Goal: Task Accomplishment & Management: Manage account settings

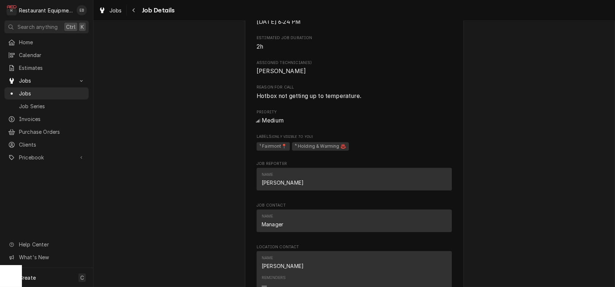
scroll to position [681, 0]
click at [122, 8] on span "Jobs" at bounding box center [116, 11] width 12 height 8
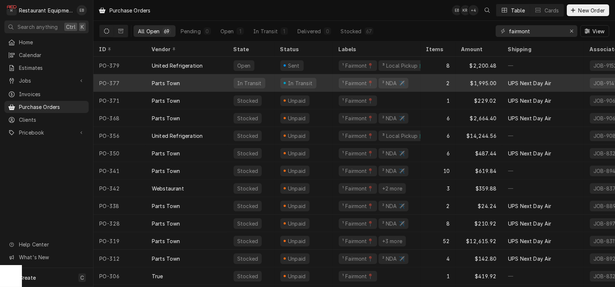
click at [210, 80] on div "Parts Town" at bounding box center [187, 83] width 82 height 18
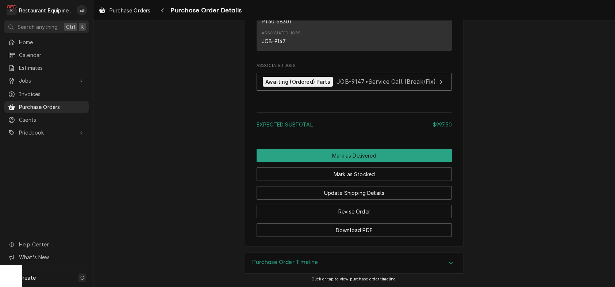
scroll to position [706, 0]
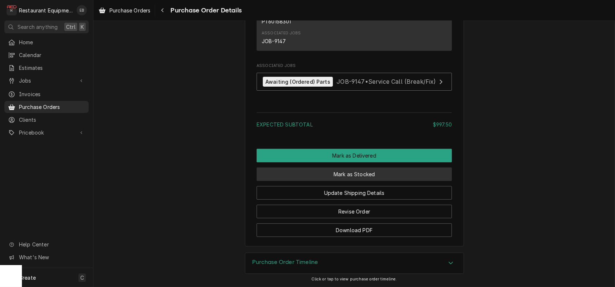
click at [343, 181] on button "Mark as Stocked" at bounding box center [354, 174] width 195 height 14
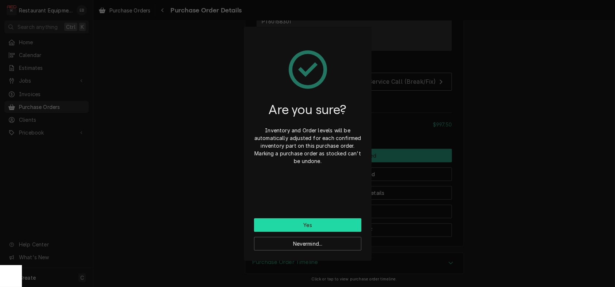
click at [308, 227] on button "Yes" at bounding box center [307, 225] width 107 height 14
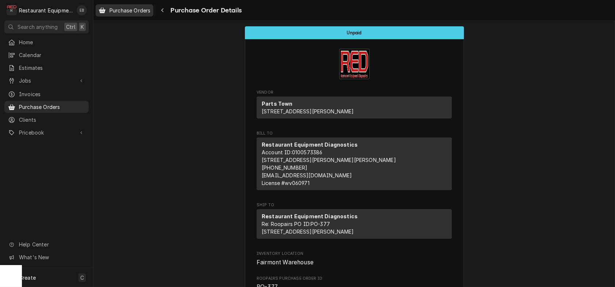
click at [138, 8] on span "Purchase Orders" at bounding box center [130, 11] width 41 height 8
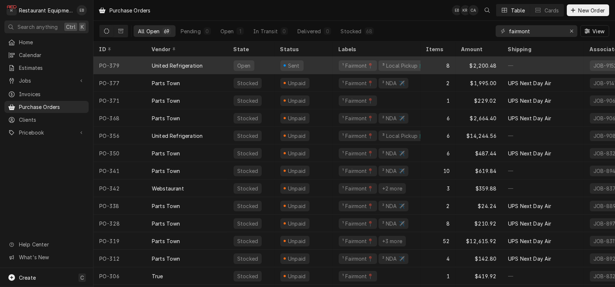
click at [327, 66] on div "Sent" at bounding box center [303, 66] width 58 height 18
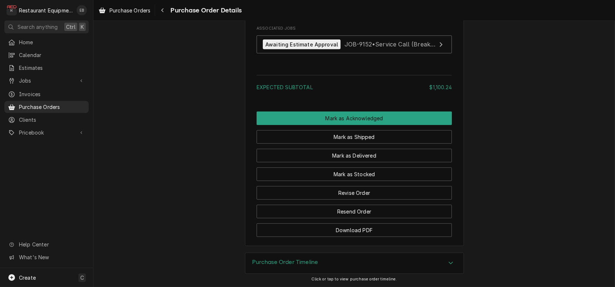
scroll to position [949, 0]
click at [164, 10] on icon "Navigate back" at bounding box center [162, 10] width 3 height 5
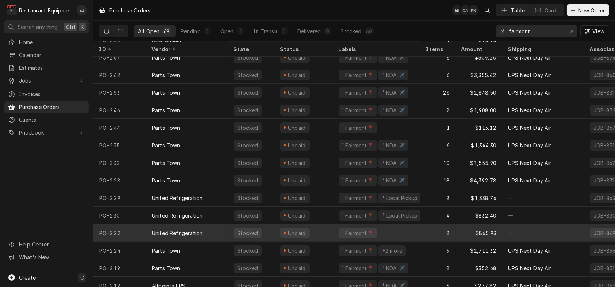
scroll to position [397, 0]
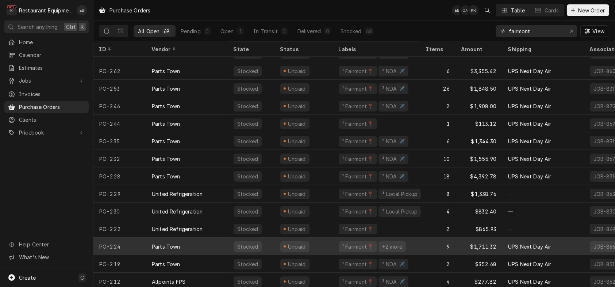
click at [228, 249] on div "Parts Town" at bounding box center [187, 246] width 82 height 18
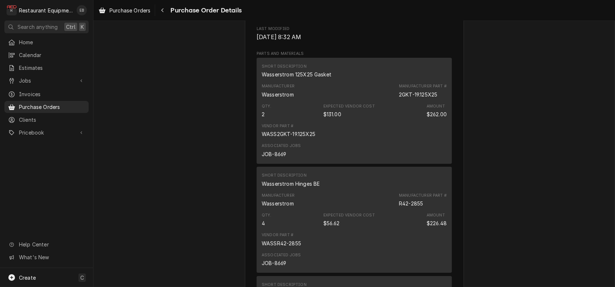
scroll to position [414, 0]
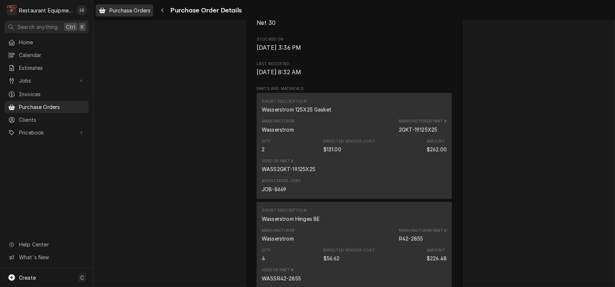
click at [149, 15] on link "Purchase Orders" at bounding box center [125, 10] width 58 height 12
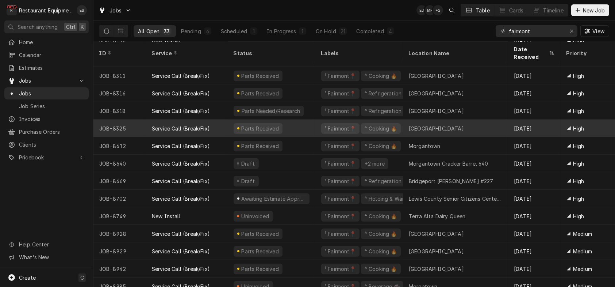
scroll to position [33, 0]
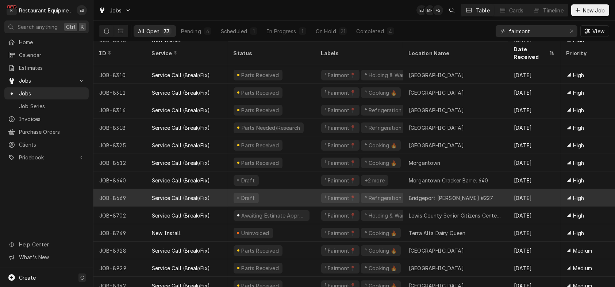
click at [223, 197] on div "Service Call (Break/Fix)" at bounding box center [187, 198] width 82 height 18
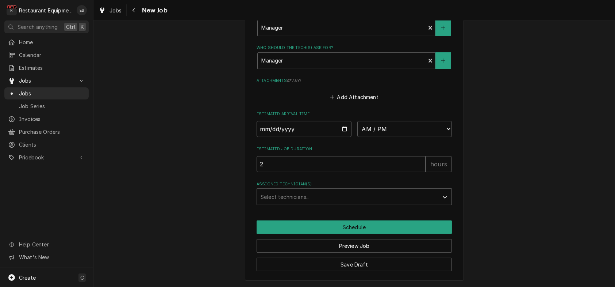
scroll to position [904, 0]
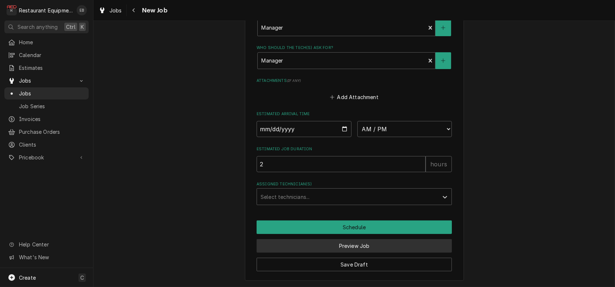
click at [370, 244] on button "Preview Job" at bounding box center [354, 246] width 195 height 14
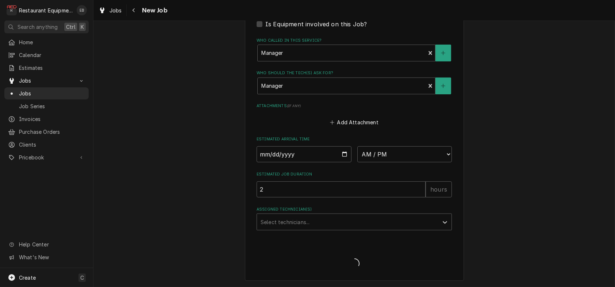
type textarea "x"
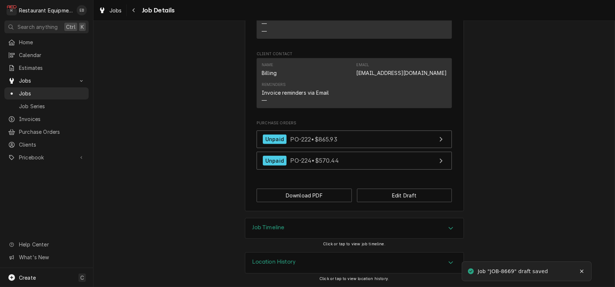
scroll to position [987, 0]
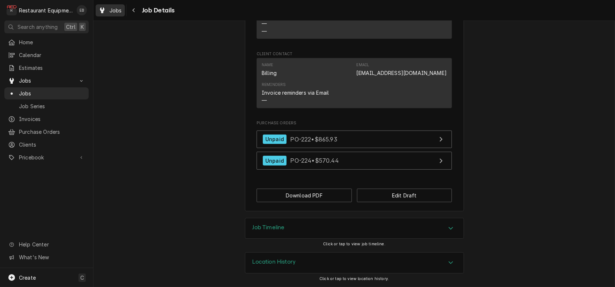
click at [118, 10] on span "Jobs" at bounding box center [116, 11] width 12 height 8
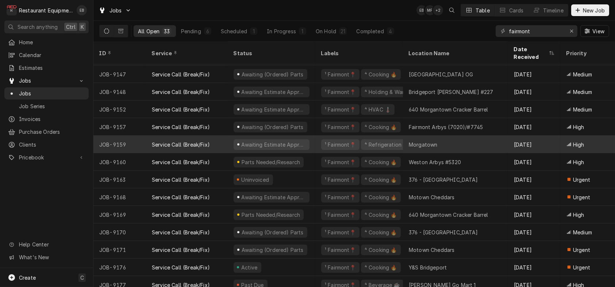
scroll to position [361, 0]
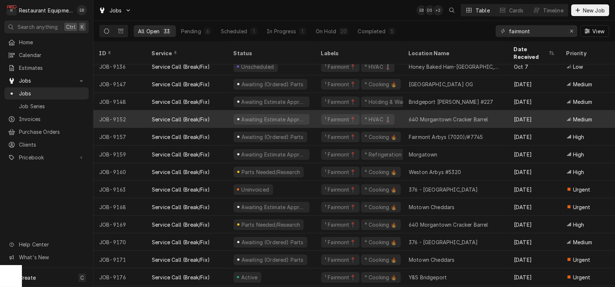
scroll to position [337, 0]
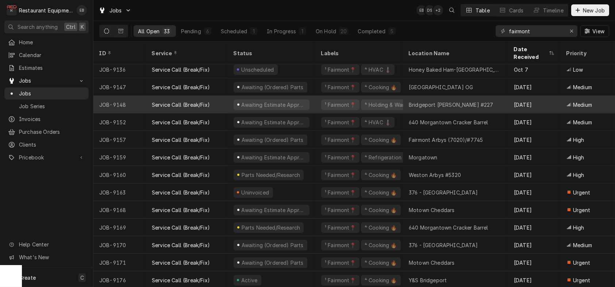
click at [322, 102] on div "¹ Fairmont📍 ⁴ Holding & Warming ♨️" at bounding box center [359, 105] width 88 height 18
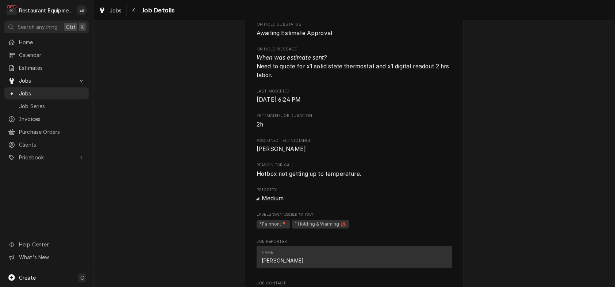
scroll to position [414, 0]
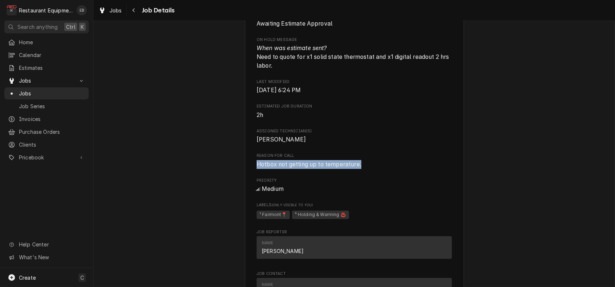
drag, startPoint x: 251, startPoint y: 258, endPoint x: 356, endPoint y: 260, distance: 104.8
click at [363, 169] on span "Hotbox not getting up to temperature." at bounding box center [354, 164] width 195 height 9
copy span "Hotbox not getting up to temperature."
click at [356, 109] on span "Estimated Job Duration" at bounding box center [354, 106] width 195 height 6
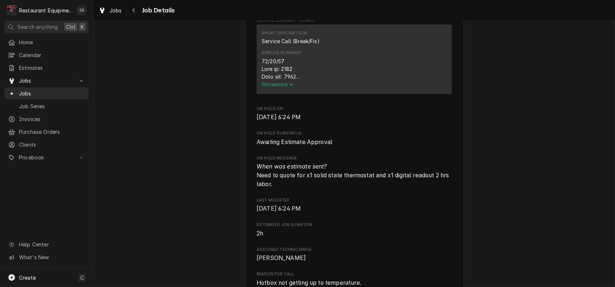
scroll to position [292, 0]
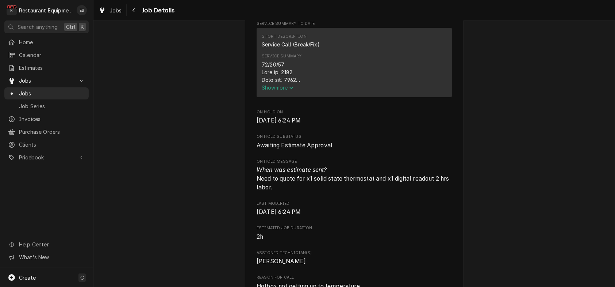
click at [281, 91] on span "Show more" at bounding box center [278, 87] width 32 height 6
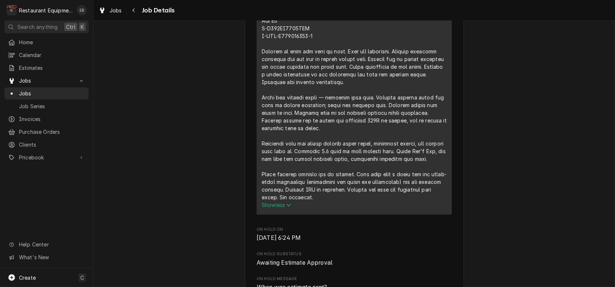
scroll to position [389, 0]
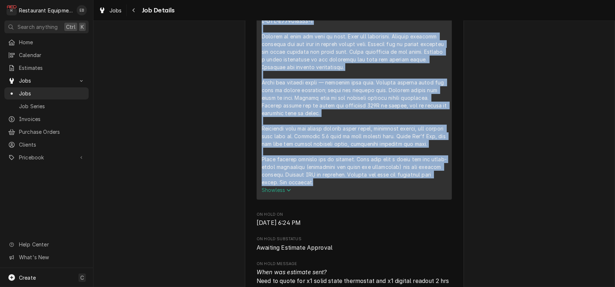
drag, startPoint x: 257, startPoint y: 34, endPoint x: 315, endPoint y: 270, distance: 244.0
click at [315, 186] on div "Service Summary" at bounding box center [354, 74] width 185 height 222
copy div "10/10/25 Time in: 1345 Time out: 1645 Truck: 302 Hot Box M-H339SS1814CBE S-СCC-…"
click at [321, 65] on div "Service Summary" at bounding box center [354, 74] width 185 height 222
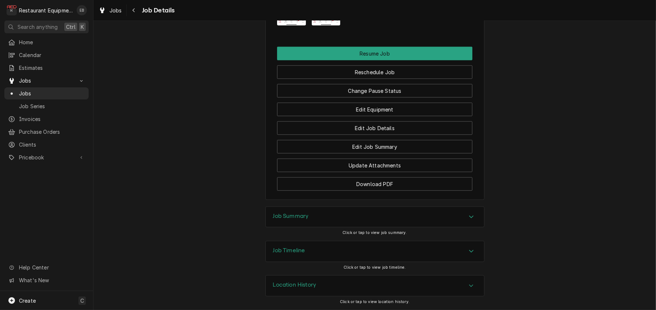
scroll to position [1119, 0]
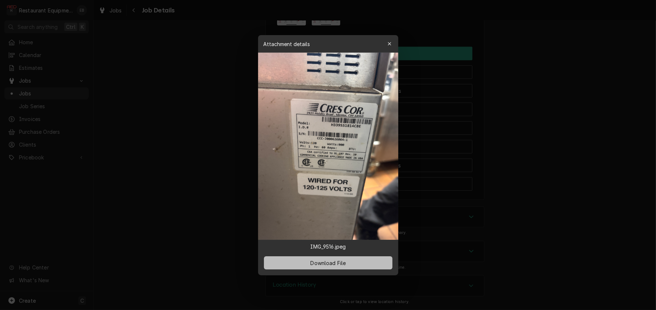
click at [352, 267] on button "Download File" at bounding box center [328, 262] width 128 height 13
drag, startPoint x: 391, startPoint y: 32, endPoint x: 388, endPoint y: 31, distance: 3.8
click at [391, 38] on button "button" at bounding box center [390, 44] width 12 height 12
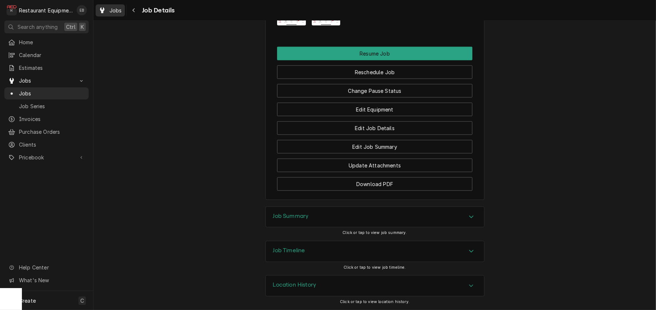
click at [118, 9] on span "Jobs" at bounding box center [116, 11] width 12 height 8
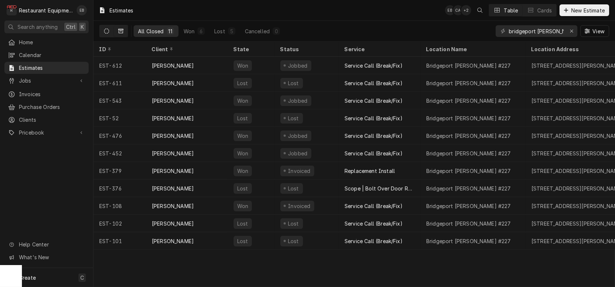
click at [109, 32] on icon "Dynamic Content Wrapper" at bounding box center [106, 30] width 5 height 5
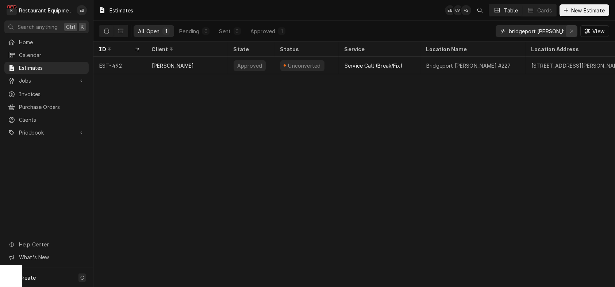
click at [570, 30] on icon "Erase input" at bounding box center [572, 30] width 4 height 5
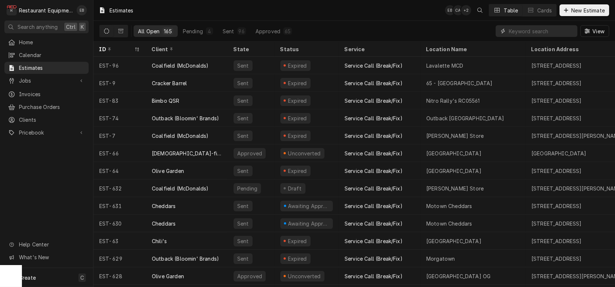
click at [534, 35] on input "Dynamic Content Wrapper" at bounding box center [541, 31] width 65 height 12
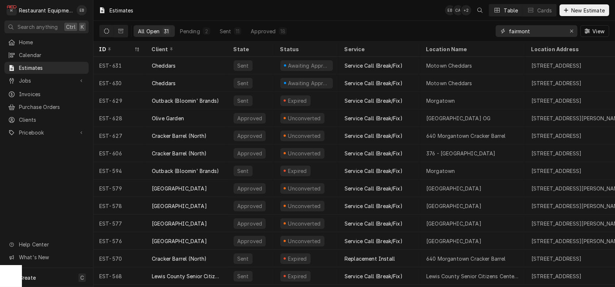
type input "fairmont"
click at [464, 32] on div "All Open 31 Pending 2 Sent 11 Approved 18 fairmont View" at bounding box center [354, 31] width 510 height 20
click at [572, 11] on span "New Estimate" at bounding box center [588, 11] width 37 height 8
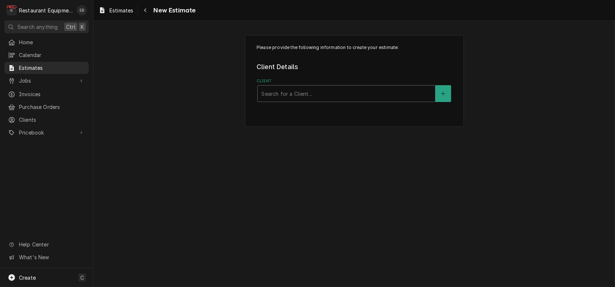
click at [302, 99] on div "Client" at bounding box center [346, 93] width 170 height 13
type input "bridgeport"
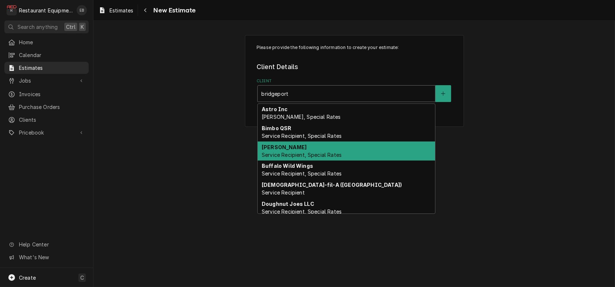
click at [280, 158] on span "Service Recipient, Special Rates" at bounding box center [302, 154] width 80 height 6
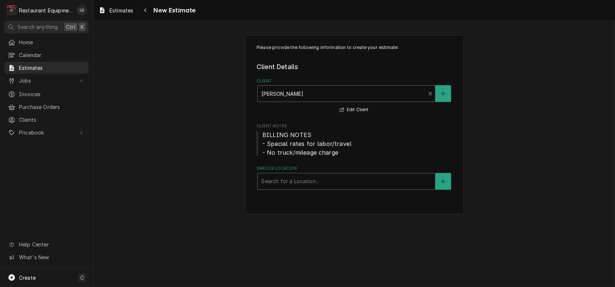
click at [294, 188] on div "Service Location" at bounding box center [346, 180] width 170 height 13
type input "bridgeport"
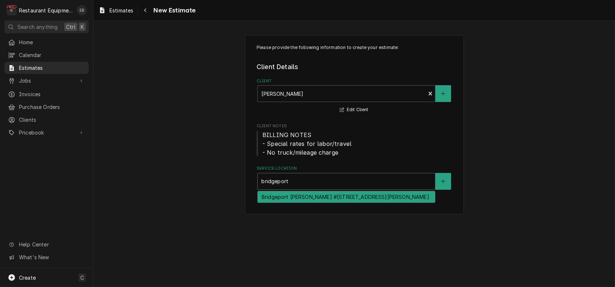
click at [293, 202] on div "Bridgeport [PERSON_NAME] #[STREET_ADDRESS][PERSON_NAME]" at bounding box center [346, 196] width 177 height 11
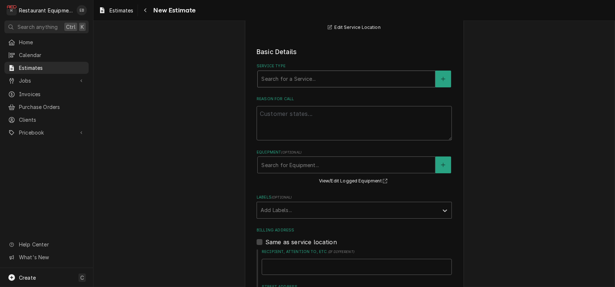
scroll to position [170, 0]
drag, startPoint x: 296, startPoint y: 111, endPoint x: 293, endPoint y: 103, distance: 9.2
click at [296, 87] on div "Search for a Service..." at bounding box center [346, 78] width 177 height 16
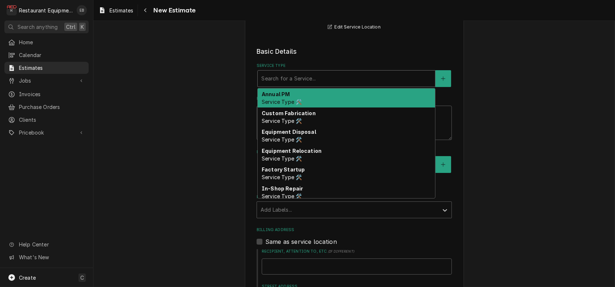
click at [293, 85] on div "Service Type" at bounding box center [346, 78] width 170 height 13
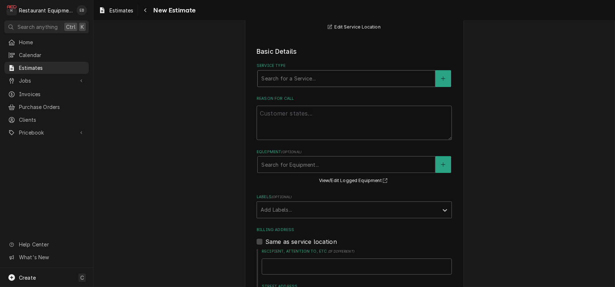
click at [288, 85] on div "Service Type" at bounding box center [346, 78] width 170 height 13
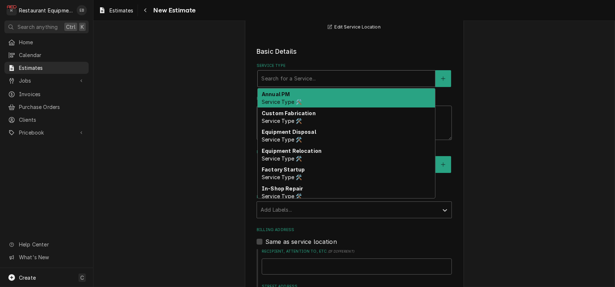
type input "b"
type textarea "x"
type input "br"
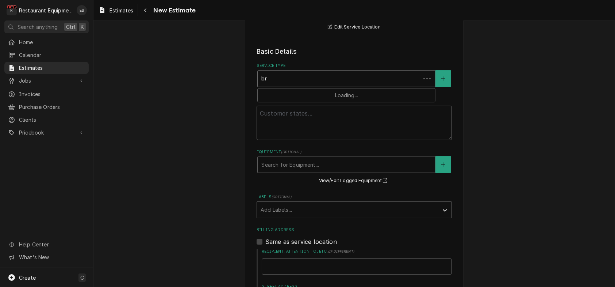
type textarea "x"
type input "bre"
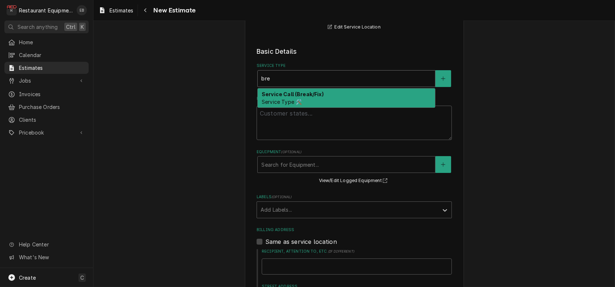
click at [281, 97] on strong "Service Call (Break/Fix)" at bounding box center [293, 94] width 62 height 6
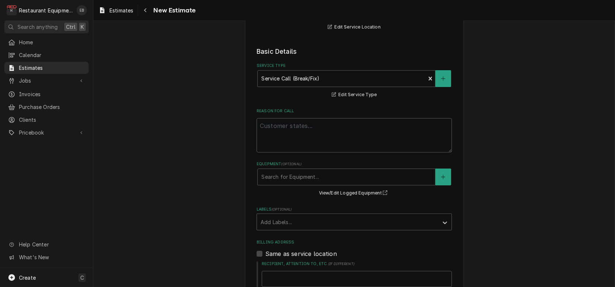
click at [291, 114] on label "Reason For Call" at bounding box center [354, 111] width 195 height 6
click at [291, 144] on textarea "Reason For Call" at bounding box center [354, 135] width 195 height 34
click at [291, 152] on textarea "Reason For Call" at bounding box center [354, 135] width 195 height 34
paste textarea "Hotbox not getting up to temperature."
type textarea "x"
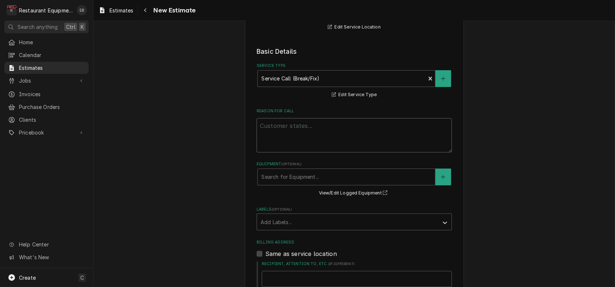
type textarea "Hotbox not getting up to temperature."
type textarea "x"
type textarea "Hotbox not getting up to temperature."
type textarea "x"
type textarea "Hotbox not getting up to temperature."
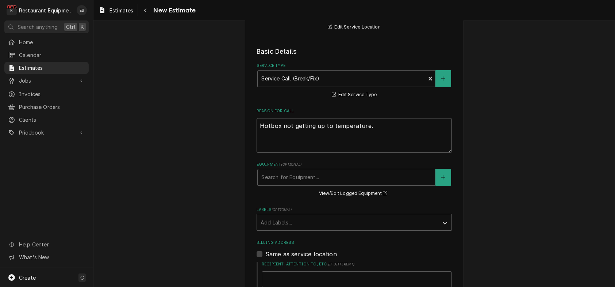
type textarea "x"
type textarea "Hotbox not getting up to temperature. T"
type textarea "x"
type textarea "Hotbox not getting up to temperature. Te"
type textarea "x"
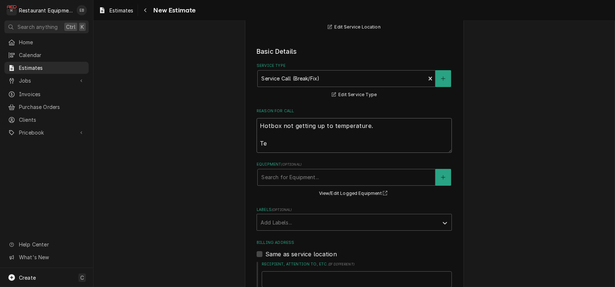
type textarea "Hotbox not getting up to temperature. Tec"
type textarea "x"
type textarea "Hotbox not getting up to temperature. Tech"
type textarea "x"
type textarea "Hotbox not getting up to temperature. Tech"
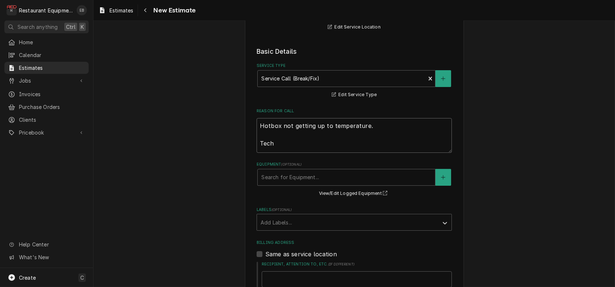
type textarea "x"
type textarea "Hotbox not getting up to temperature. Tech N"
type textarea "x"
type textarea "Hotbox not getting up to temperature. Tech No"
type textarea "x"
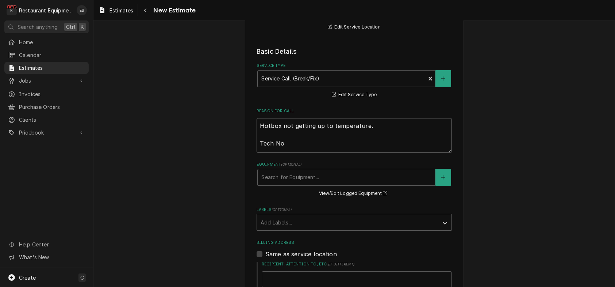
type textarea "Hotbox not getting up to temperature. Tech Not"
type textarea "x"
type textarea "Hotbox not getting up to temperature. Tech Noty"
type textarea "x"
type textarea "Hotbox not getting up to temperature. Tech Notyt"
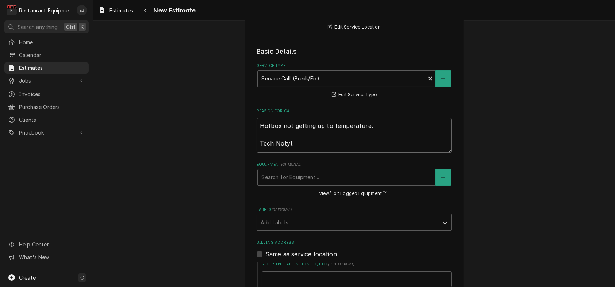
type textarea "x"
type textarea "Hotbox not getting up to temperature. Tech Notyte"
type textarea "x"
type textarea "Hotbox not getting up to temperature. Tech Notytes"
type textarea "x"
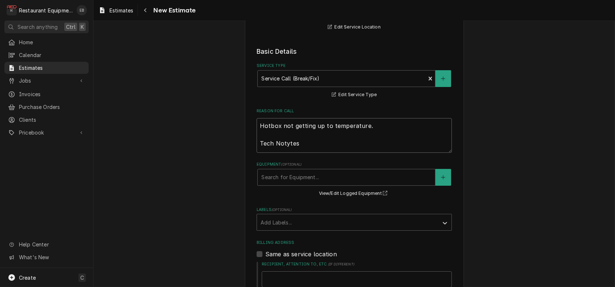
type textarea "Hotbox not getting up to temperature. Tech Notyte"
type textarea "x"
type textarea "Hotbox not getting up to temperature. Tech Notyt"
type textarea "x"
type textarea "Hotbox not getting up to temperature. Tech Noty"
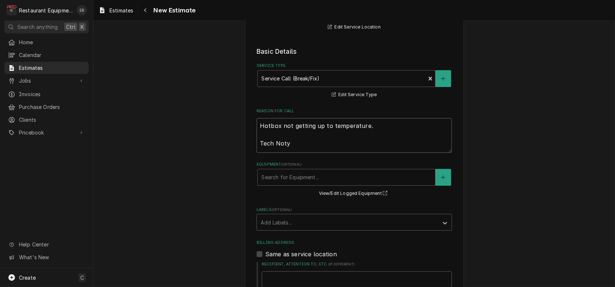
type textarea "x"
type textarea "Hotbox not getting up to temperature. Tech Not"
type textarea "x"
type textarea "Hotbox not getting up to temperature. Tech Note"
type textarea "x"
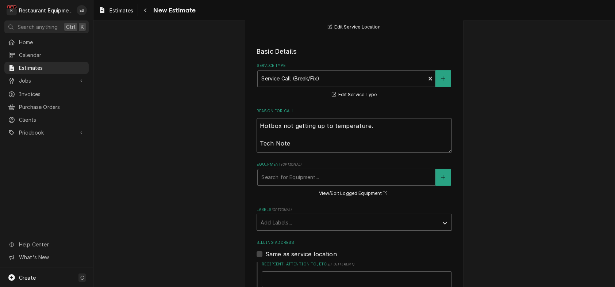
type textarea "Hotbox not getting up to temperature. Tech Notes"
type textarea "x"
type textarea "Hotbox not getting up to temperature. Tech Notes:"
type textarea "x"
type textarea "Hotbox not getting up to temperature. Tech Notes:"
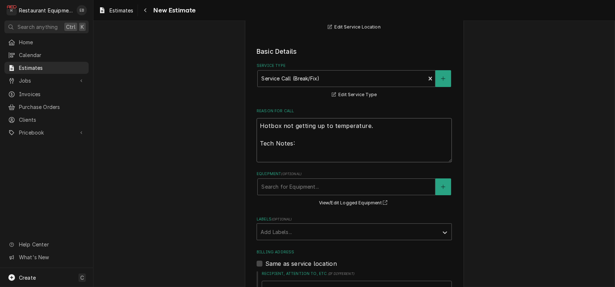
type textarea "x"
type textarea "Hotbox not getting up to temperature. Tech Notes:"
paste textarea "10/10/25 Time in: 1345 Time out: 1645 Truck: 302 Hot Box M-H339SS1814CBE S-СCC-…"
type textarea "x"
type textarea "Hotbox not getting up to temperature. Tech Notes: 10/10/25 Time in: 1345 Time o…"
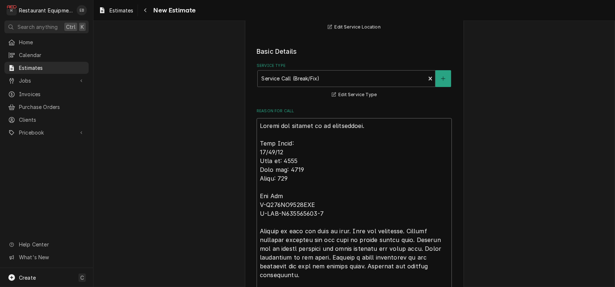
scroll to position [356, 0]
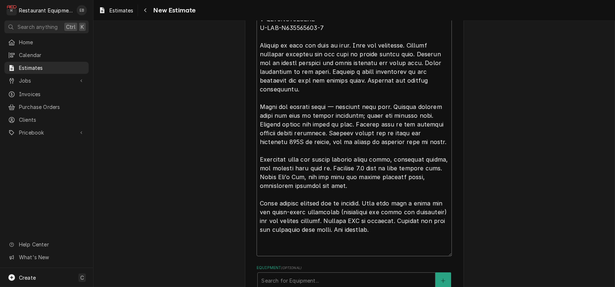
type textarea "x"
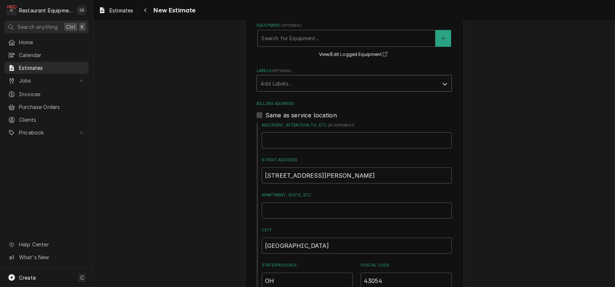
scroll to position [599, 0]
type textarea "Hotbox not getting up to temperature. Tech Notes: 10/10/25 Time in: 1345 Time o…"
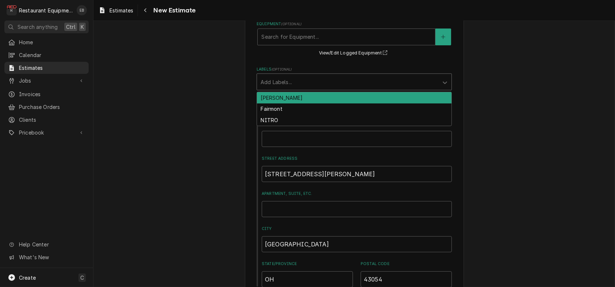
click at [305, 88] on div "Labels" at bounding box center [348, 81] width 174 height 13
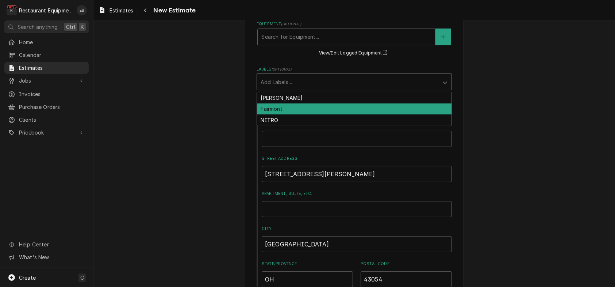
click at [283, 115] on div "Fairmont" at bounding box center [354, 108] width 195 height 11
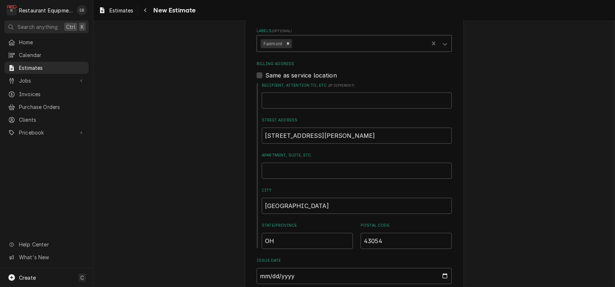
type textarea "x"
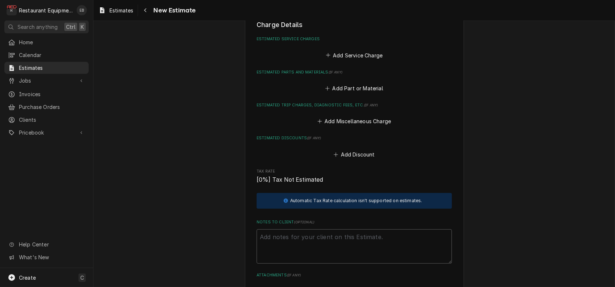
scroll to position [1013, 0]
click at [344, 60] on button "Add Service Charge" at bounding box center [353, 55] width 59 height 10
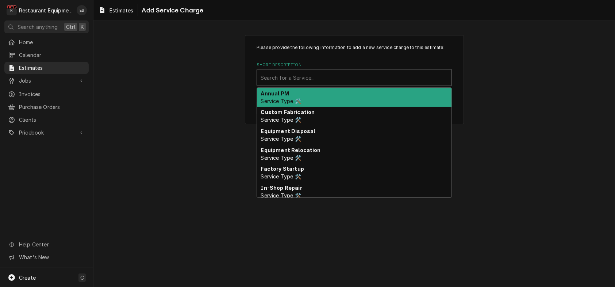
click at [303, 84] on div "Short Description" at bounding box center [354, 77] width 187 height 13
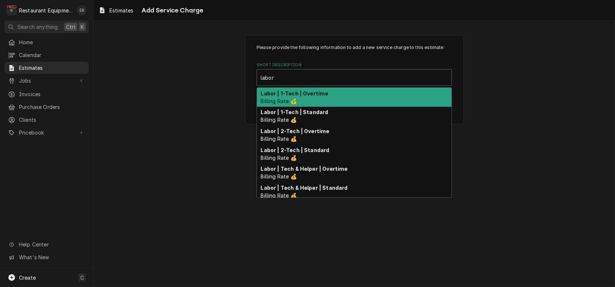
type input "labor"
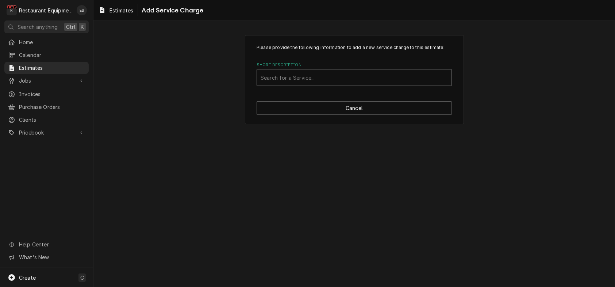
click at [284, 84] on div "Short Description" at bounding box center [354, 77] width 187 height 13
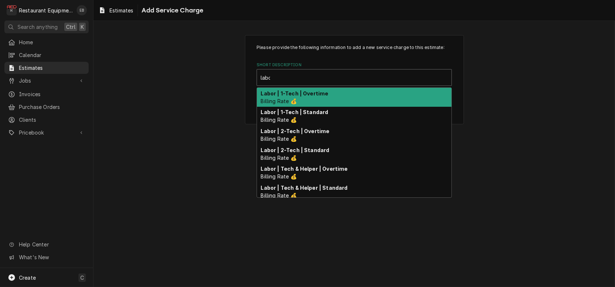
type input "labor"
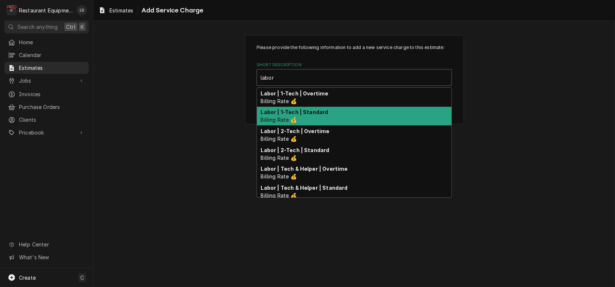
click at [302, 115] on strong "Labor | 1-Tech | Standard" at bounding box center [295, 112] width 68 height 6
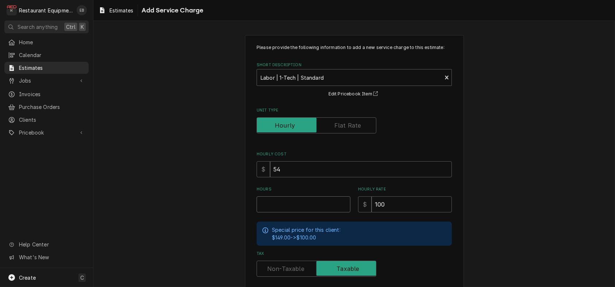
click at [292, 212] on input "Hours" at bounding box center [304, 204] width 94 height 16
type textarea "x"
type input "5"
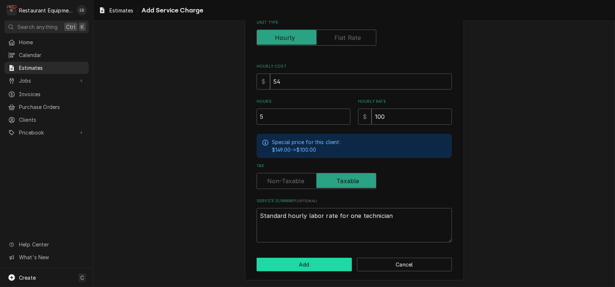
click at [299, 257] on button "Add" at bounding box center [304, 264] width 95 height 14
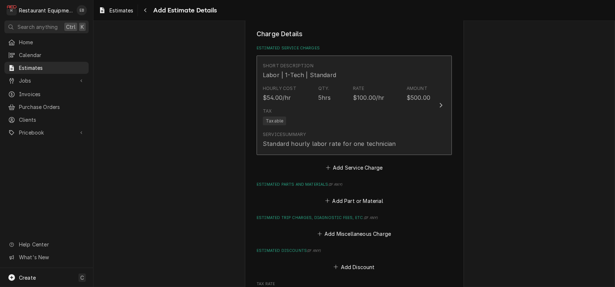
type textarea "x"
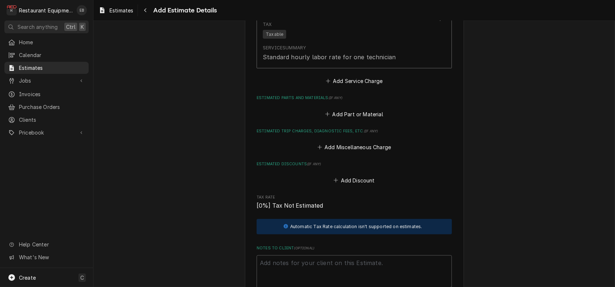
scroll to position [1100, 0]
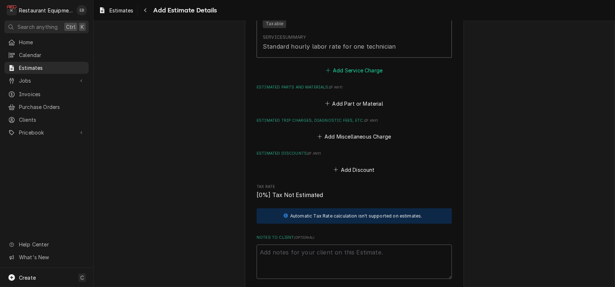
click at [341, 76] on button "Add Service Charge" at bounding box center [353, 70] width 59 height 10
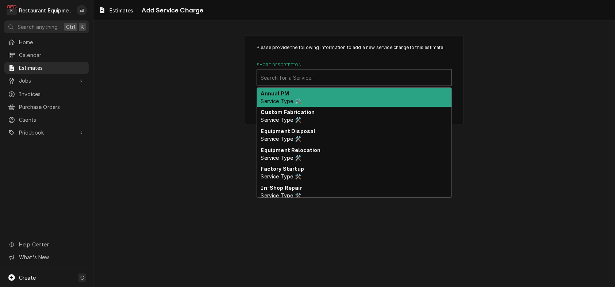
click at [306, 84] on div "Short Description" at bounding box center [354, 77] width 187 height 13
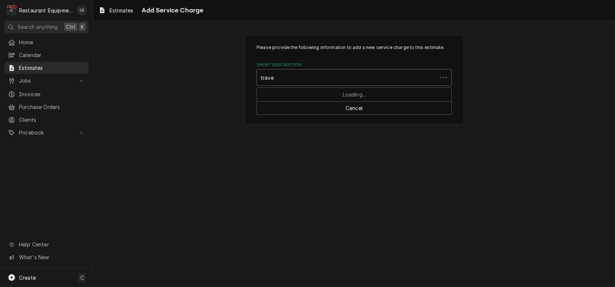
type input "travel"
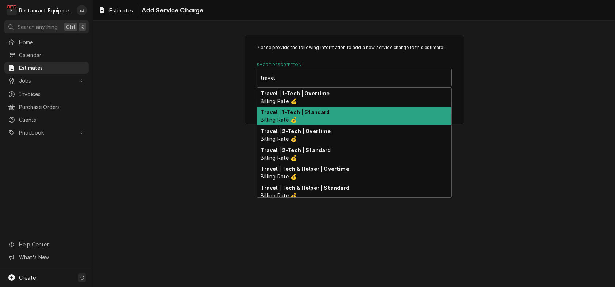
click at [310, 115] on strong "Travel | 1-Tech | Standard" at bounding box center [295, 112] width 69 height 6
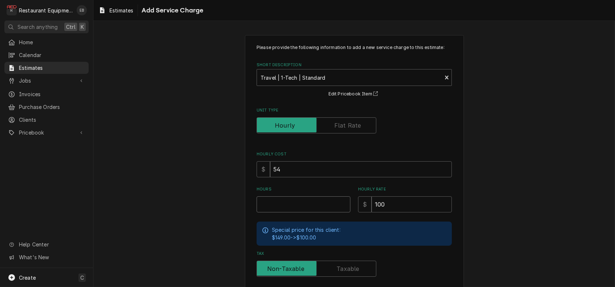
click at [298, 212] on input "Hours" at bounding box center [304, 204] width 94 height 16
type textarea "x"
type input "2"
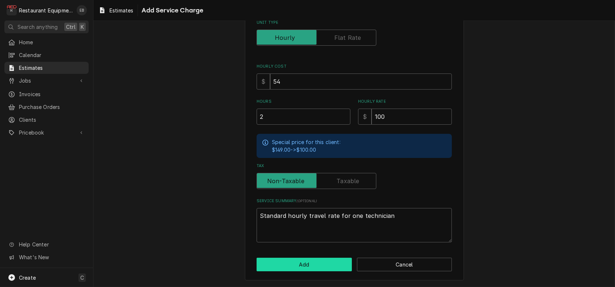
click at [302, 262] on button "Add" at bounding box center [304, 264] width 95 height 14
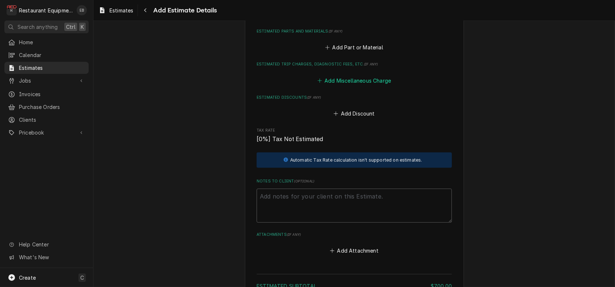
scroll to position [1261, 0]
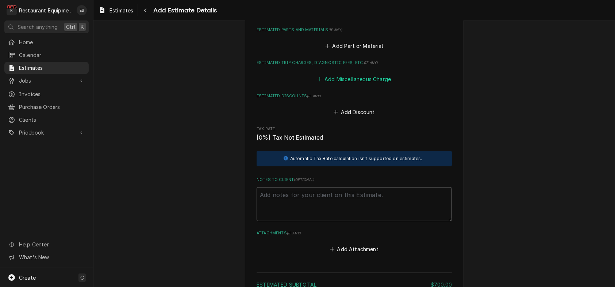
click at [349, 84] on button "Add Miscellaneous Charge" at bounding box center [354, 79] width 76 height 10
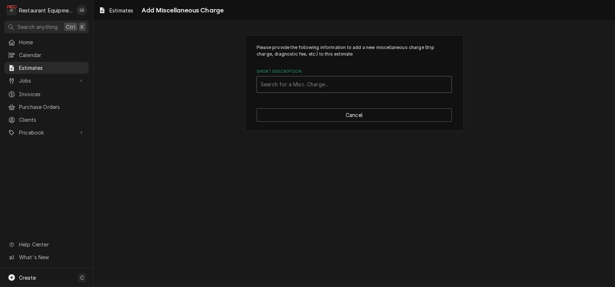
click at [324, 91] on div "Short Description" at bounding box center [354, 84] width 187 height 13
click at [522, 131] on div "Please provide the following information to add a new miscellaneous charge (tri…" at bounding box center [354, 82] width 522 height 109
click at [394, 122] on button "Cancel" at bounding box center [354, 115] width 195 height 14
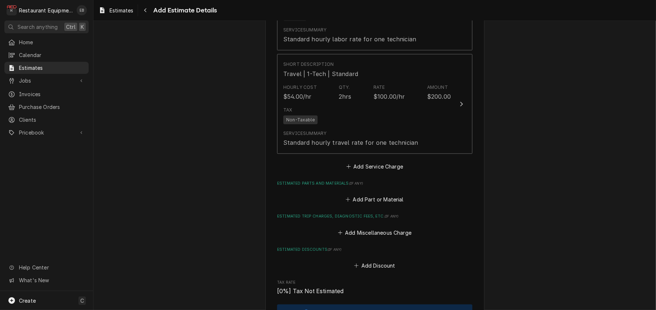
scroll to position [1108, 0]
type textarea "x"
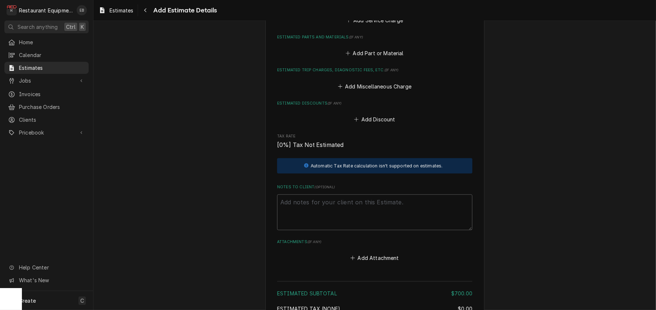
scroll to position [1254, 0]
click at [370, 58] on button "Add Part or Material" at bounding box center [375, 53] width 60 height 10
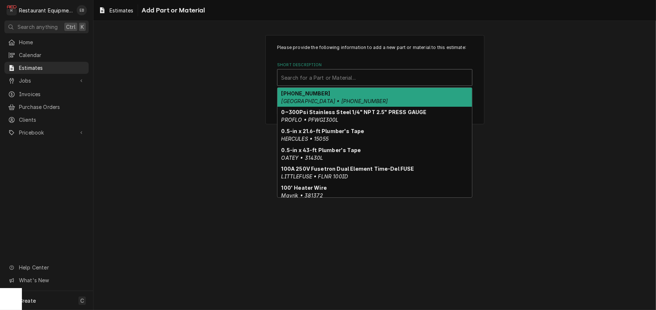
click at [361, 84] on div "Short Description" at bounding box center [374, 77] width 187 height 13
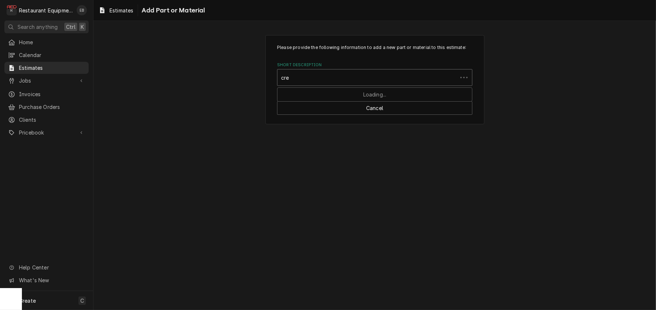
type input "cres"
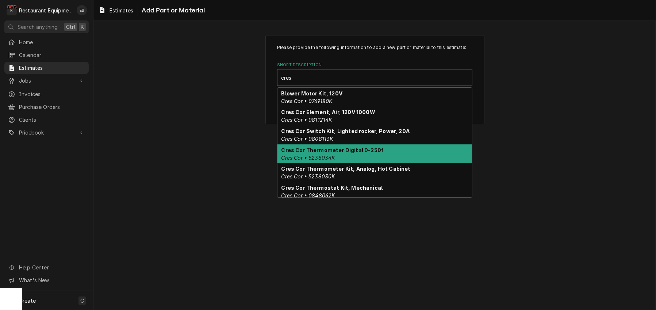
click at [349, 163] on div "Cres Cor Thermometer Digital 0-250f Cres Cor • 5238034K" at bounding box center [374, 153] width 195 height 19
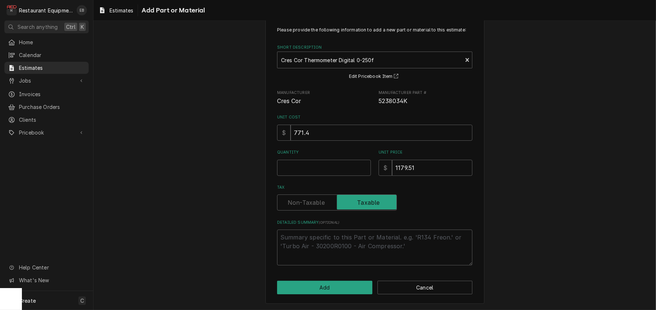
scroll to position [58, 0]
click at [327, 160] on input "Quantity" at bounding box center [324, 168] width 94 height 16
type textarea "x"
type input "1"
click at [341, 281] on button "Add" at bounding box center [324, 287] width 95 height 14
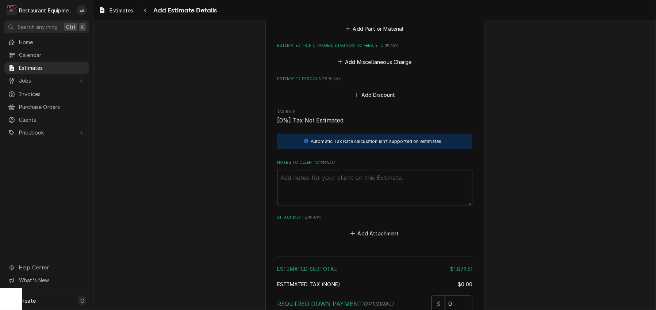
scroll to position [1391, 0]
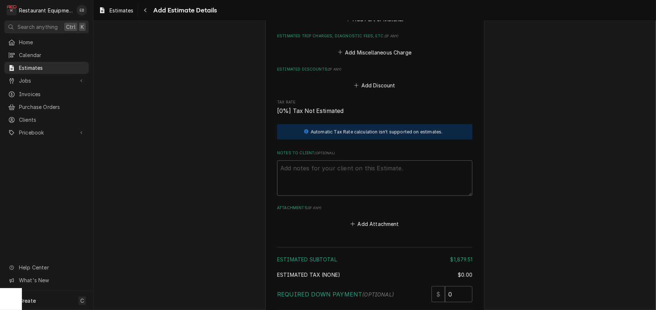
type textarea "x"
click at [383, 24] on button "Add Part or Material" at bounding box center [375, 19] width 60 height 10
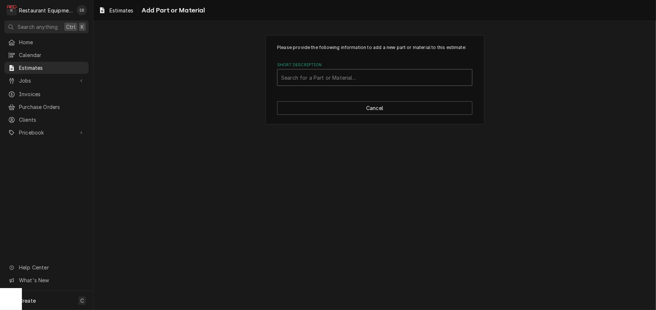
click at [357, 84] on div "Short Description" at bounding box center [374, 77] width 187 height 13
type input "0848008"
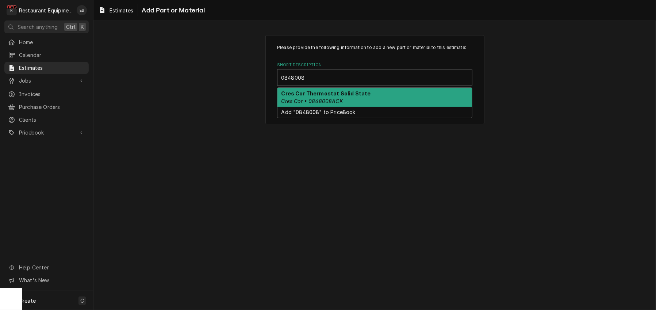
click at [348, 96] on strong "Cres Cor Thermostat Solid State" at bounding box center [325, 93] width 89 height 6
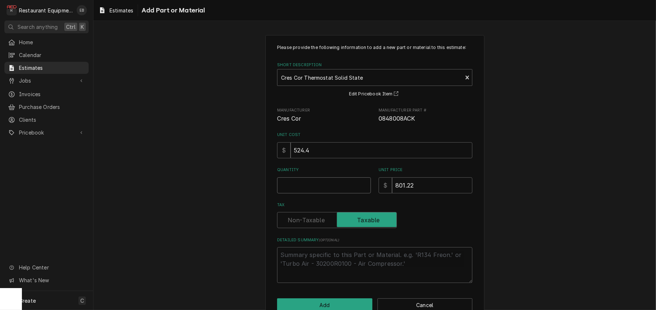
click at [310, 193] on input "Quantity" at bounding box center [324, 185] width 94 height 16
type textarea "x"
type input "1"
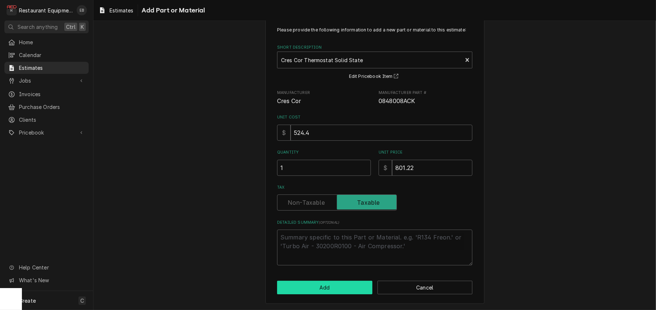
click at [332, 286] on button "Add" at bounding box center [324, 287] width 95 height 14
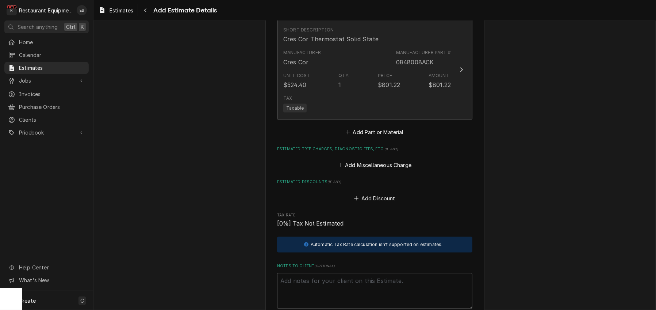
type textarea "x"
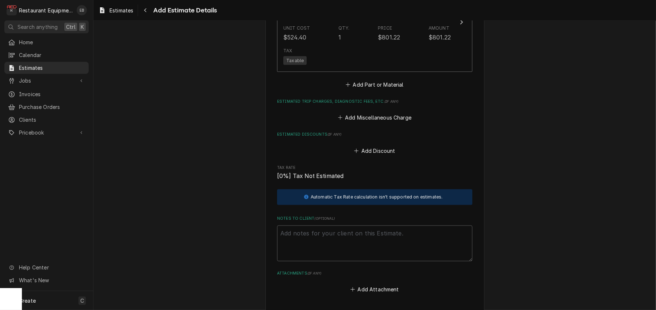
scroll to position [1430, 0]
click at [372, 88] on button "Add Part or Material" at bounding box center [375, 83] width 60 height 10
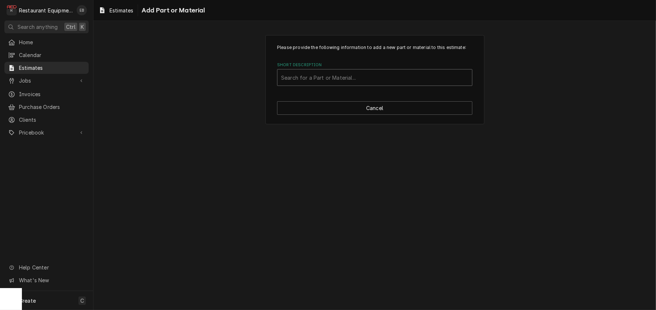
click at [354, 84] on div "Short Description" at bounding box center [374, 77] width 187 height 13
type input "miscellaneous"
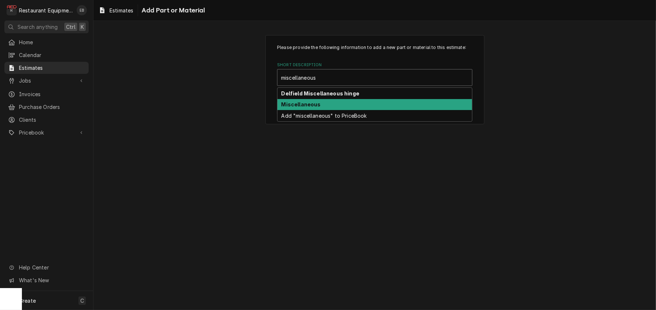
click at [350, 110] on div "Miscellaneous" at bounding box center [374, 104] width 195 height 11
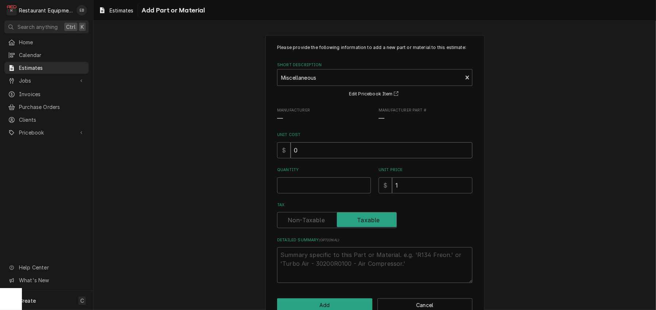
click at [328, 158] on input "0" at bounding box center [382, 150] width 182 height 16
type textarea "x"
type input "8"
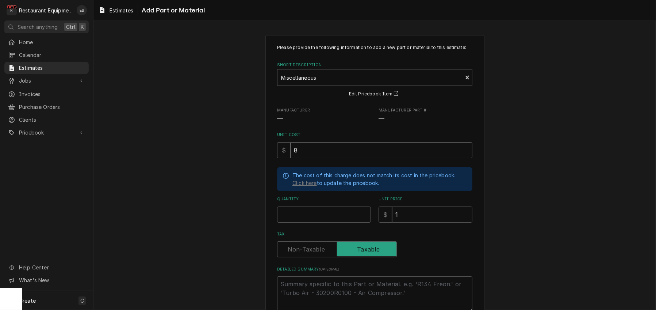
type textarea "x"
type input "8.3"
type textarea "x"
type input "8.37"
type textarea "x"
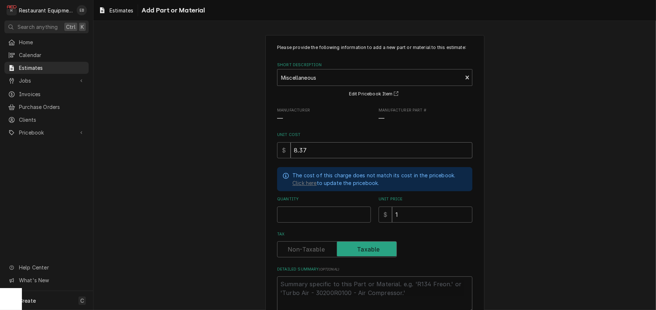
type input "8.376"
type textarea "x"
type input "8.37"
type textarea "x"
type input "8.37"
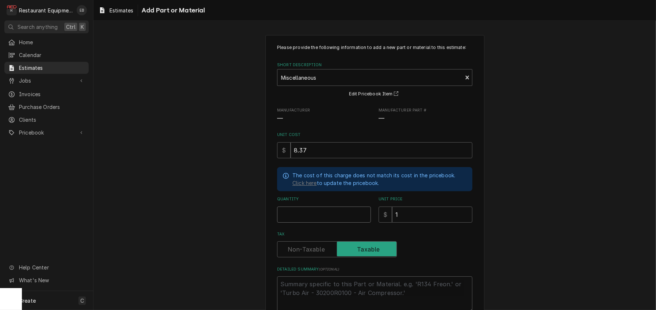
click at [320, 222] on input "Quantity" at bounding box center [324, 214] width 94 height 16
type textarea "x"
type input "1"
click at [430, 222] on input "1" at bounding box center [432, 214] width 80 height 16
type textarea "x"
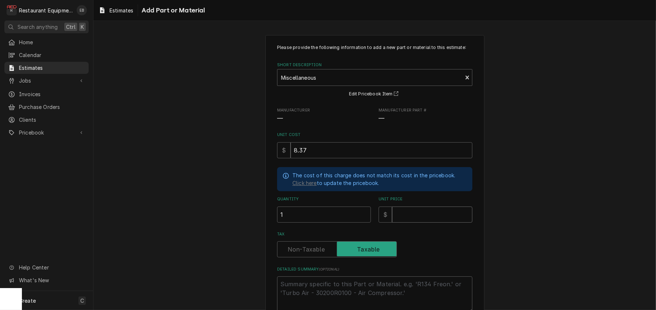
type textarea "x"
type input "1"
type textarea "x"
type input "12"
type textarea "x"
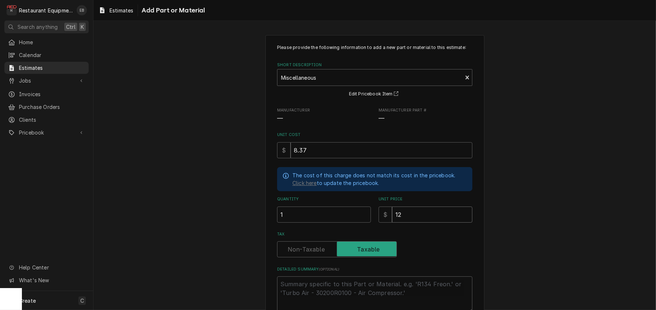
type input "12.7"
type textarea "x"
type input "12.79"
type textarea "x"
type input "12.79"
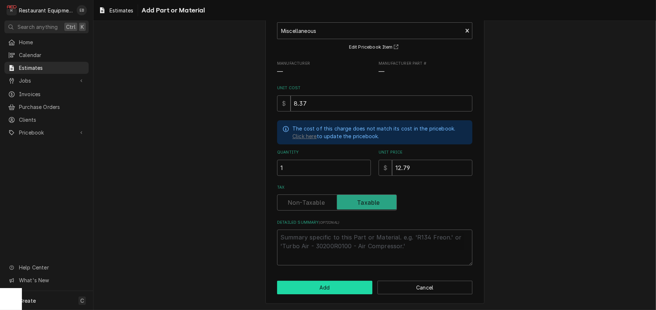
click at [327, 280] on button "Add" at bounding box center [324, 287] width 95 height 14
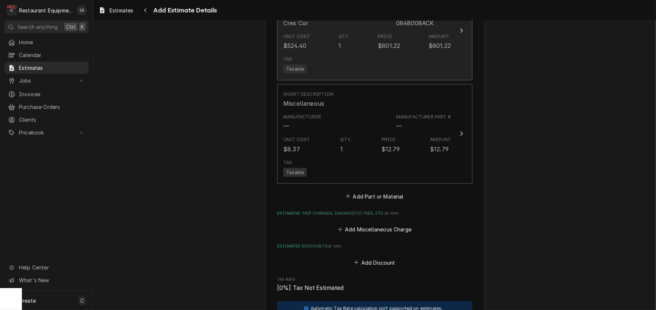
type textarea "x"
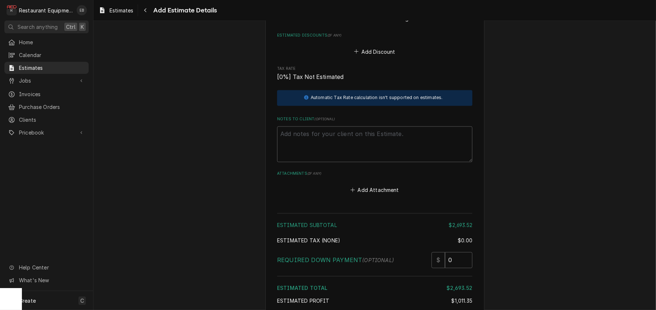
scroll to position [1640, 0]
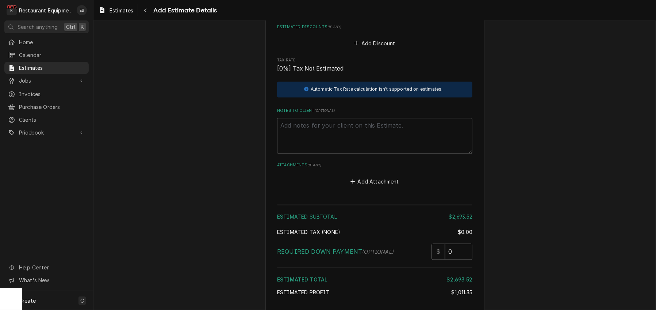
click at [373, 15] on button "Add Miscellaneous Charge" at bounding box center [375, 10] width 76 height 10
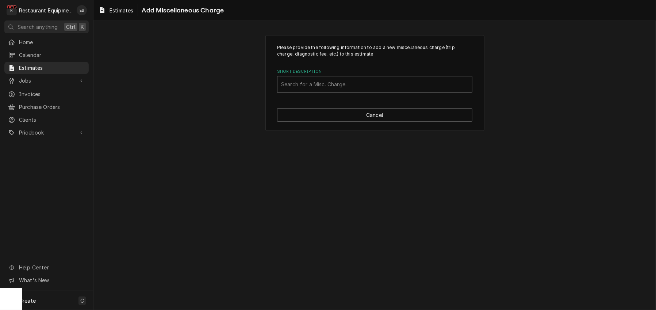
click at [373, 91] on div "Short Description" at bounding box center [374, 84] width 187 height 13
type input "shippi"
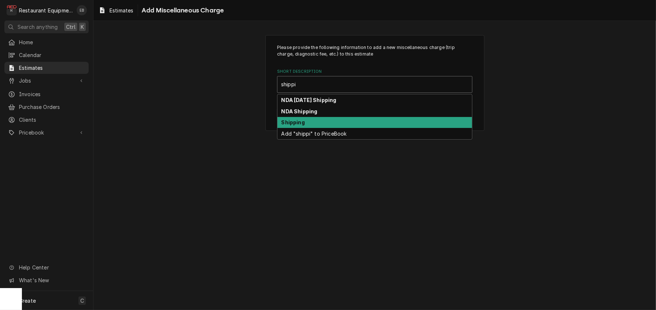
click at [326, 128] on div "Shipping" at bounding box center [374, 122] width 195 height 11
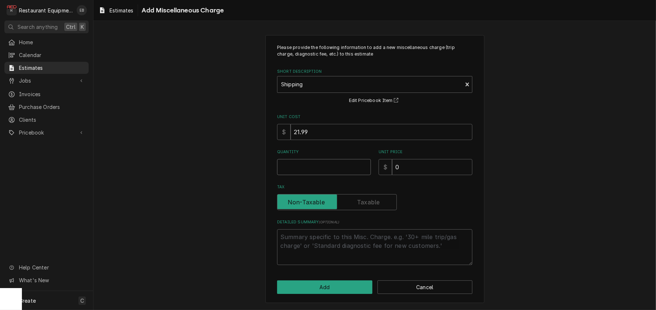
click at [315, 175] on input "Quantity" at bounding box center [324, 167] width 94 height 16
type textarea "x"
type input "1"
click at [412, 175] on input "0" at bounding box center [432, 167] width 80 height 16
type textarea "x"
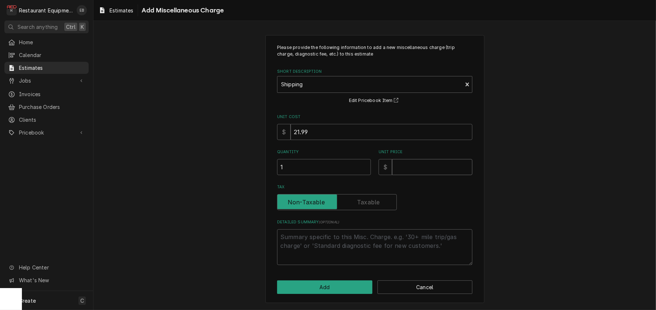
type textarea "x"
type input "6"
type textarea "x"
type input "67"
type textarea "x"
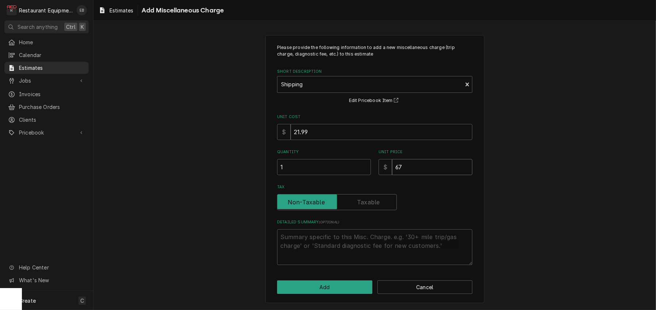
type input "67.5"
type textarea "x"
type input "67.56"
type textarea "x"
type input "67.5"
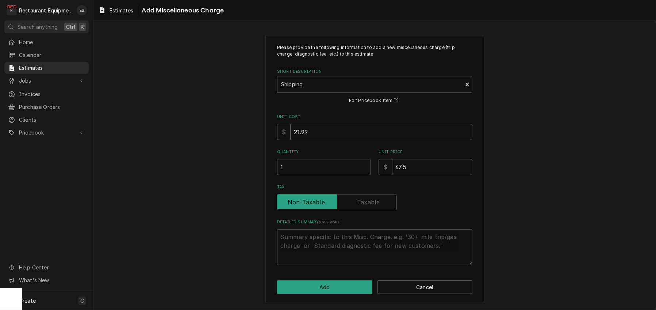
type textarea "x"
type input "67"
type textarea "x"
type input "67.7"
type textarea "x"
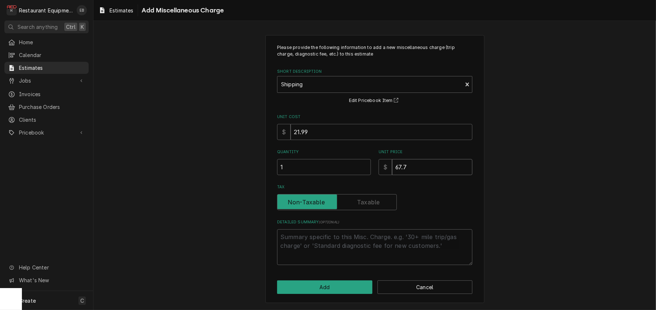
type input "67.76"
type textarea "x"
type input "67.7"
type textarea "x"
type input "67.79"
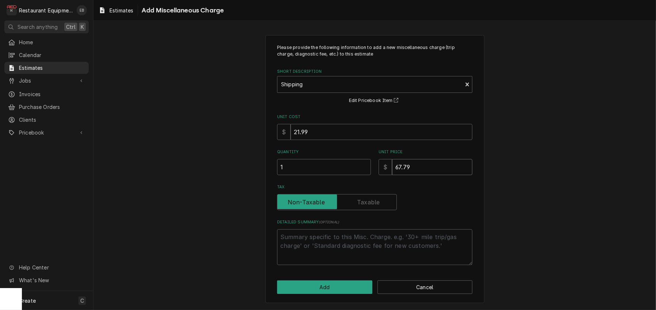
type textarea "x"
type input "67.7"
type textarea "x"
type input "67"
type textarea "x"
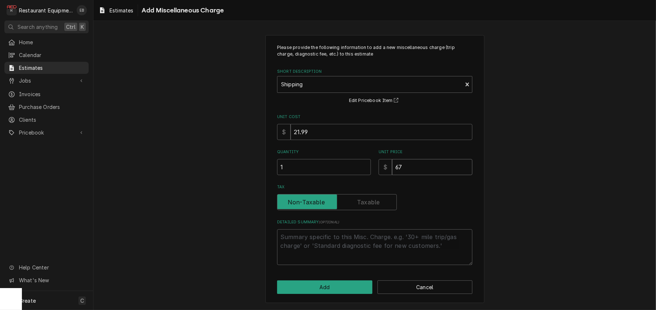
type input "67.8"
type textarea "x"
type input "67.89"
type textarea "x"
type input "67.8"
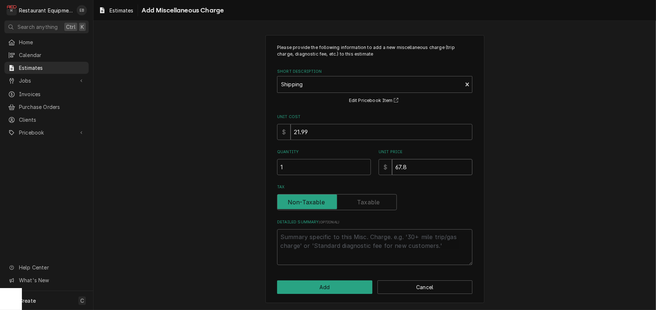
type textarea "x"
type input "67"
type textarea "x"
type input "67.3"
type textarea "x"
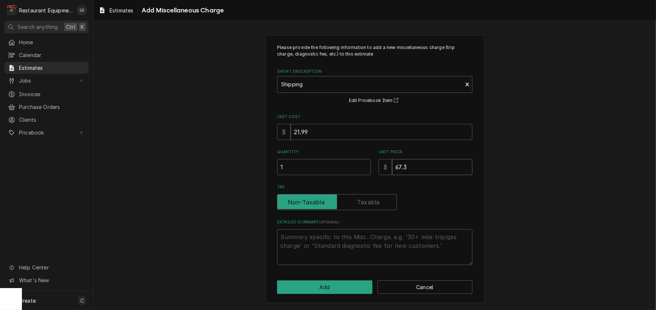
type input "67.39"
type textarea "x"
type input "67.39"
click at [337, 284] on button "Add" at bounding box center [324, 287] width 95 height 14
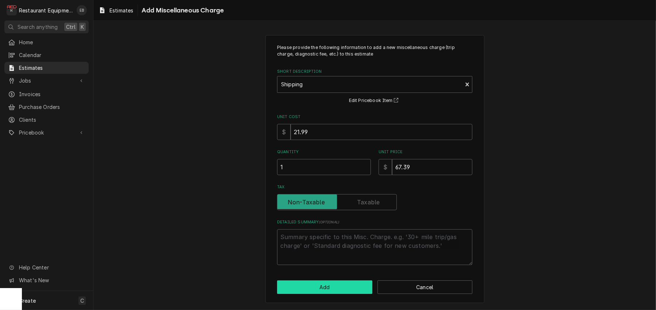
scroll to position [1630, 0]
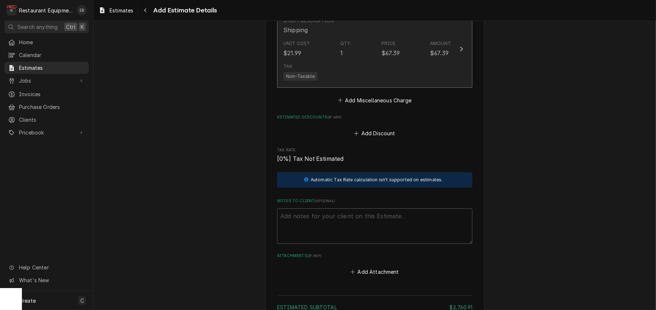
type textarea "x"
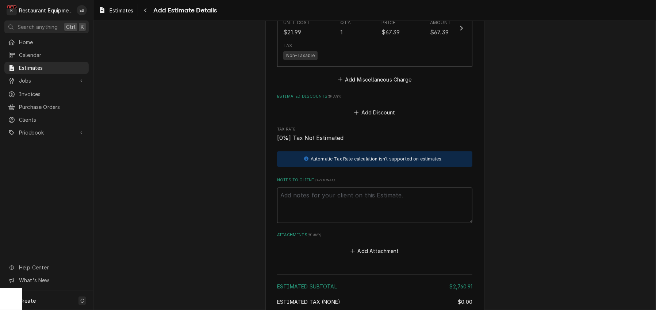
scroll to position [1703, 0]
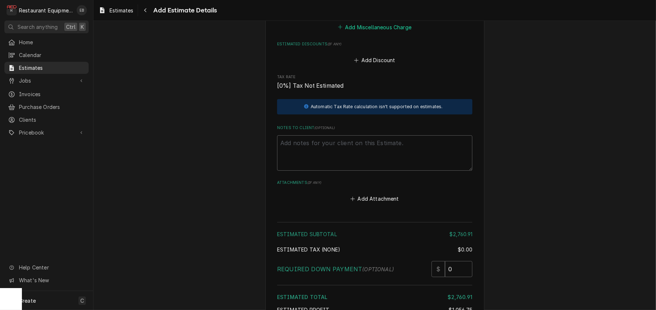
click at [380, 32] on button "Add Miscellaneous Charge" at bounding box center [375, 27] width 76 height 10
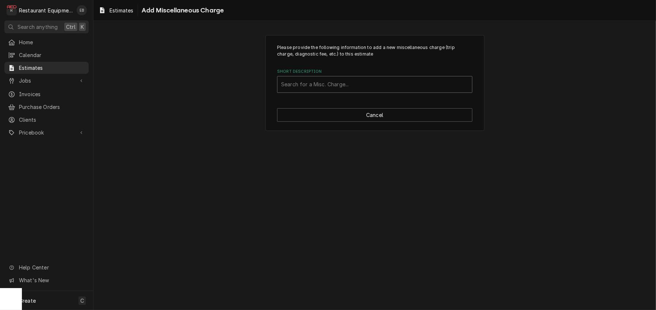
click at [333, 91] on div "Short Description" at bounding box center [374, 84] width 187 height 13
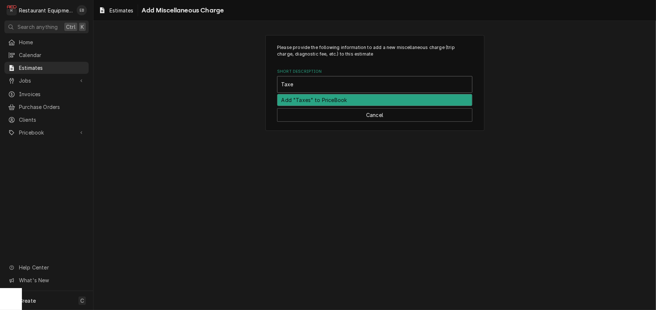
type input "Taxes"
click at [350, 105] on div "Add "Taxes" to PriceBook" at bounding box center [374, 99] width 195 height 11
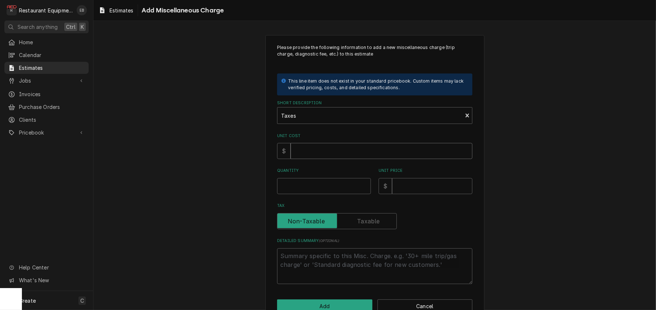
click at [339, 159] on input "Unit Cost" at bounding box center [382, 151] width 182 height 16
type textarea "x"
type input "1"
type textarea "x"
type input "17"
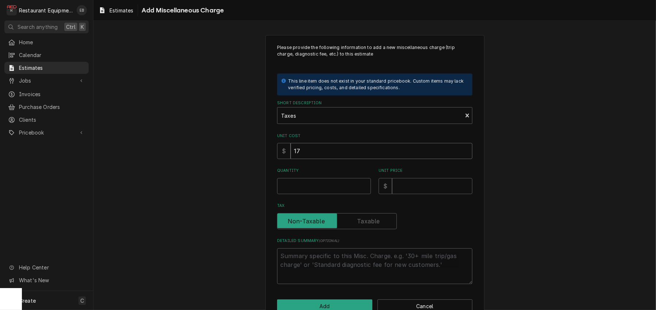
type textarea "x"
type input "174"
type textarea "x"
type input "174.5"
type textarea "x"
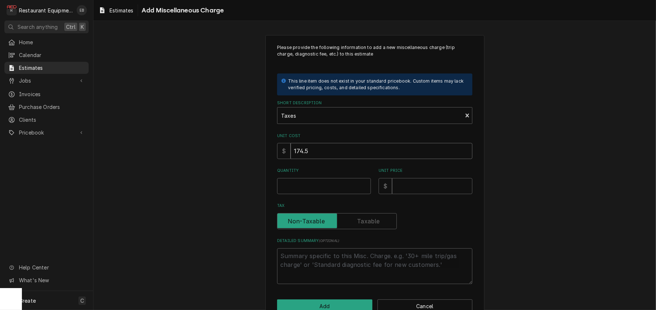
type input "174.54"
type textarea "x"
type input "174.54"
click at [332, 194] on input "Quantity" at bounding box center [324, 186] width 94 height 16
type textarea "x"
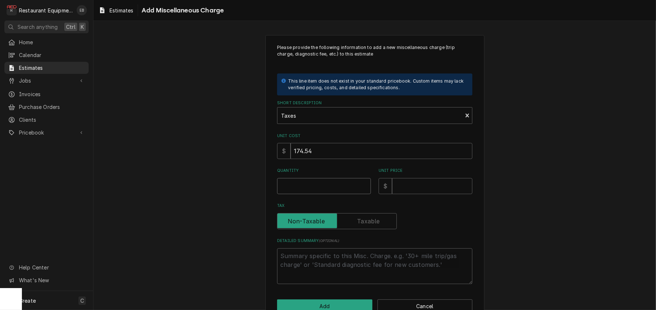
type input "1"
type textarea "x"
type input "1"
click at [411, 194] on input "Unit Price" at bounding box center [432, 186] width 80 height 16
type textarea "x"
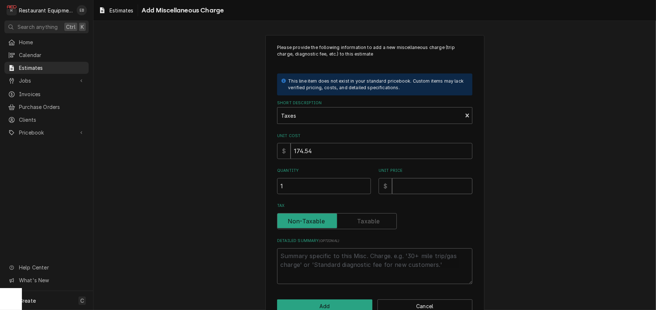
type input "1"
type textarea "x"
type input "17"
type textarea "x"
type input "174"
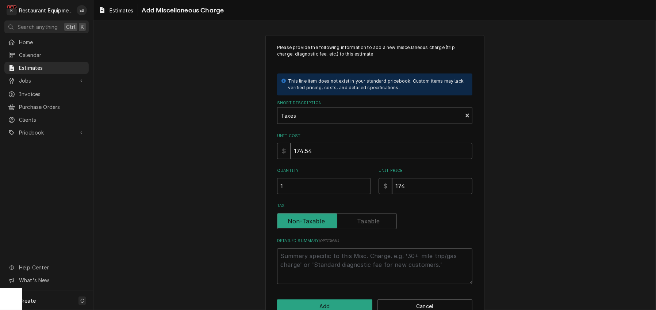
type textarea "x"
type input "174.5"
type textarea "x"
type input "174.54"
type textarea "x"
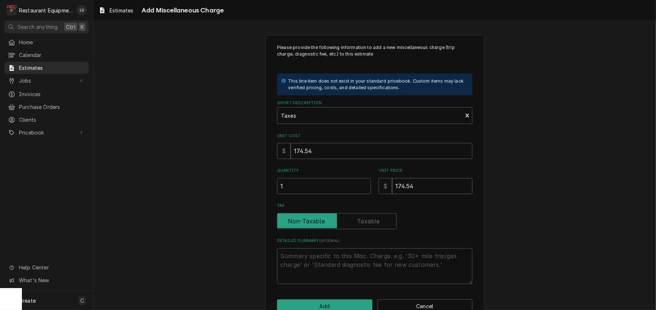
type input "174.54"
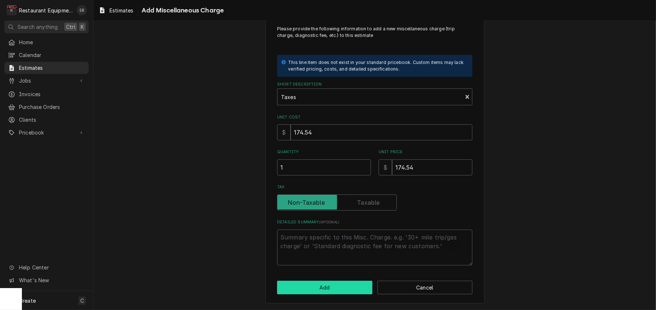
click at [355, 284] on button "Add" at bounding box center [324, 287] width 95 height 14
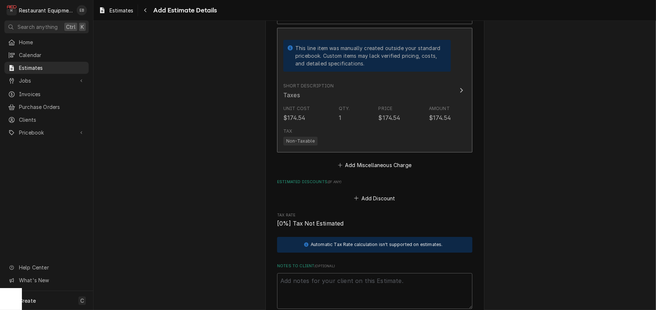
type textarea "x"
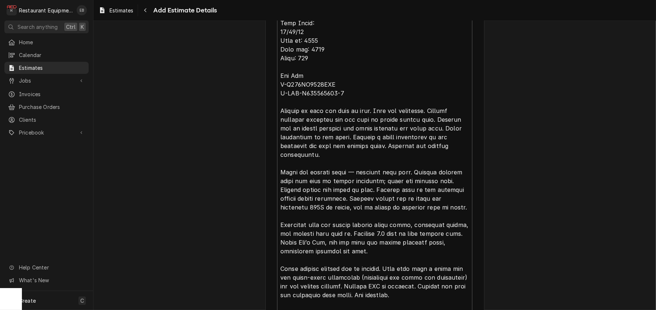
scroll to position [234, 0]
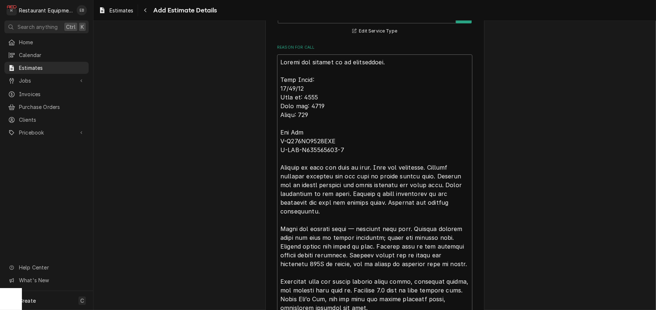
click at [277, 94] on textarea "Reason For Call" at bounding box center [374, 216] width 195 height 324
type textarea "Hotbox not getting up to temperature. Tech Notes: 10/10/25 Time in: 1345 Time o…"
type textarea "x"
type textarea "Hotbox not getting up to temperature. Tech Notes: 10/10/25 Time in: 1345 Time o…"
type textarea "x"
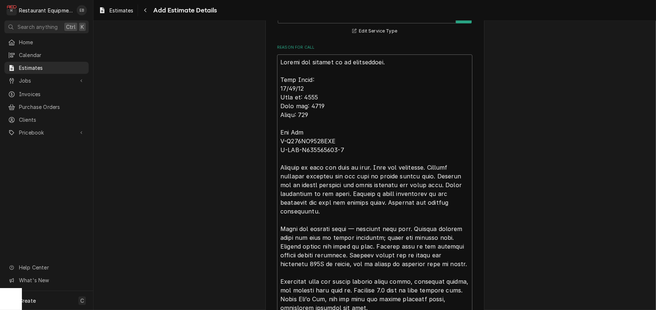
type textarea "R Hotbox not getting up to temperature. Tech Notes: 10/10/25 Time in: 1345 Time…"
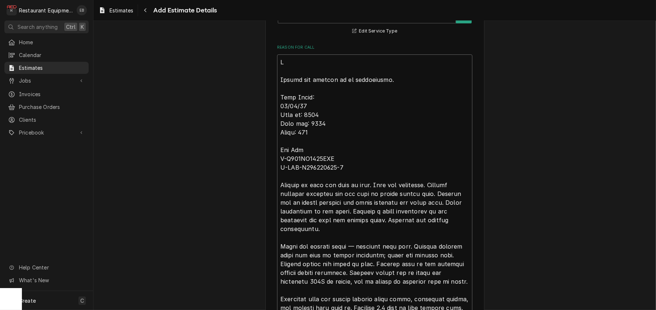
type textarea "x"
type textarea "Ro Hotbox not getting up to temperature. Tech Notes: 10/10/25 Time in: 1345 Tim…"
type textarea "x"
type textarea "Roo Hotbox not getting up to temperature. Tech Notes: 10/10/25 Time in: 1345 Ti…"
type textarea "x"
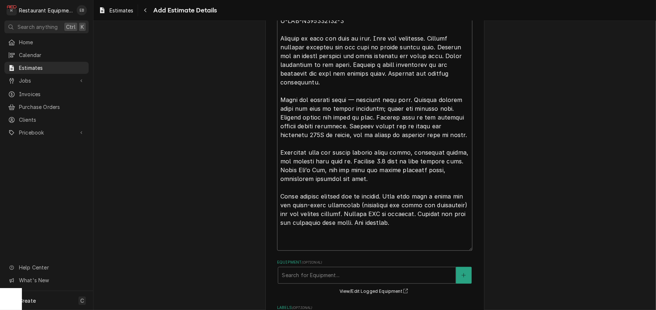
scroll to position [370, 0]
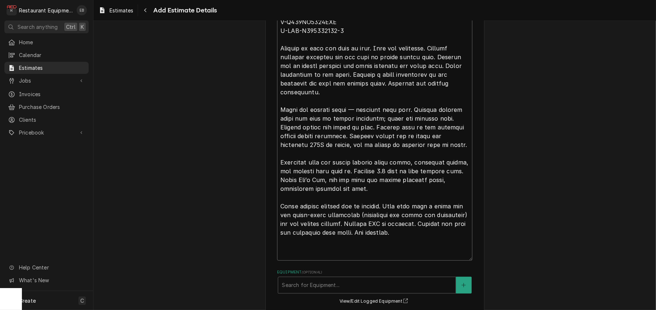
drag, startPoint x: 276, startPoint y: 71, endPoint x: 419, endPoint y: 285, distance: 257.7
click at [419, 260] on textarea "Reason For Call" at bounding box center [374, 89] width 195 height 342
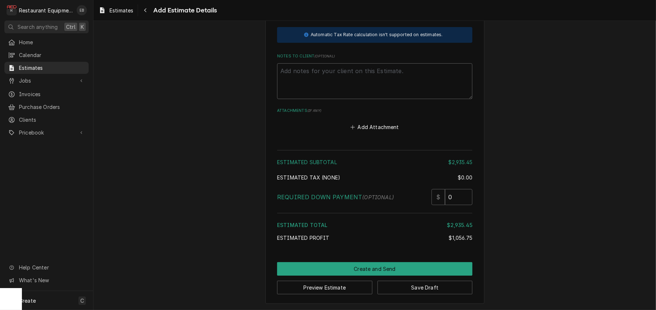
scroll to position [2001, 0]
click at [361, 99] on textarea "Notes to Client ( optional )" at bounding box center [374, 81] width 195 height 36
paste textarea "Roo- 9148 Hotbox not getting up to temperature. Tech Notes: 10/10/25 Time in: 1…"
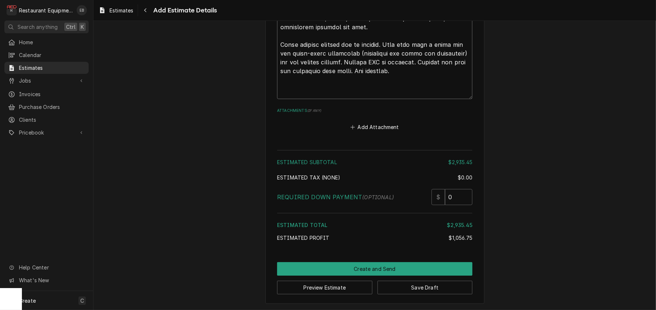
scroll to position [2438, 0]
click at [412, 286] on button "Save Draft" at bounding box center [424, 287] width 95 height 14
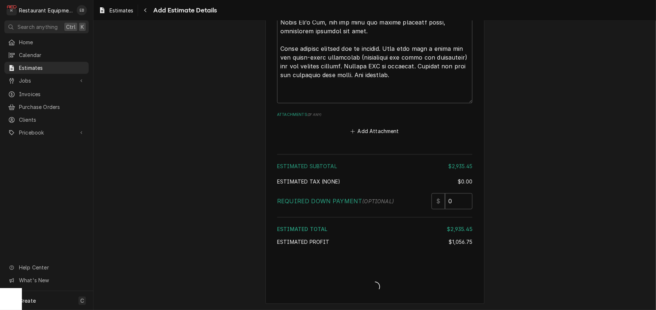
scroll to position [2433, 0]
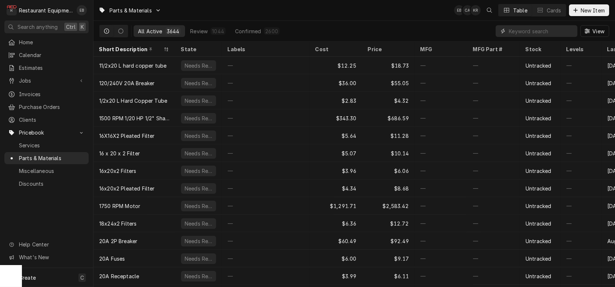
click at [509, 30] on input "Dynamic Content Wrapper" at bounding box center [541, 31] width 65 height 12
paste input "5238034K"
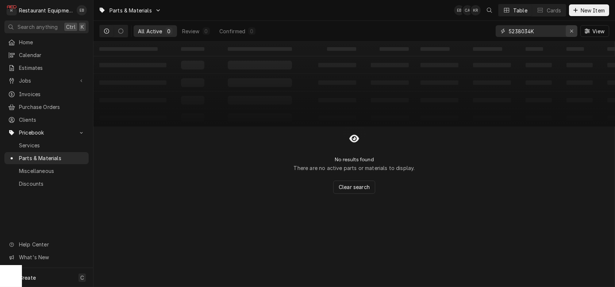
type input "5238034K"
click at [570, 32] on icon "Erase input" at bounding box center [572, 30] width 4 height 5
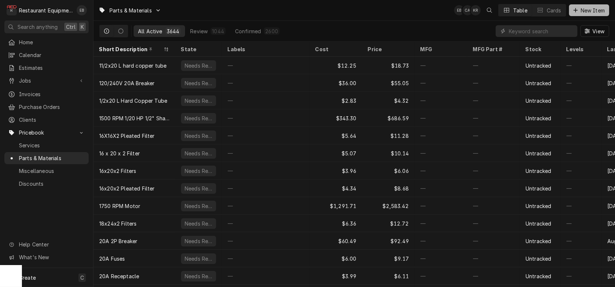
click at [579, 9] on span "New Item" at bounding box center [592, 11] width 27 height 8
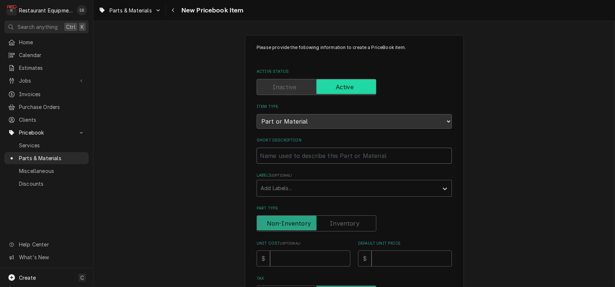
click at [305, 164] on input "Short Description" at bounding box center [354, 155] width 195 height 16
click at [303, 164] on input "Short Description" at bounding box center [354, 155] width 195 height 16
type textarea "x"
type input "C"
type textarea "x"
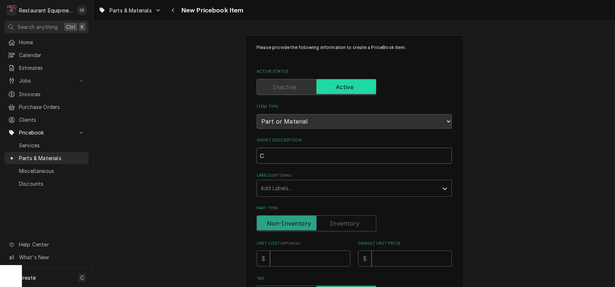
type input "Cr"
type textarea "x"
type input "Cre"
type textarea "x"
type input "Cres"
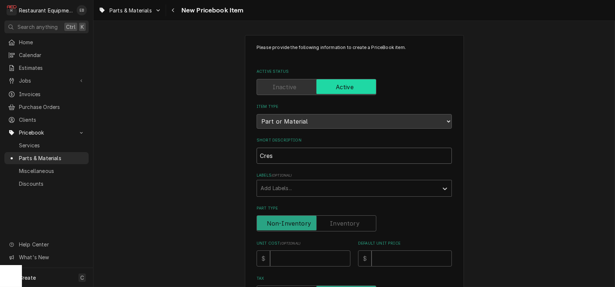
type textarea "x"
type input "Cres"
type textarea "x"
type input "Cres C"
type textarea "x"
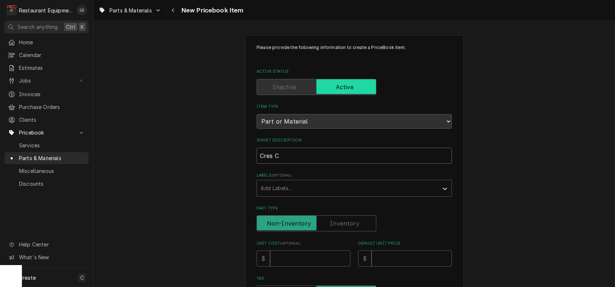
type input "Cres Co"
type textarea "x"
type input "Cres Cor"
type textarea "x"
type input "Cres Cor"
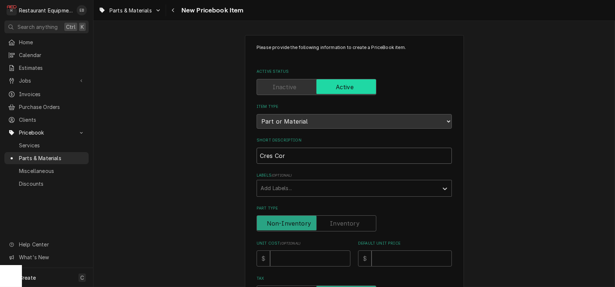
type textarea "x"
type input "Cres Cor T"
type textarea "x"
type input "Cres Cor Th"
type textarea "x"
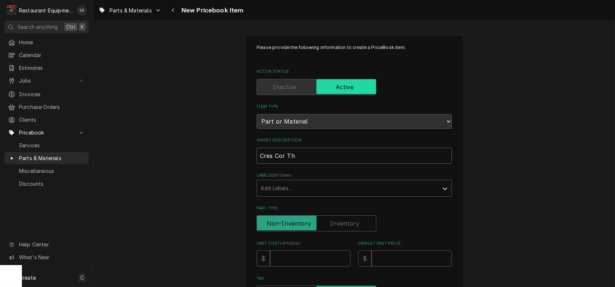
type input "Cres Cor The"
type textarea "x"
type input "Cres Cor Ther"
type textarea "x"
type input "Cres Cor Therm"
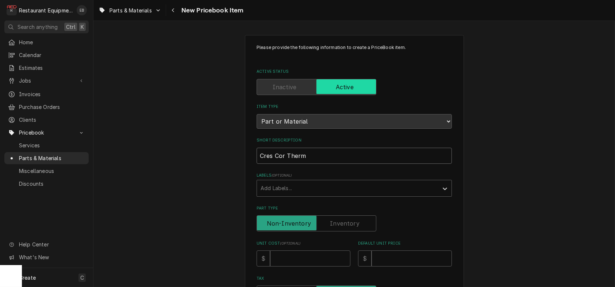
type textarea "x"
type input "Cres Cor Thermo"
type textarea "x"
type input "Cres Cor Thermom"
type textarea "x"
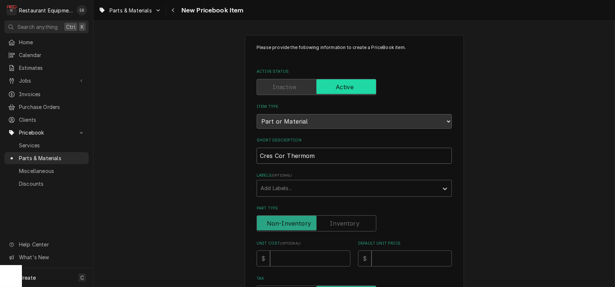
type input "Cres Cor Thermome"
type textarea "x"
type input "Cres Cor Thermomen"
type textarea "x"
type input "Cres Cor Thermome"
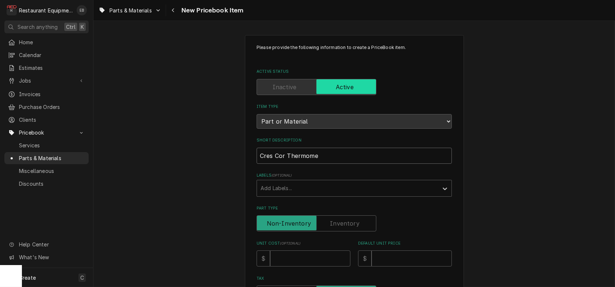
type textarea "x"
type input "Cres Cor Thermomet"
type textarea "x"
type input "Cres Cor Thermomete"
type textarea "x"
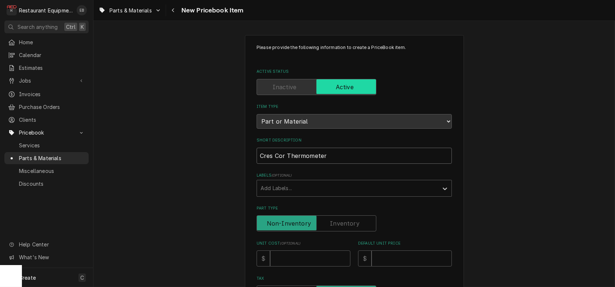
type input "Cres Cor Thermometer"
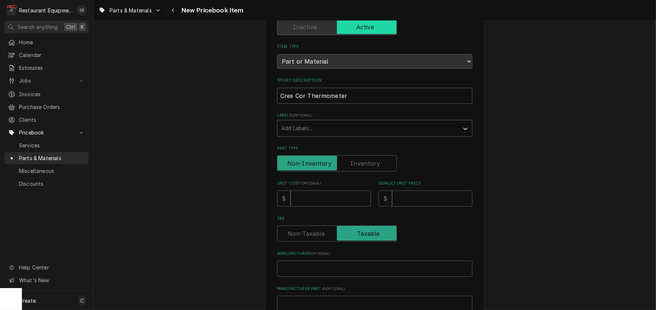
scroll to position [73, 0]
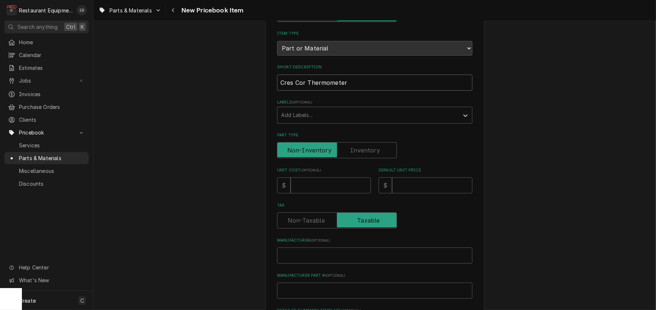
type textarea "x"
type input "Cres Cor Thermometer"
type textarea "x"
type input "Cres Cor Thermometer d"
type textarea "x"
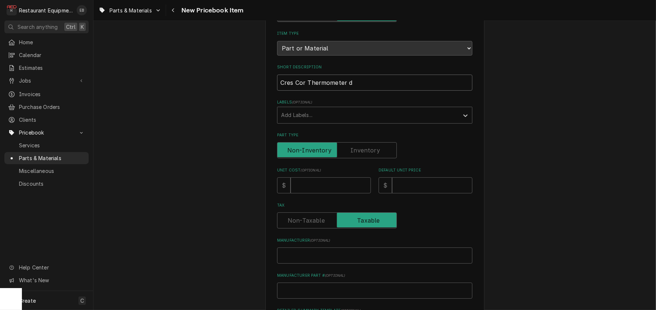
type input "Cres Cor Thermometer di"
type textarea "x"
type input "Cres Cor Thermometer dig"
type textarea "x"
type input "Cres Cor Thermometer digi"
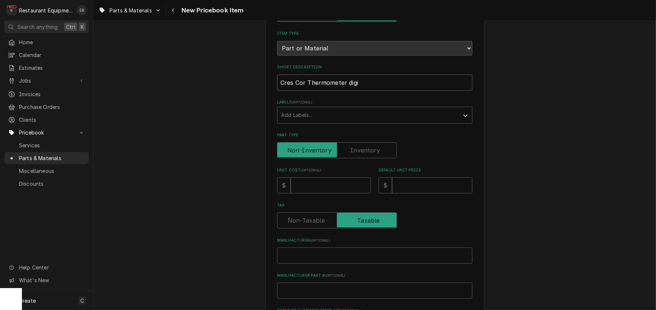
type textarea "x"
type input "Cres Cor Thermometer digit"
type textarea "x"
type input "Cres Cor Thermometer digi"
type textarea "x"
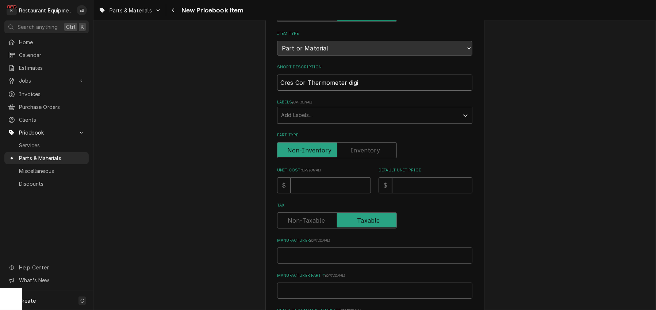
type input "Cres Cor Thermometer dig"
type textarea "x"
type input "Cres Cor Thermometer di"
type textarea "x"
type input "Cres Cor Thermometer d"
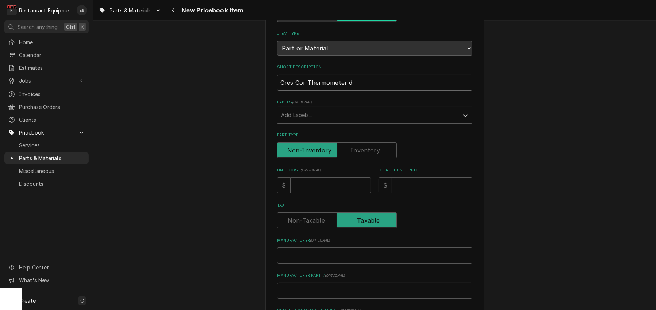
type textarea "x"
type input "Cres Cor Thermometer"
type textarea "x"
type input "Cres Cor Thermometer D"
type textarea "x"
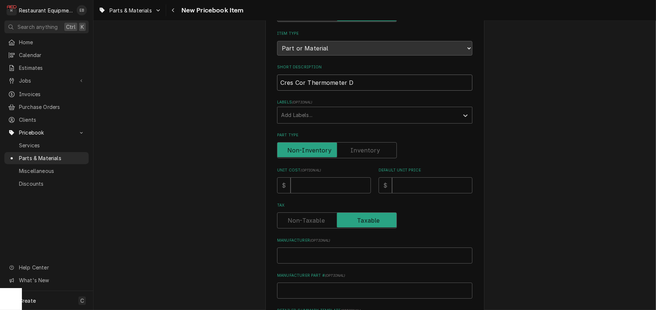
type input "Cres Cor Thermometer Di"
type textarea "x"
type input "Cres Cor Thermometer Dig"
type textarea "x"
type input "Cres Cor Thermometer Digi"
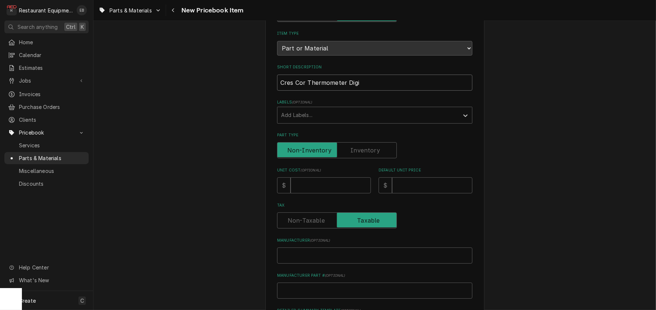
type textarea "x"
type input "Cres Cor Thermometer Digit"
type textarea "x"
type input "Cres Cor Thermometer Digita"
type textarea "x"
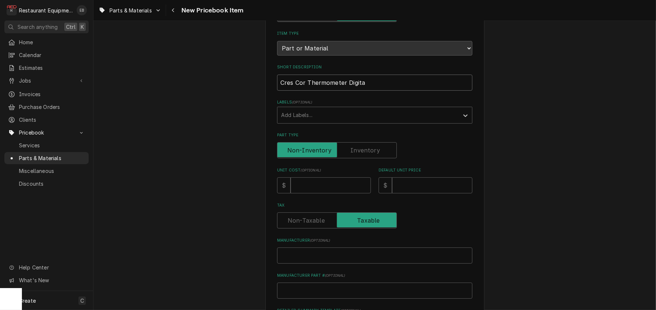
type input "Cres Cor Thermometer Digital"
type textarea "x"
type input "Cres Cor Thermometer Digital"
type textarea "x"
type input "Cres Cor Thermometer Digital 0"
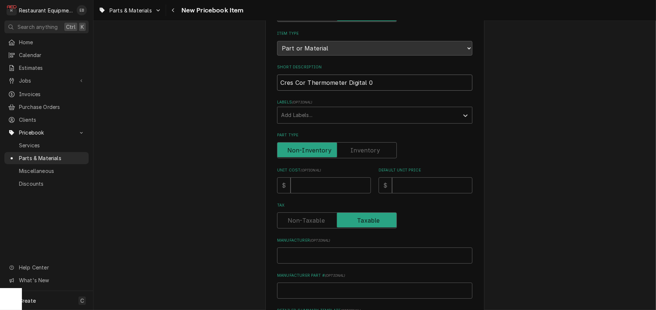
type textarea "x"
type input "Cres Cor Thermometer Digital 0-"
type textarea "x"
type input "Cres Cor Thermometer Digital 0-2"
type textarea "x"
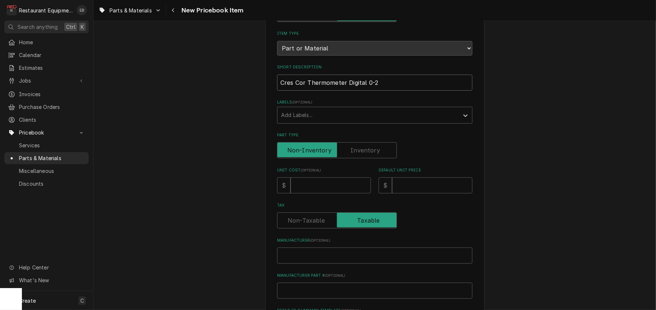
type input "Cres Cor Thermometer Digital 0-25"
type textarea "x"
type input "Cres Cor Thermometer Digital 0-250"
type textarea "x"
type input "Cres Cor Thermometer Digital 0-250f"
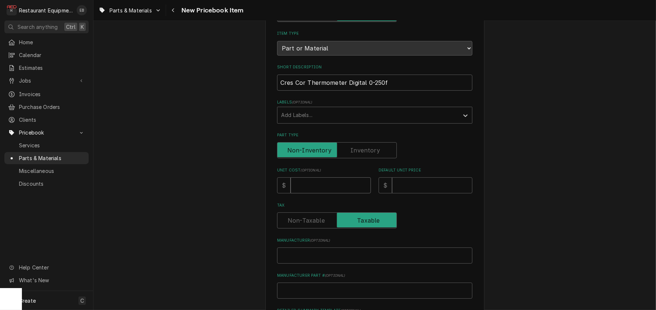
click at [334, 193] on input "Unit Cost ( optional )" at bounding box center [331, 185] width 80 height 16
click at [317, 193] on input "Unit Cost ( optional )" at bounding box center [331, 185] width 80 height 16
type textarea "x"
type input "7"
type textarea "x"
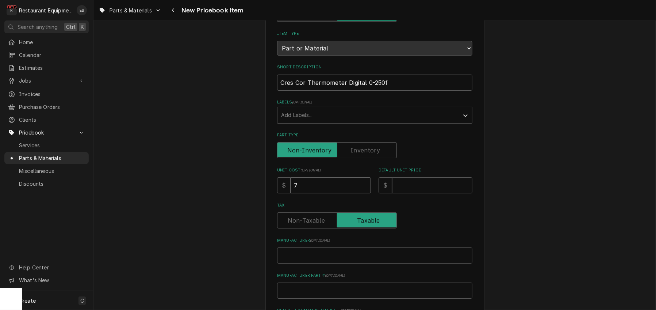
type input "77"
type textarea "x"
type input "771"
type textarea "x"
type input "771.4"
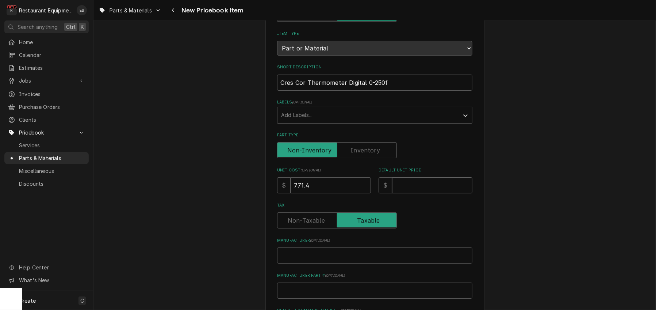
click at [413, 193] on input "Default Unit Price" at bounding box center [432, 185] width 80 height 16
type textarea "x"
type input "1"
type textarea "x"
type input "11"
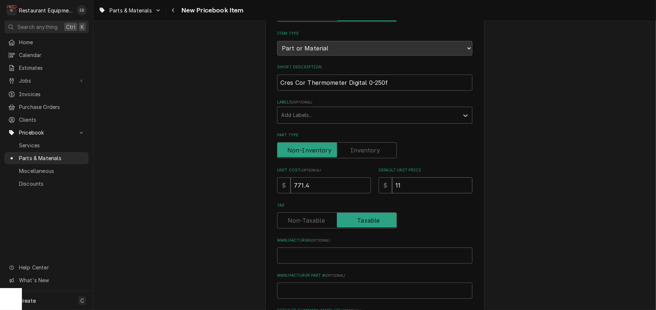
type textarea "x"
type input "117"
type textarea "x"
type input "1179"
type textarea "x"
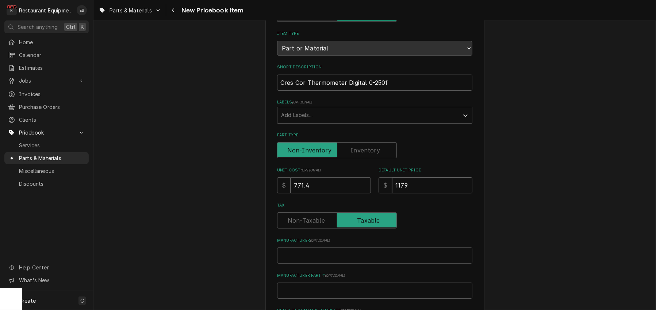
type input "1179.5"
type textarea "x"
type input "1179.51"
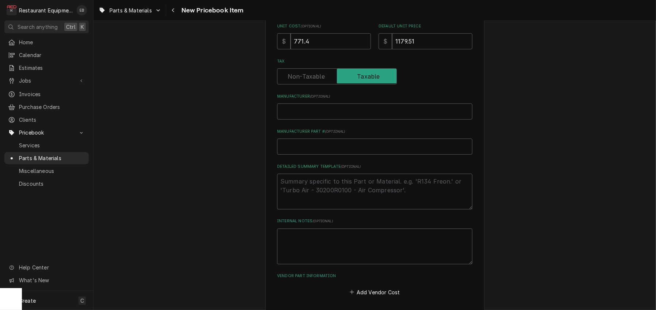
scroll to position [243, 0]
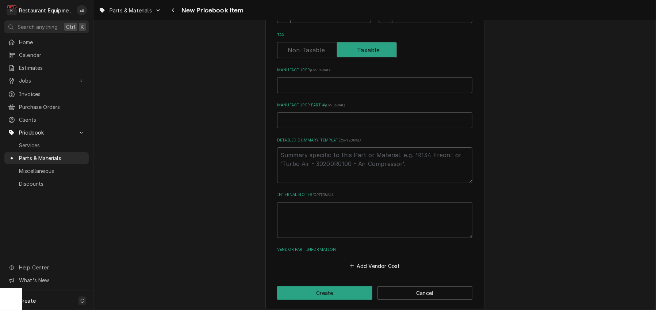
click at [303, 93] on input "Manufacturer ( optional )" at bounding box center [374, 85] width 195 height 16
type textarea "x"
type input "C"
type textarea "x"
type input "Cr"
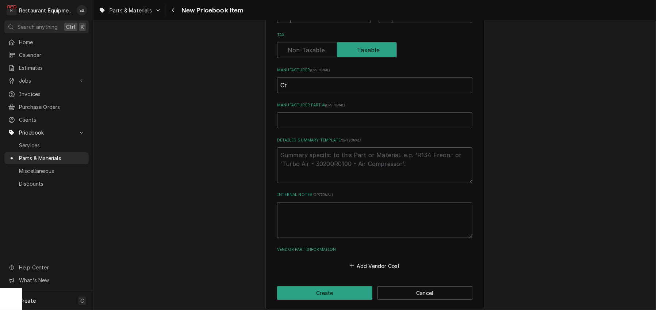
type textarea "x"
type input "Cre"
type textarea "x"
type input "Cres"
type textarea "x"
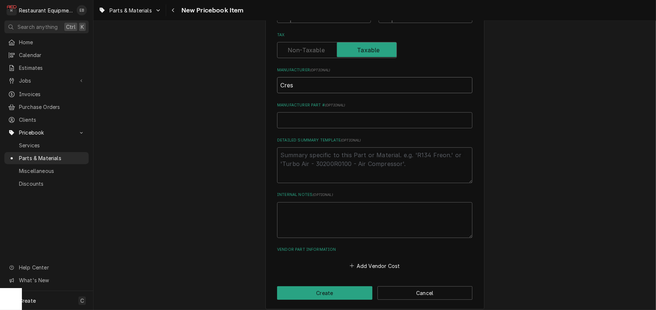
type input "Cres"
type textarea "x"
type input "Cres C"
type textarea "x"
type input "Cres Co"
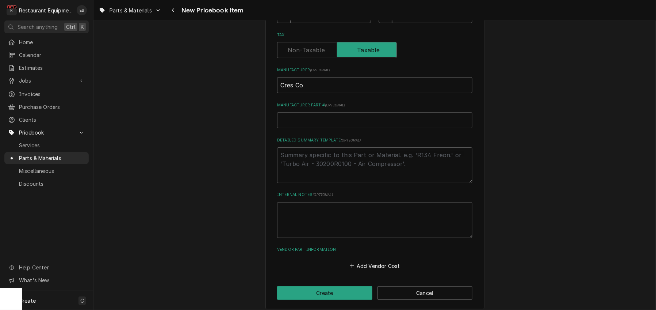
type textarea "x"
type input "Cres Cor"
click at [326, 128] on input "Manufacturer Part # ( optional )" at bounding box center [374, 120] width 195 height 16
paste input "5238034K"
type textarea "x"
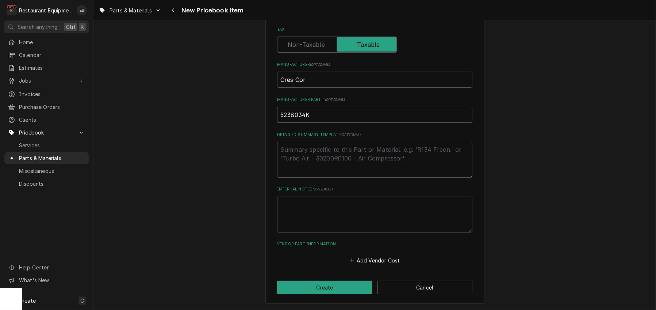
scroll to position [306, 0]
type input "5238034K"
click at [363, 257] on button "Add Vendor Cost" at bounding box center [374, 260] width 53 height 10
type textarea "x"
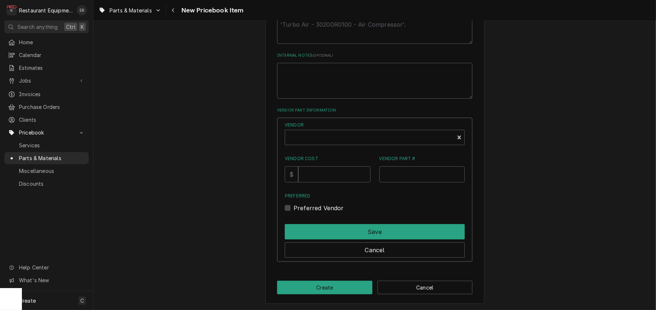
scroll to position [427, 0]
click at [325, 182] on input "Vendor Cost" at bounding box center [334, 174] width 72 height 16
type input "771.4"
click at [397, 182] on input "Vendor Part #" at bounding box center [422, 174] width 86 height 16
type textarea "x"
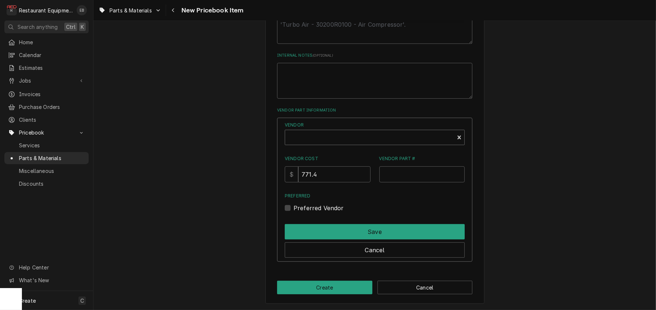
click at [323, 149] on div "Vendor" at bounding box center [370, 140] width 162 height 18
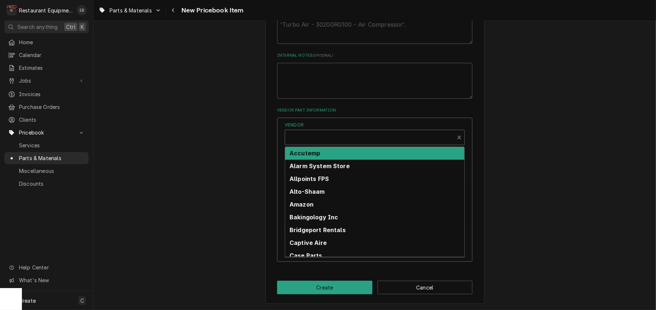
scroll to position [2, 0]
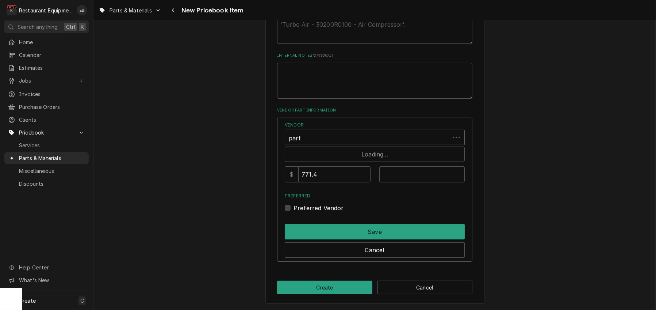
type input "parts"
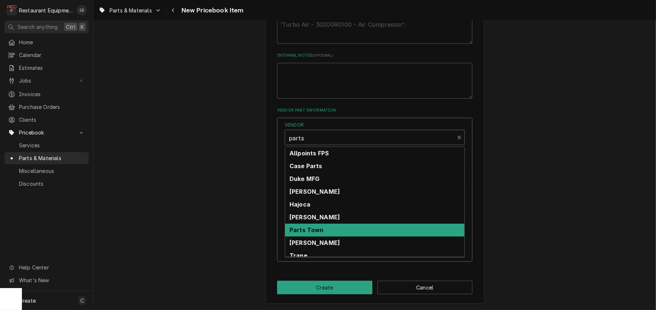
click at [329, 236] on div "Parts Town" at bounding box center [374, 229] width 179 height 13
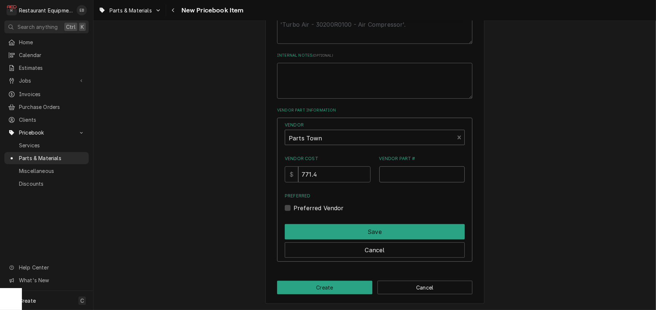
click at [387, 182] on input "Vendor Part #" at bounding box center [422, 174] width 86 height 16
paste input "CRE5238034K"
type input "CRE5238034K"
click at [293, 212] on label "Preferred Vendor" at bounding box center [318, 207] width 50 height 9
click at [293, 219] on input "Preferred" at bounding box center [383, 211] width 180 height 16
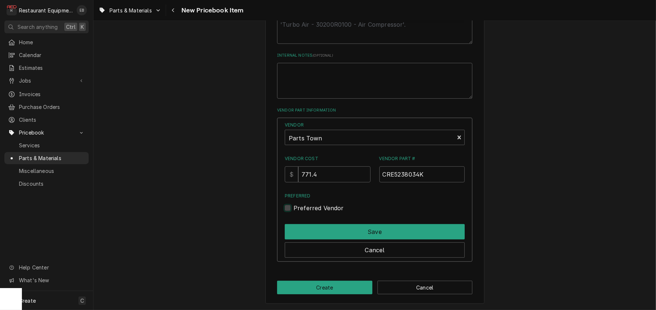
checkbox input "true"
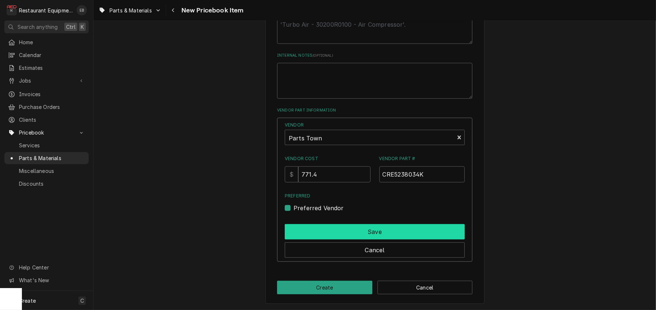
click at [361, 239] on button "Save" at bounding box center [375, 231] width 180 height 15
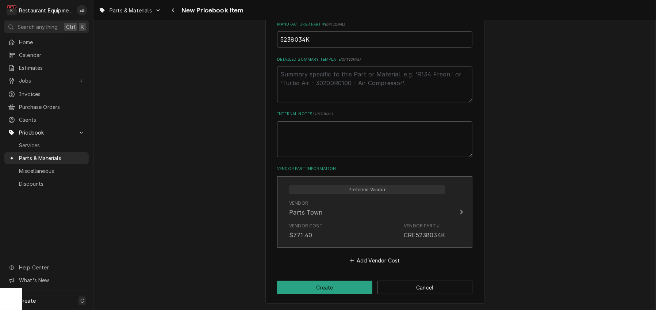
scroll to position [389, 0]
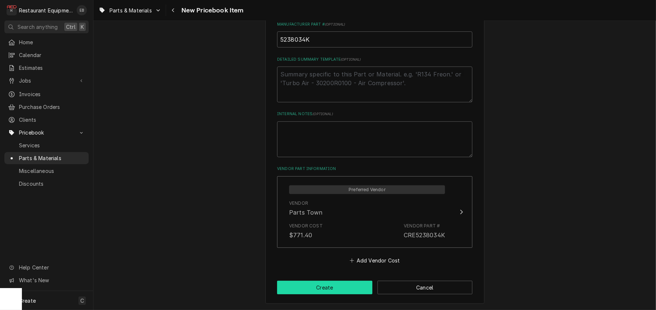
click at [346, 286] on button "Create" at bounding box center [324, 287] width 95 height 14
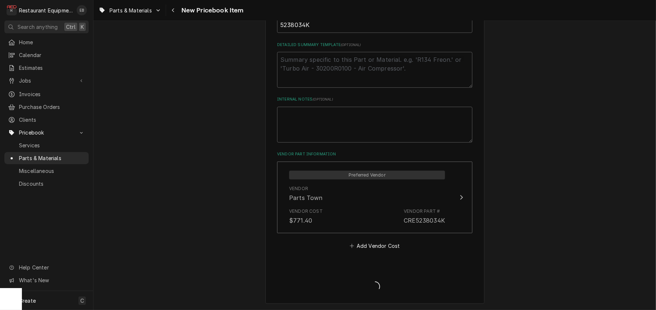
type textarea "x"
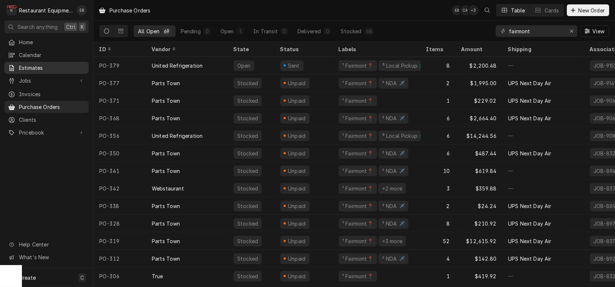
drag, startPoint x: 0, startPoint y: 0, endPoint x: 44, endPoint y: 70, distance: 82.8
click at [44, 70] on span "Estimates" at bounding box center [52, 68] width 66 height 8
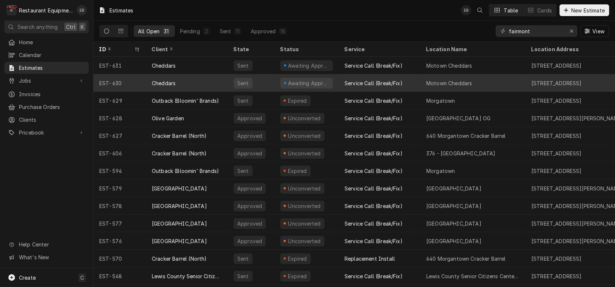
click at [223, 81] on div "Cheddars" at bounding box center [187, 83] width 82 height 18
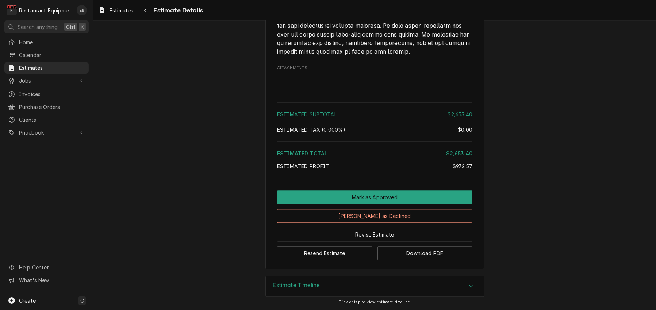
scroll to position [2374, 0]
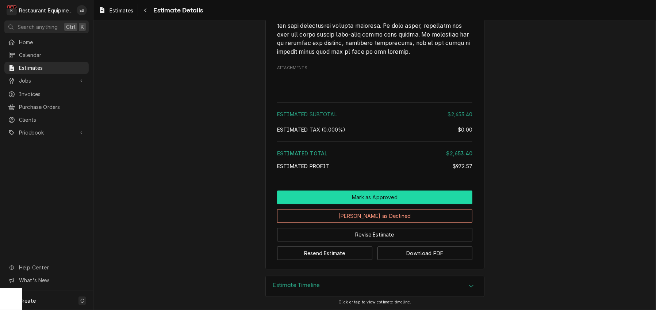
click at [355, 190] on button "Mark as Approved" at bounding box center [374, 197] width 195 height 14
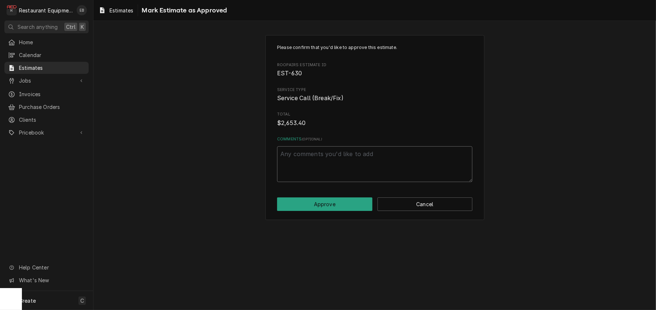
click at [338, 173] on textarea "Comments ( optional )" at bounding box center [374, 164] width 195 height 36
type textarea "x"
type textarea "S"
type textarea "x"
type textarea "Sp"
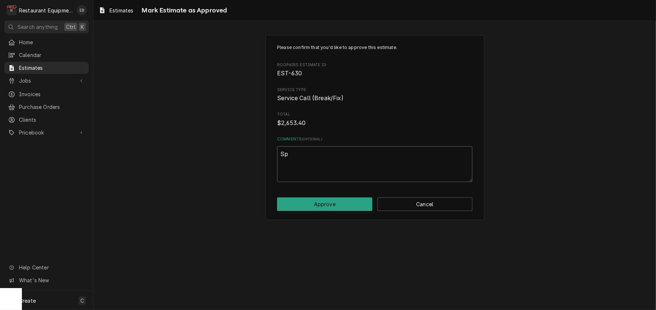
type textarea "x"
type textarea "Spo"
type textarea "x"
type textarea "Spok"
type textarea "x"
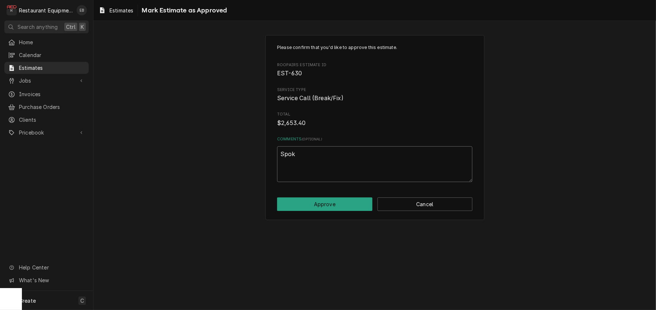
type textarea "Spoke"
type textarea "x"
type textarea "Spoke"
type textarea "x"
type textarea "Spoke w"
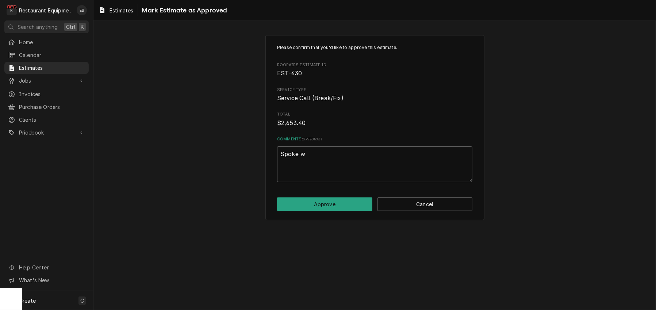
type textarea "x"
type textarea "Spoke wi"
type textarea "x"
type textarea "Spoke wit"
type textarea "x"
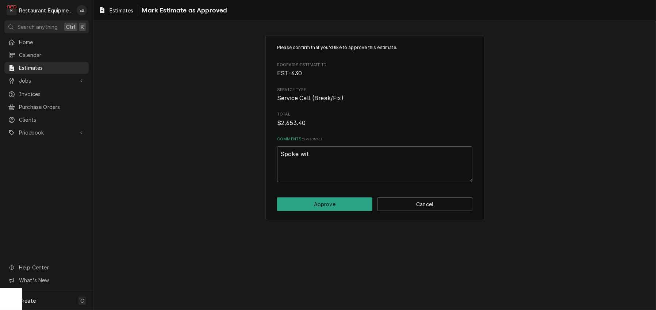
type textarea "Spoke with"
type textarea "x"
type textarea "Spoke with"
type textarea "x"
type textarea "Spoke with P"
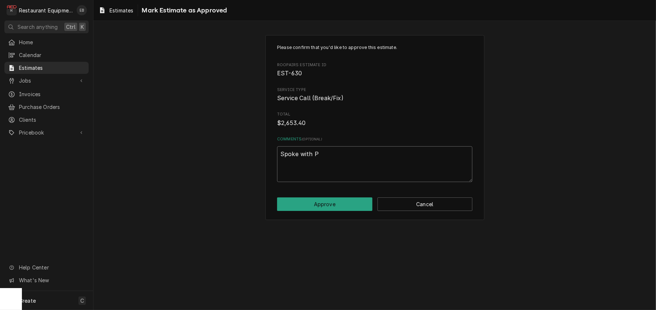
type textarea "x"
type textarea "Spoke with Ph"
type textarea "x"
type textarea "Spoke with Phi"
type textarea "x"
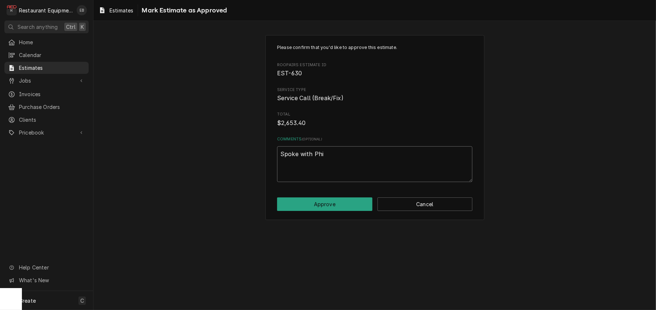
type textarea "Spoke with Phil"
type textarea "x"
type textarea "Spoke with Phil"
type textarea "x"
type textarea "Spoke with Phil o"
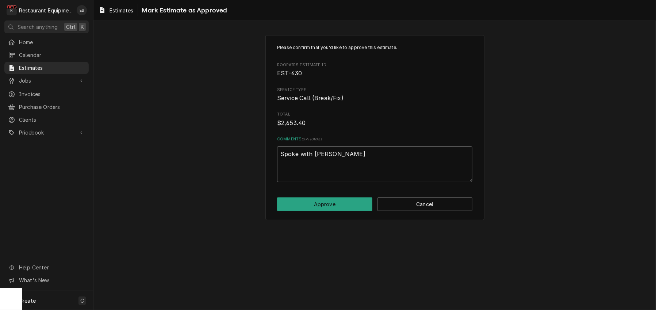
type textarea "x"
type textarea "Spoke with Phil ov"
type textarea "x"
type textarea "Spoke with Phil ove"
type textarea "x"
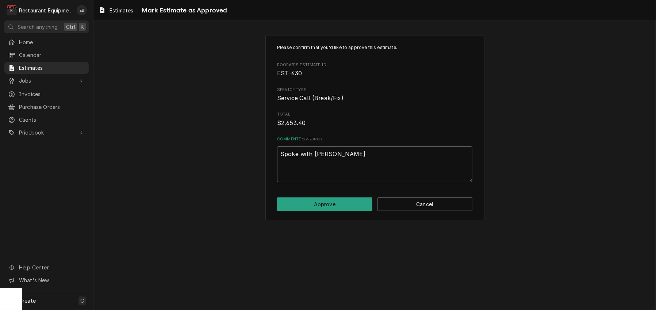
type textarea "Spoke with Phil over"
type textarea "x"
type textarea "Spoke with Phil over"
type textarea "x"
type textarea "Spoke with Phil over t"
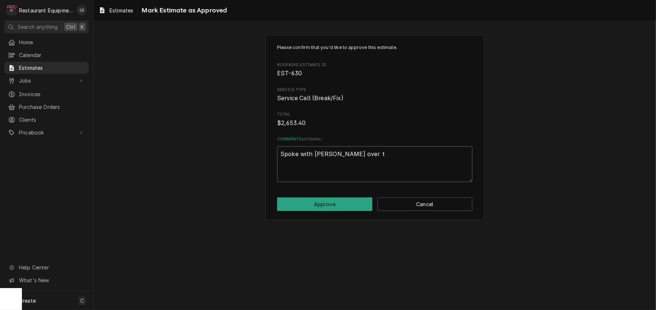
type textarea "x"
type textarea "Spoke with Phil over th"
type textarea "x"
type textarea "Spoke with Phil over the"
type textarea "x"
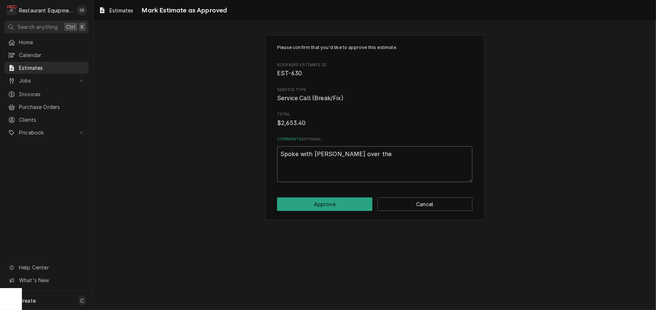
type textarea "Spoke with Phil over the"
type textarea "x"
type textarea "Spoke with Phil over the p"
type textarea "x"
type textarea "Spoke with Phil over the ph"
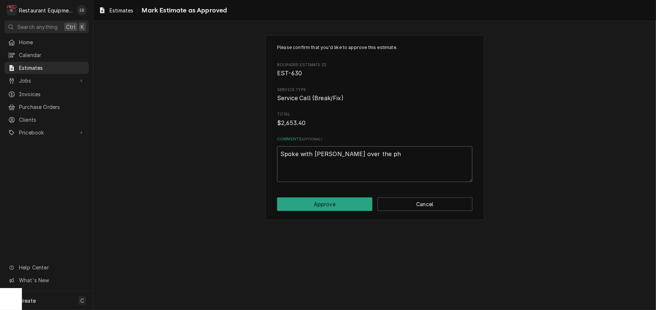
type textarea "x"
type textarea "Spoke with Phil over the phoe"
type textarea "x"
type textarea "Spoke with Phil over the phoen"
type textarea "x"
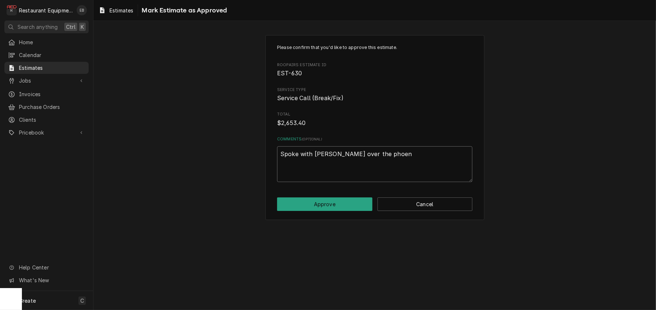
type textarea "Spoke with Phil over the phoe"
type textarea "x"
type textarea "Spoke with Phil over the pho"
type textarea "x"
type textarea "Spoke with Phil over the phon"
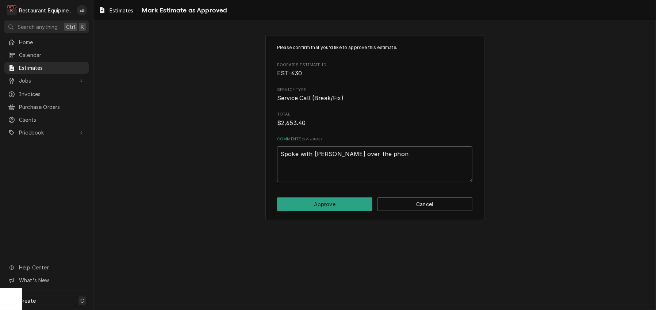
type textarea "x"
type textarea "Spoke with Phil over the phone"
type textarea "x"
type textarea "Spoke with Phil over the phone"
type textarea "x"
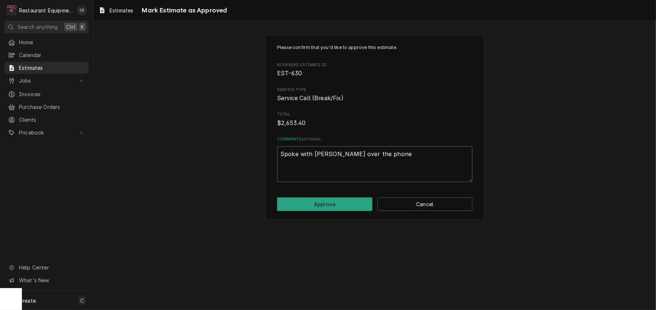
type textarea "Spoke with Phil over the phone o"
type textarea "x"
type textarea "Spoke with Phil over the phone on"
type textarea "x"
type textarea "Spoke with Phil over the phone on"
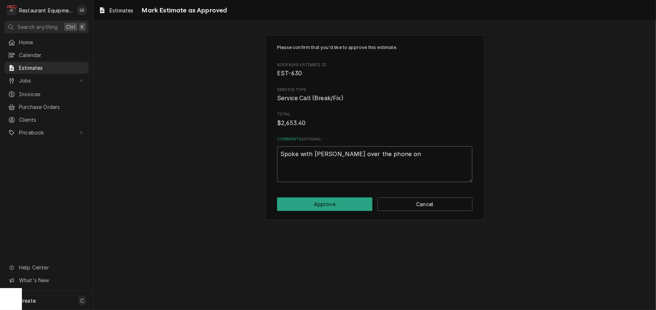
type textarea "x"
type textarea "Spoke with Phil over the phone on 1"
type textarea "x"
type textarea "Spoke with Phil over the phone on 10"
type textarea "x"
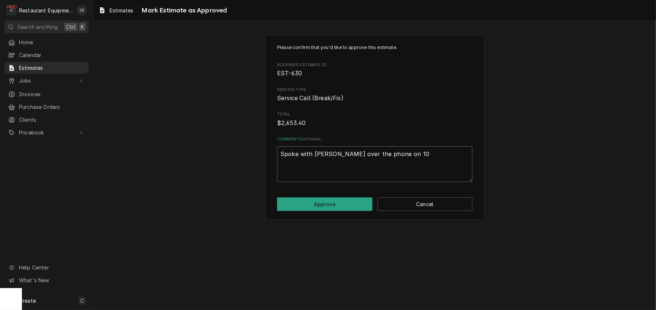
type textarea "Spoke with Phil over the phone on 10/"
type textarea "x"
type textarea "Spoke with Phil over the phone on 10/1"
type textarea "x"
type textarea "Spoke with Phil over the phone on 10/13"
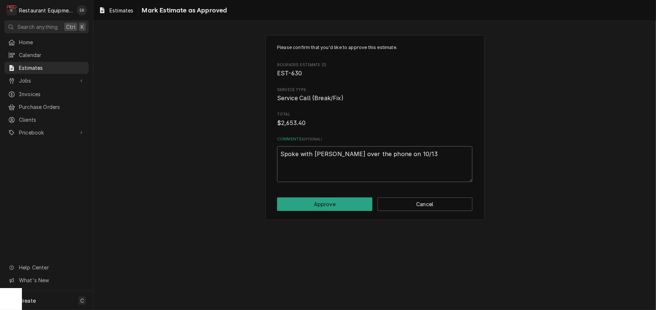
type textarea "x"
type textarea "Spoke with Phil over the phone on 10/13,"
type textarea "x"
type textarea "Spoke with Phil over the phone on 10/13,"
type textarea "x"
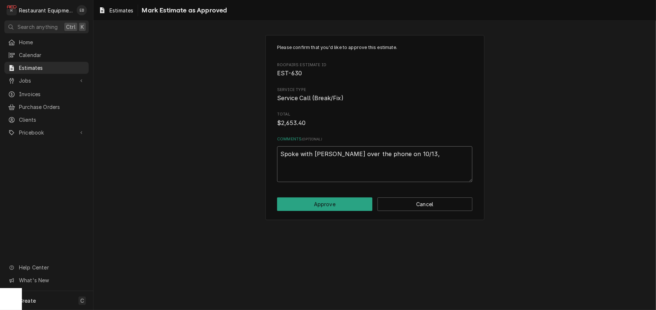
type textarea "Spoke with Phil over the phone on 10/13, E"
type textarea "x"
type textarea "Spoke with Phil over the phone on 10/13,"
type textarea "x"
type textarea "Spoke with Phil over the phone on 10/13, a"
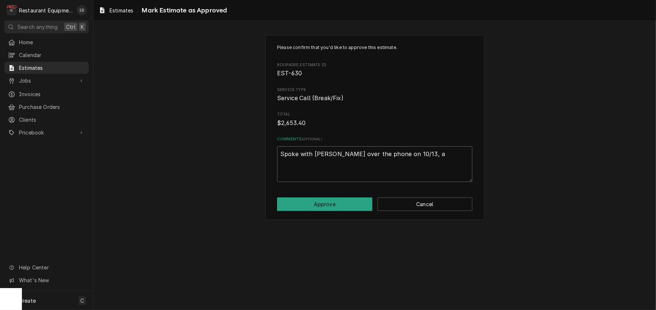
type textarea "x"
type textarea "Spoke with Phil over the phone on 10/13, ap"
type textarea "x"
type textarea "Spoke with Phil over the phone on 10/13, app"
type textarea "x"
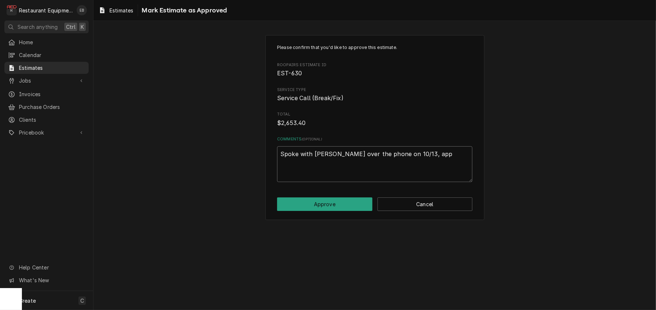
type textarea "Spoke with Phil over the phone on 10/13, appr"
type textarea "x"
type textarea "Spoke with Phil over the phone on 10/13, appro"
type textarea "x"
type textarea "Spoke with Phil over the phone on 10/13, approv"
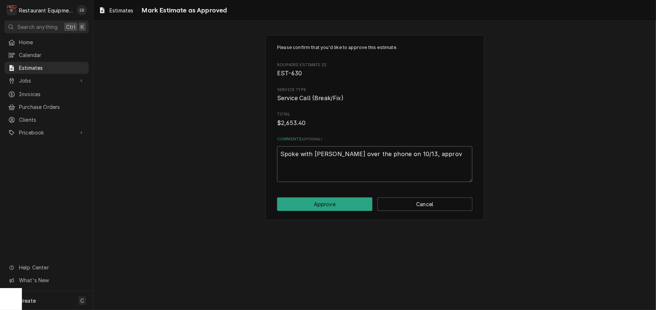
type textarea "x"
type textarea "Spoke with Phil over the phone on 10/13, approve"
type textarea "x"
type textarea "Spoke with Phil over the phone on 10/13, approved"
type textarea "x"
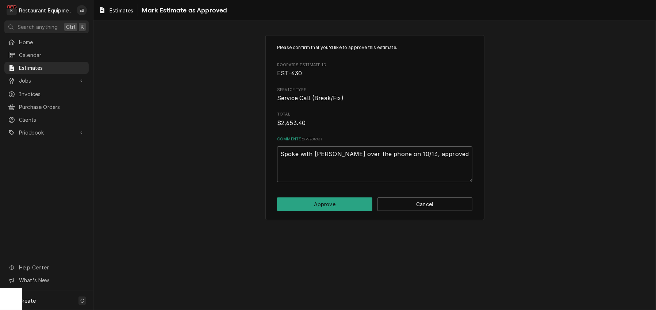
type textarea "Spoke with Phil over the phone on 10/13, approved"
type textarea "x"
type textarea "Spoke with Phil over the phone on 10/13, approved e"
type textarea "x"
type textarea "Spoke with Phil over the phone on 10/13, approved es"
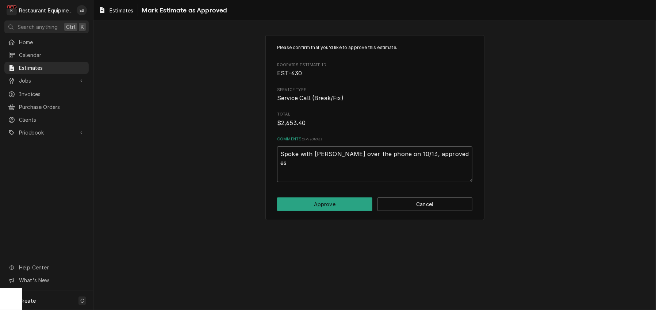
type textarea "x"
type textarea "Spoke with Phil over the phone on 10/13, approved est"
type textarea "x"
type textarea "Spoke with Phil over the phone on 10/13, approved esti"
type textarea "x"
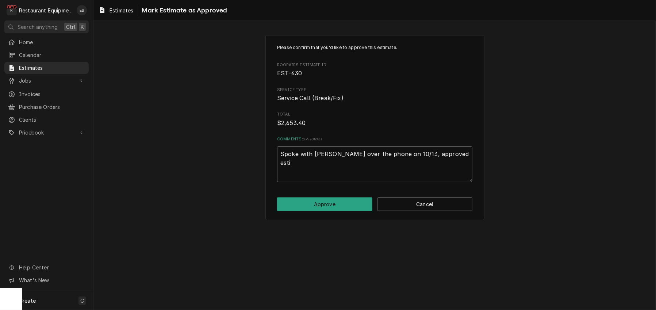
type textarea "Spoke with Phil over the phone on 10/13, approved estim"
type textarea "x"
type textarea "Spoke with Phil over the phone on 10/13, approved estima"
type textarea "x"
type textarea "Spoke with Phil over the phone on 10/13, approved estimat"
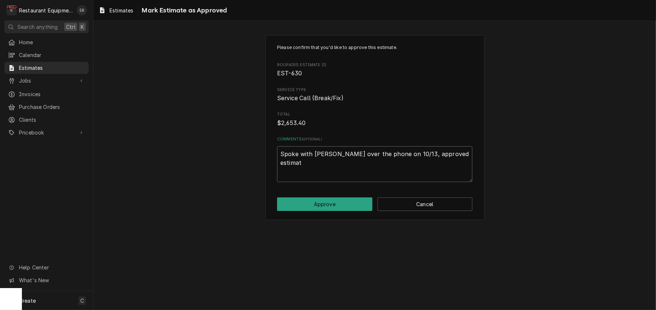
type textarea "x"
type textarea "Spoke with Phil over the phone on 10/13, approved estimate"
type textarea "x"
drag, startPoint x: 280, startPoint y: 173, endPoint x: 300, endPoint y: 171, distance: 20.9
click at [302, 171] on textarea "Spoke with Phil over the phone on 10/13, approved estimate." at bounding box center [374, 164] width 195 height 36
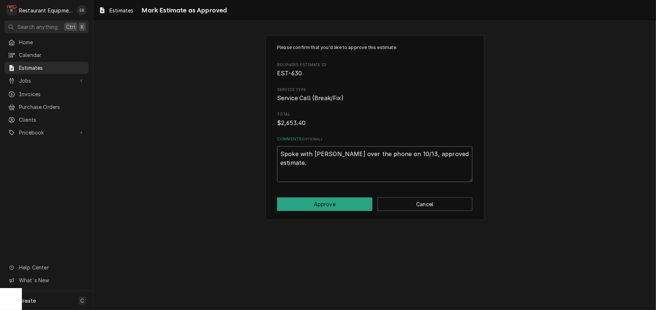
drag, startPoint x: 279, startPoint y: 172, endPoint x: 455, endPoint y: 168, distance: 176.3
click at [458, 168] on textarea "Spoke with Phil over the phone on 10/13, approved estimate." at bounding box center [374, 164] width 195 height 36
click at [462, 182] on textarea "Spoke with Phil over the phone on 10/13, approved estimate." at bounding box center [374, 164] width 195 height 36
type textarea "Spoke with Phil over the phone on 10/13, approved estimate."
click at [345, 211] on button "Approve" at bounding box center [324, 204] width 95 height 14
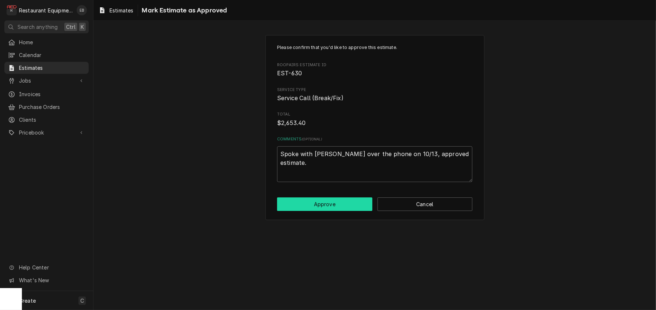
type textarea "x"
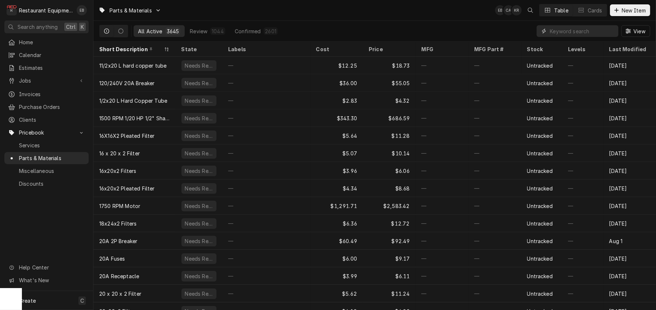
click at [554, 32] on input "Dynamic Content Wrapper" at bounding box center [582, 31] width 65 height 12
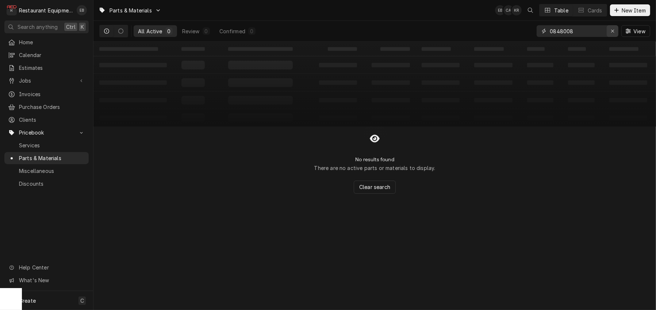
type input "0848008"
click at [609, 33] on div "Erase input" at bounding box center [612, 30] width 7 height 7
click at [616, 12] on div "Dynamic Content Wrapper" at bounding box center [616, 10] width 7 height 7
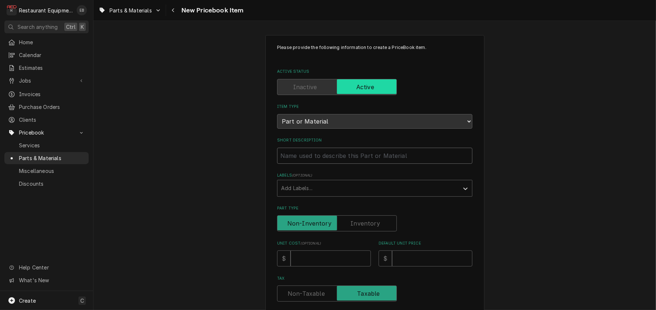
click at [338, 164] on input "Short Description" at bounding box center [374, 155] width 195 height 16
type textarea "x"
type input "C"
type textarea "x"
type input "Cr"
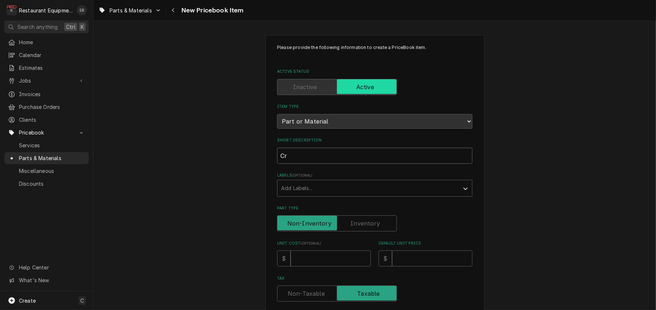
type textarea "x"
type input "Cre"
type textarea "x"
type input "Cres"
type textarea "x"
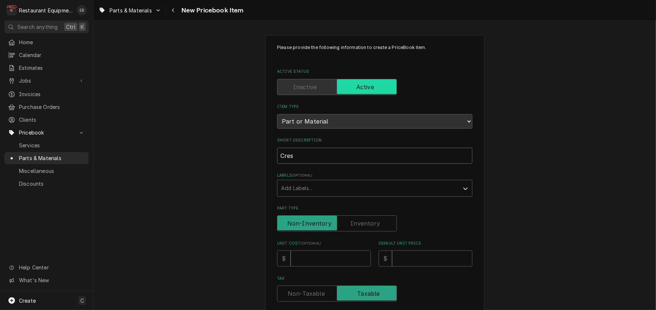
type input "Cres"
type textarea "x"
type input "Cres C"
type textarea "x"
type input "Cres Co"
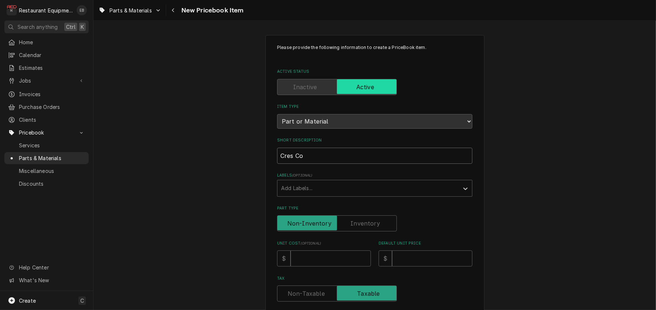
type textarea "x"
type input "Cres Cor"
type textarea "x"
type input "Cres Cor"
type textarea "x"
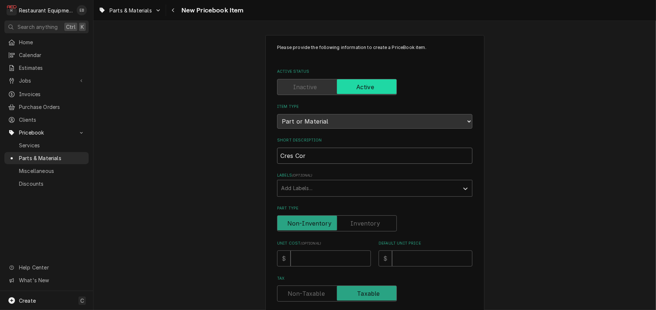
type input "Cres Cor T"
type textarea "x"
type input "Cres Cor Th"
type textarea "x"
type input "Cres Cor The"
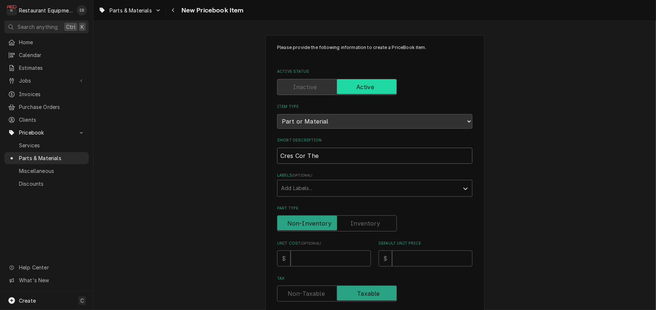
type textarea "x"
type input "Cres Cor Ther"
type textarea "x"
type input "Cres Cor Therm"
type textarea "x"
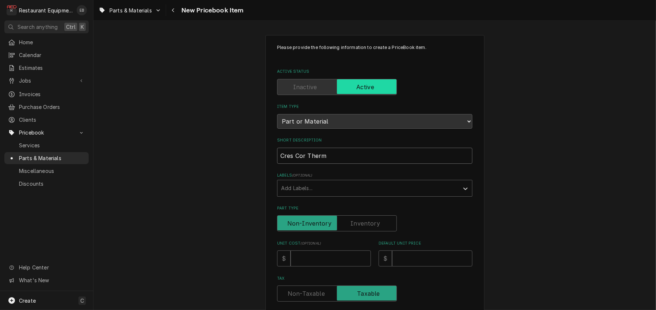
type input "Cres Cor Thermo"
type textarea "x"
type input "Cres Cor Thermos"
type textarea "x"
type input "Cres Cor Thermost"
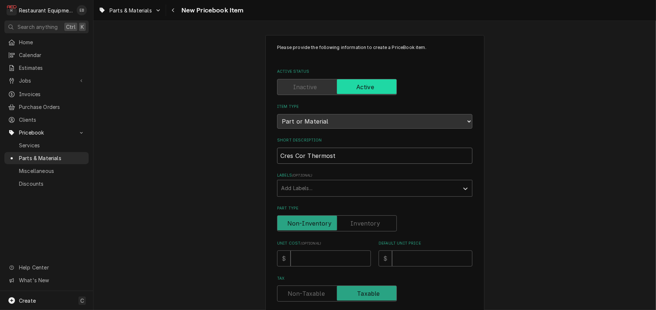
type textarea "x"
type input "Cres Cor Thermosta"
type textarea "x"
type input "Cres Cor Thermostat"
type textarea "x"
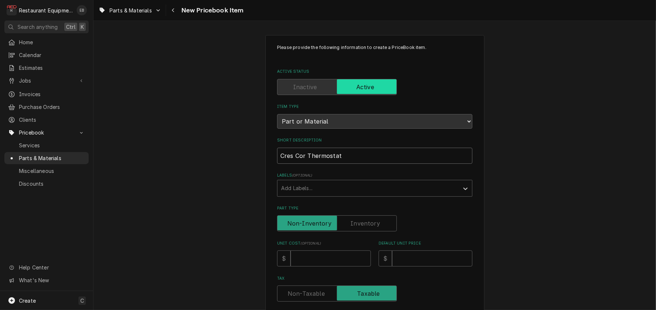
type input "Cres Cor Thermostat"
type textarea "x"
type input "Cres Cor Thermostat S"
type textarea "x"
type input "Cres Cor Thermostat So"
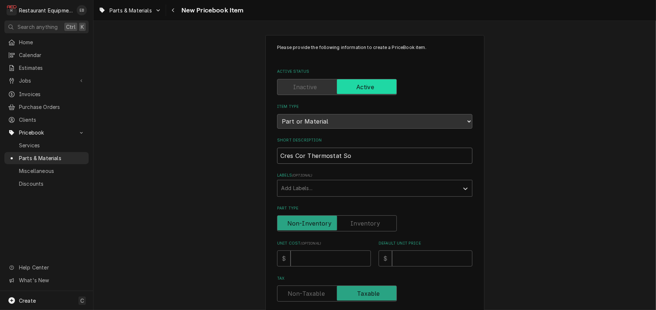
type textarea "x"
type input "Cres Cor Thermostat Sol"
type textarea "x"
type input "Cres Cor Thermostat Soli"
type textarea "x"
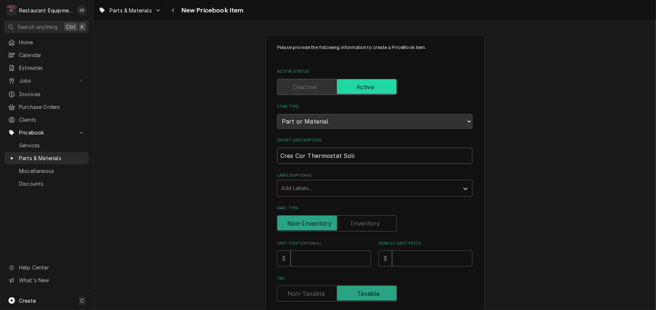
type input "Cres Cor Thermostat Solid"
type textarea "x"
type input "Cres Cor Thermostat Solid"
type textarea "x"
type input "Cres Cor Thermostat Solid S"
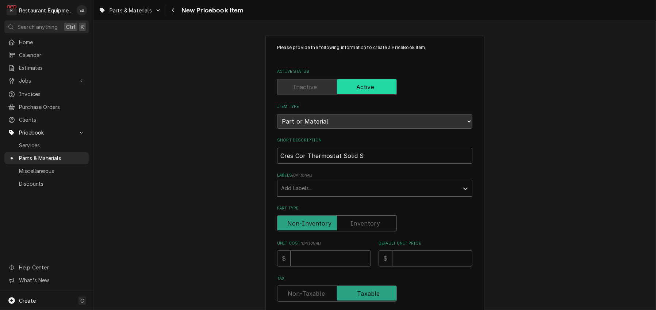
type textarea "x"
type input "Cres Cor Thermostat Solid Sa"
type textarea "x"
type input "Cres Cor Thermostat Solid S"
type textarea "x"
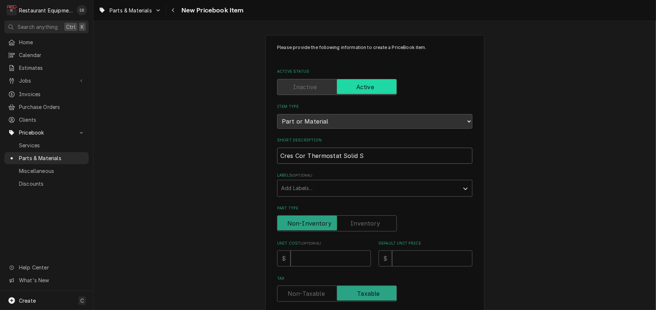
type input "Cres Cor Thermostat Solid St"
type textarea "x"
type input "Cres Cor Thermostat Solid Sta"
type textarea "x"
type input "Cres Cor Thermostat Solid Stat"
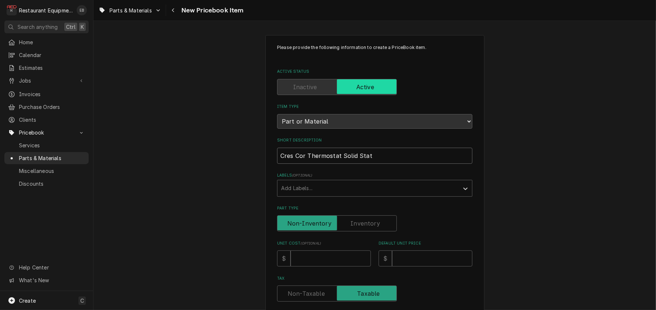
type textarea "x"
type input "Cres Cor Thermostat Solid State"
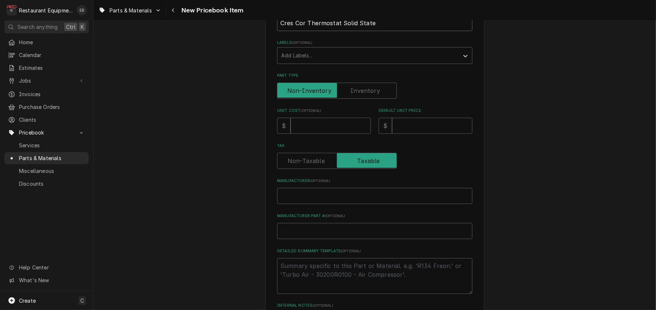
scroll to position [146, 0]
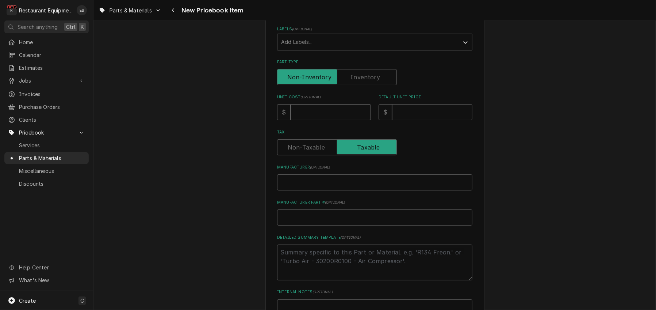
click at [324, 120] on input "Unit Cost ( optional )" at bounding box center [331, 112] width 80 height 16
click at [315, 120] on input "Unit Cost ( optional )" at bounding box center [331, 112] width 80 height 16
type textarea "x"
type input "5"
type textarea "x"
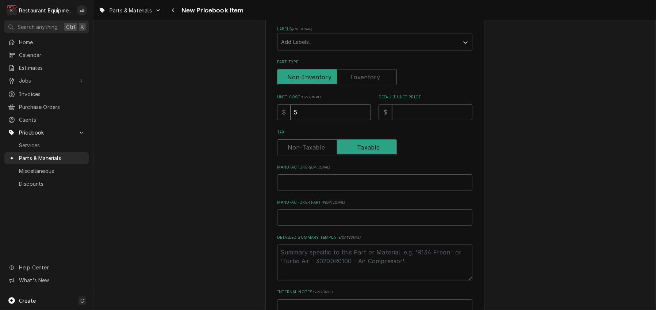
type input "52"
type textarea "x"
type input "524"
type textarea "x"
type input "5248"
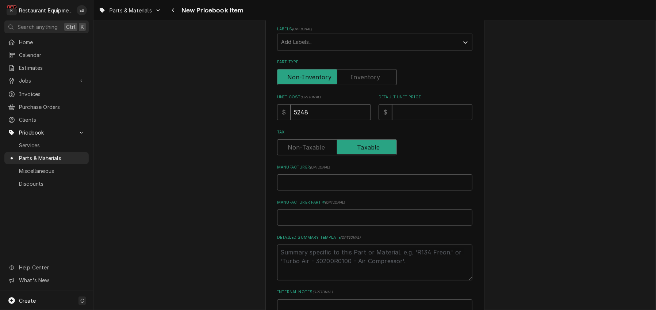
type textarea "x"
type input "52480"
type textarea "x"
type input "524801"
type textarea "x"
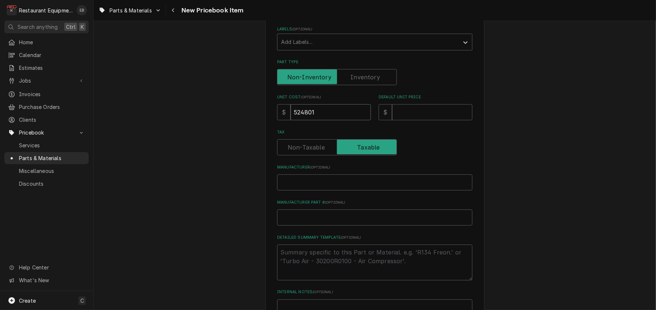
type input "524801.2"
type textarea "x"
type input "524801.22"
drag, startPoint x: 301, startPoint y: 142, endPoint x: 322, endPoint y: 143, distance: 20.5
click at [322, 120] on input "524801.22" at bounding box center [331, 112] width 80 height 16
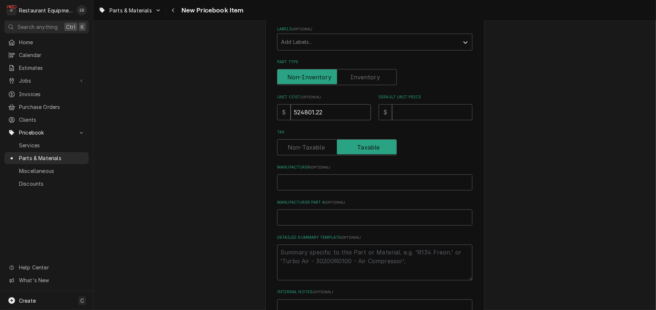
paste input "Unit Cost"
type textarea "x"
type input "524e101"
type textarea "x"
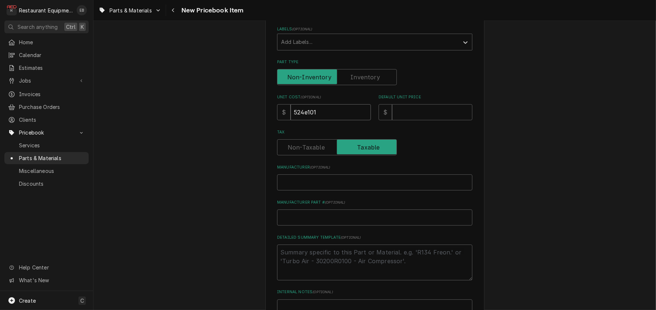
type input "524e10"
type textarea "x"
type input "524e1"
type textarea "x"
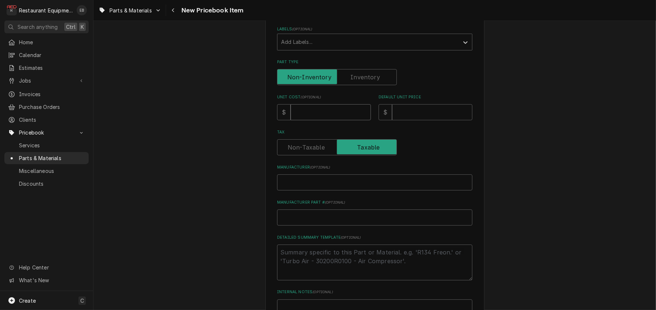
type input "524"
type textarea "x"
type input "52"
type textarea "x"
type input "524"
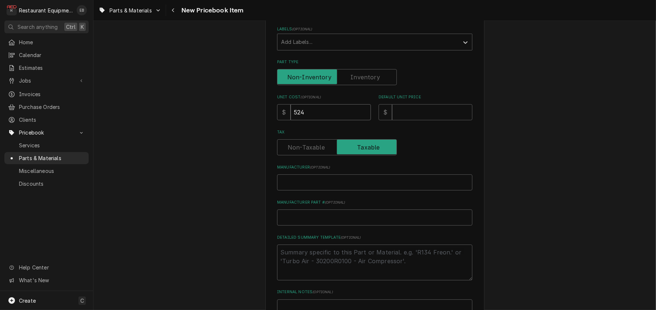
type textarea "x"
type input "524.4"
click at [421, 120] on input "Default Unit Price" at bounding box center [432, 112] width 80 height 16
type textarea "x"
type input "8"
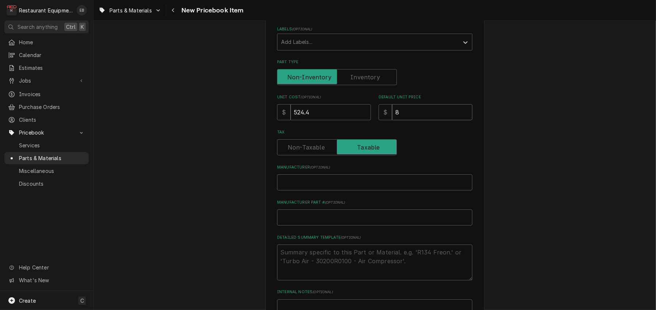
type textarea "x"
type input "80"
type textarea "x"
type input "801"
type textarea "x"
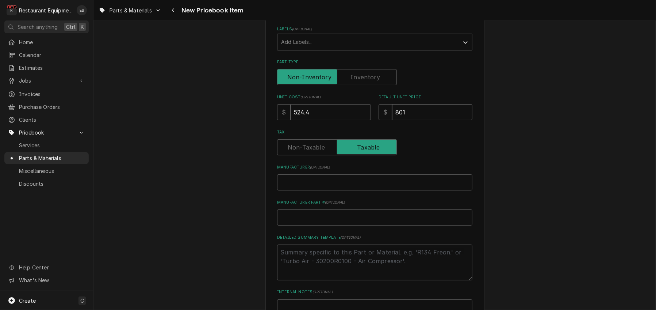
type input "801.2"
type textarea "x"
type input "801.22"
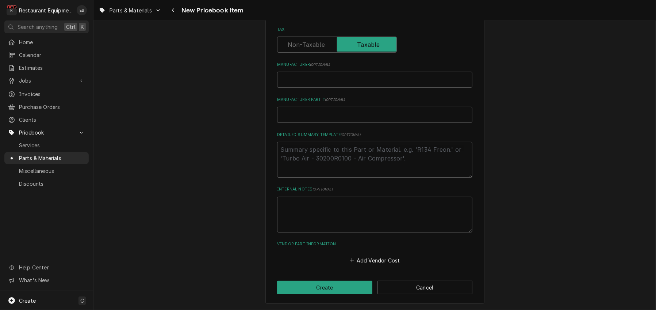
scroll to position [268, 0]
click at [324, 88] on input "Manufacturer ( optional )" at bounding box center [374, 80] width 195 height 16
type textarea "x"
type input "C"
type textarea "x"
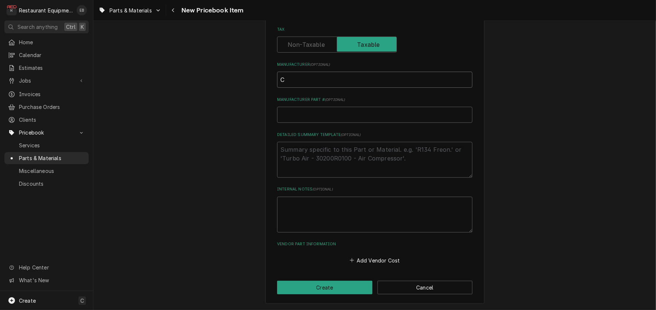
type input "Cr"
type textarea "x"
type input "Cre"
type textarea "x"
type input "Cres"
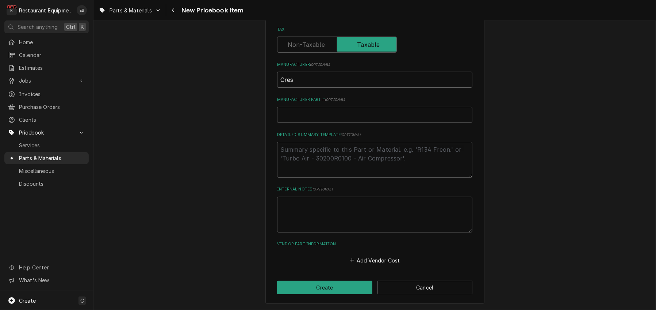
type textarea "x"
type input "Cres"
type textarea "x"
type input "Cres C"
type textarea "x"
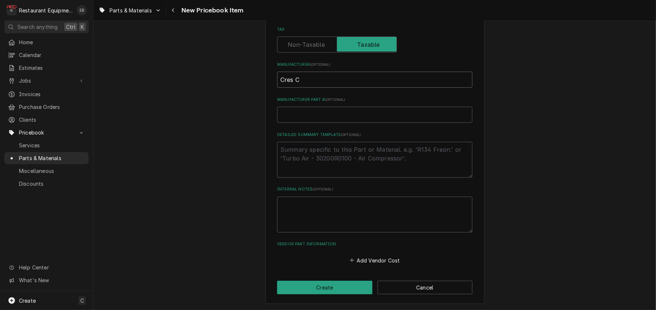
type input "Cres Co"
type textarea "x"
type input "Cres Cor"
click at [311, 123] on input "Manufacturer Part # ( optional )" at bounding box center [374, 115] width 195 height 16
paste input "0848008ACK"
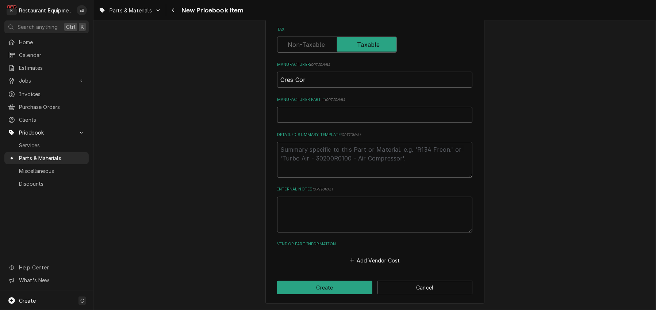
type textarea "x"
type input "0848008ACK"
click at [366, 258] on button "Add Vendor Cost" at bounding box center [374, 260] width 53 height 10
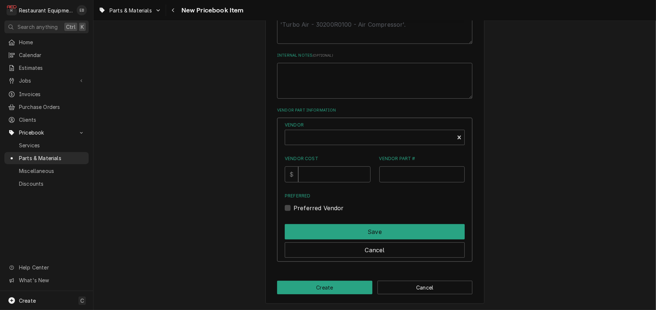
scroll to position [452, 0]
type textarea "x"
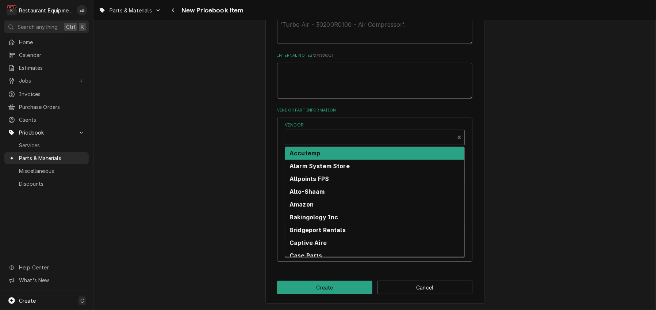
click at [342, 131] on div "Vendor" at bounding box center [370, 140] width 162 height 18
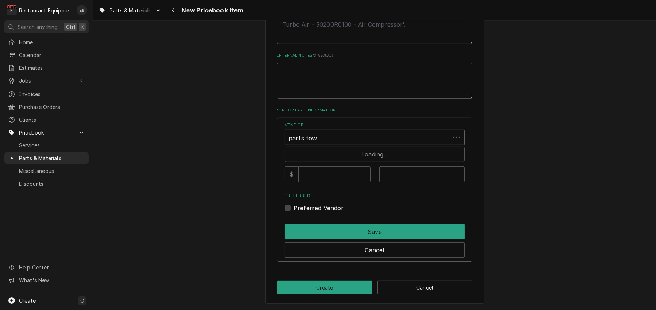
type input "parts town"
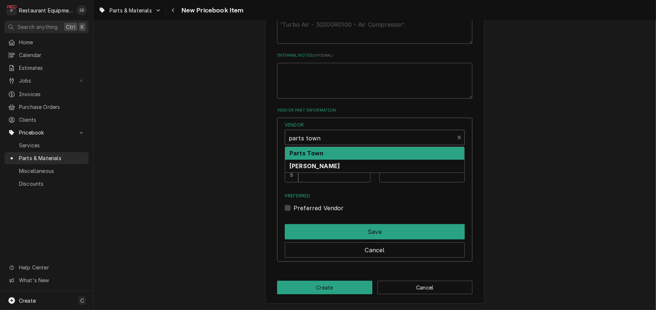
click at [324, 149] on strong "Parts Town" at bounding box center [306, 152] width 34 height 7
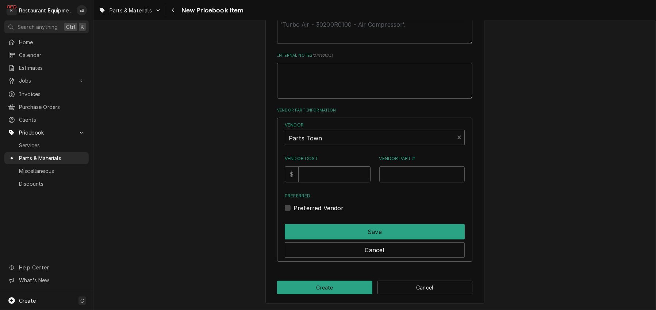
click at [322, 166] on input "Vendor Cost" at bounding box center [334, 174] width 72 height 16
type input "524.4"
click at [398, 166] on input "Vendor Part #" at bounding box center [422, 174] width 86 height 16
paste input "CRE0848008ACK"
type input "CRE0848008ACK"
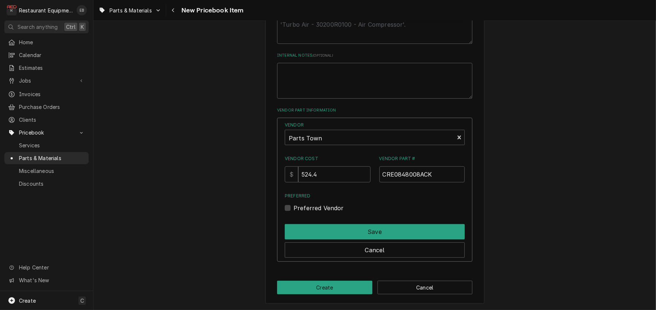
click at [293, 203] on label "Preferred Vendor" at bounding box center [318, 207] width 50 height 9
click at [293, 203] on input "Preferred" at bounding box center [383, 211] width 180 height 16
checkbox input "true"
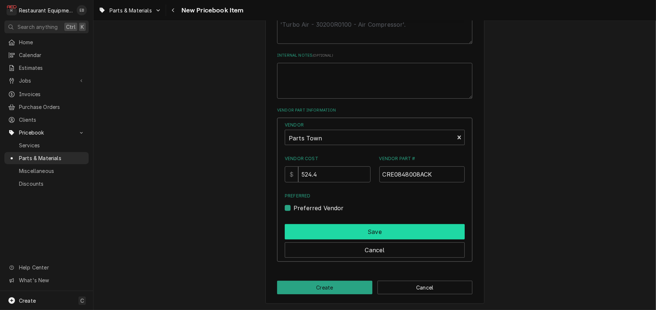
click at [315, 227] on button "Save" at bounding box center [375, 231] width 180 height 15
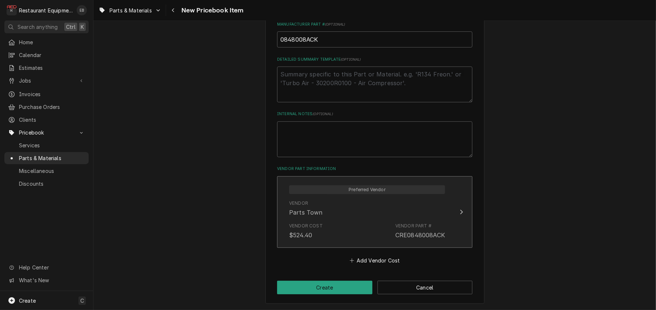
scroll to position [389, 0]
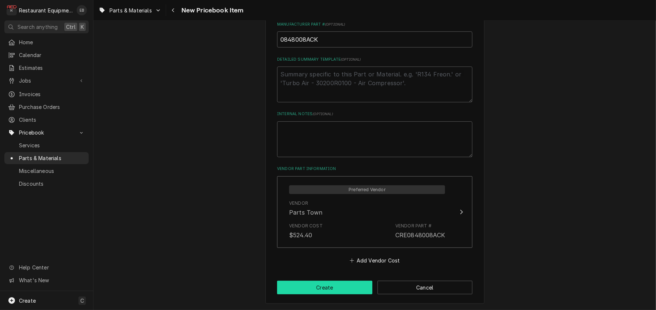
click at [329, 286] on button "Create" at bounding box center [324, 287] width 95 height 14
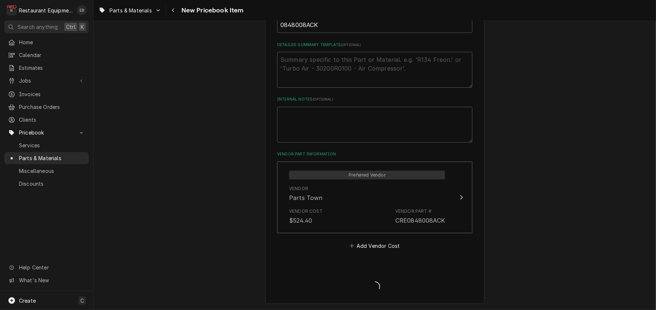
type textarea "x"
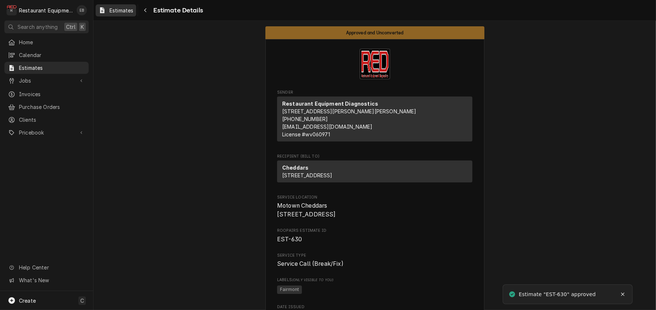
click at [126, 12] on span "Estimates" at bounding box center [122, 11] width 24 height 8
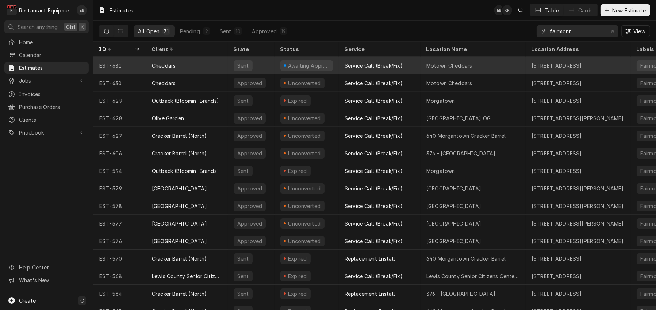
click at [272, 64] on div "Sent" at bounding box center [251, 66] width 47 height 18
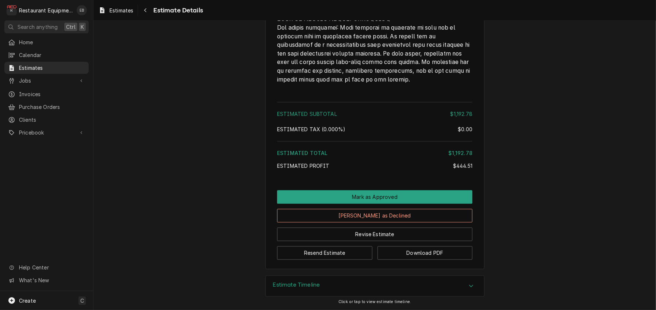
scroll to position [2313, 0]
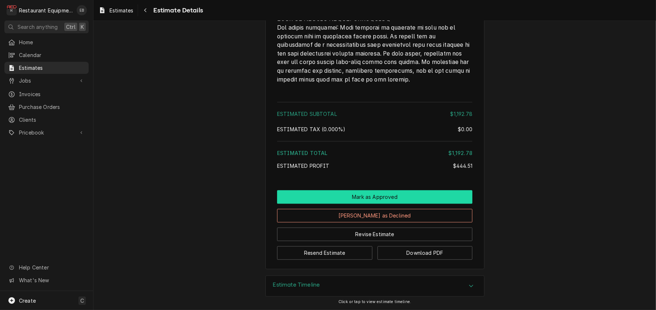
click at [366, 190] on button "Mark as Approved" at bounding box center [374, 197] width 195 height 14
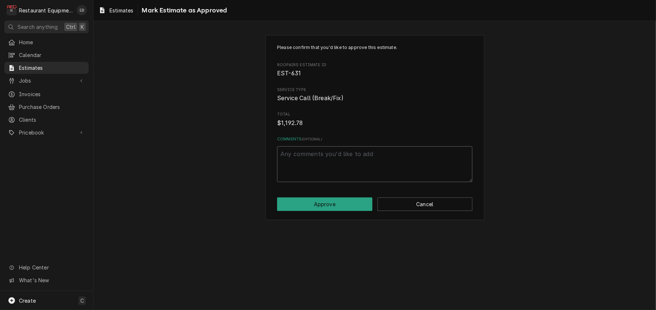
click at [349, 176] on textarea "Comments ( optional )" at bounding box center [374, 164] width 195 height 36
paste textarea "Spoke with [PERSON_NAME] over the phone on 10/13, approved estimate."
type textarea "x"
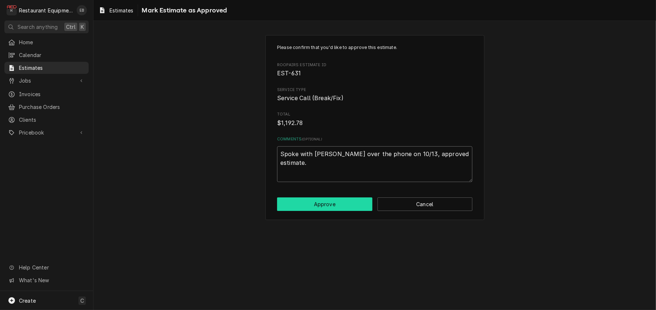
type textarea "Spoke with [PERSON_NAME] over the phone on 10/13, approved estimate."
click at [341, 211] on button "Approve" at bounding box center [324, 204] width 95 height 14
type textarea "x"
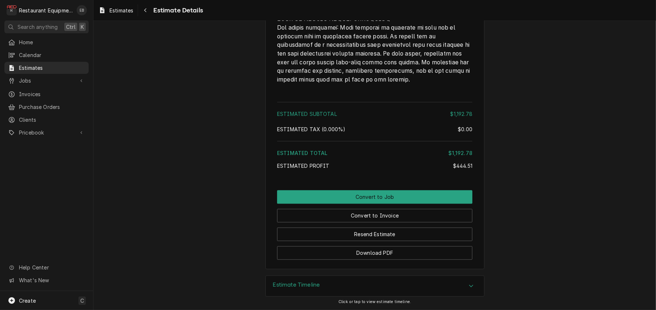
scroll to position [2147, 0]
click at [133, 14] on span "Estimates" at bounding box center [122, 11] width 24 height 8
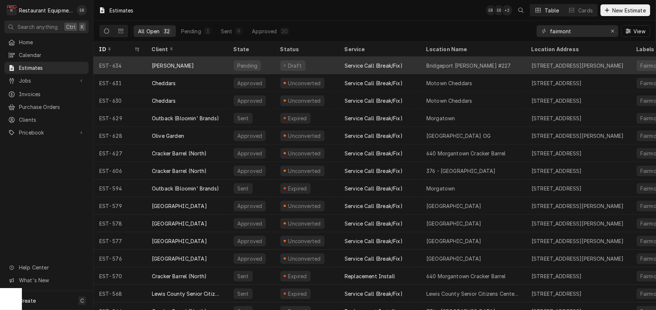
click at [325, 67] on div "Draft" at bounding box center [306, 66] width 64 height 18
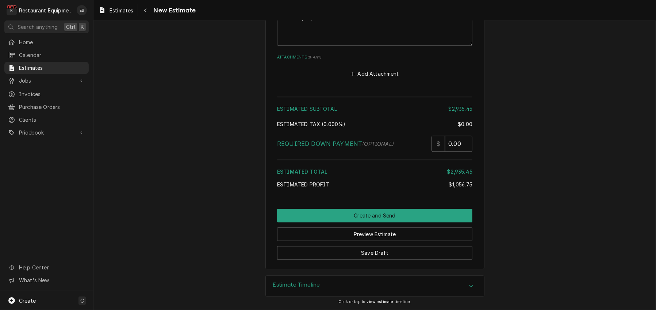
scroll to position [2497, 0]
click at [406, 247] on button "Save Draft" at bounding box center [374, 253] width 195 height 14
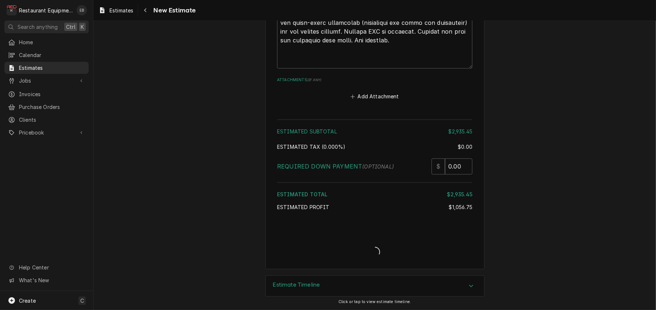
scroll to position [2471, 0]
type textarea "x"
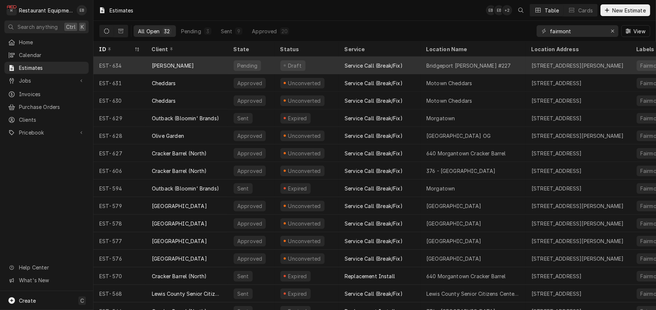
click at [284, 66] on div "Draft" at bounding box center [306, 66] width 64 height 18
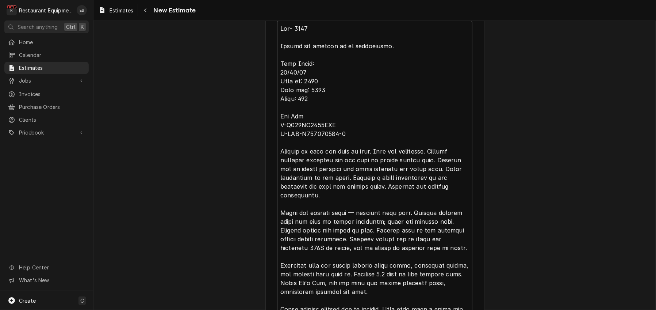
scroll to position [1971, 0]
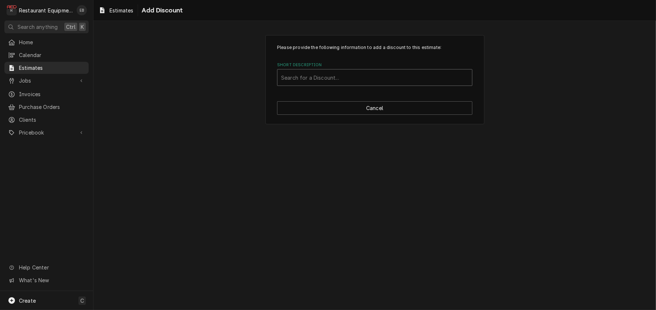
click at [358, 81] on div "Short Description" at bounding box center [374, 77] width 187 height 13
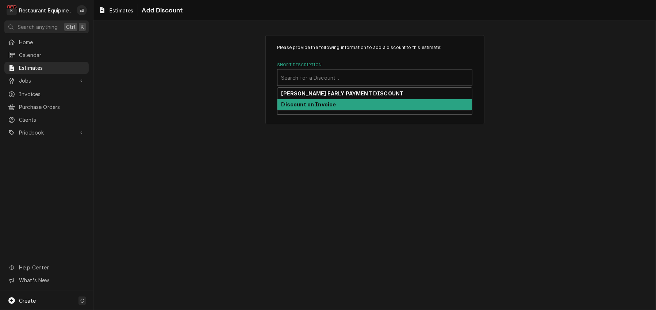
click at [498, 142] on div "Please provide the following information to add a discount to this estimate: Sh…" at bounding box center [374, 165] width 562 height 289
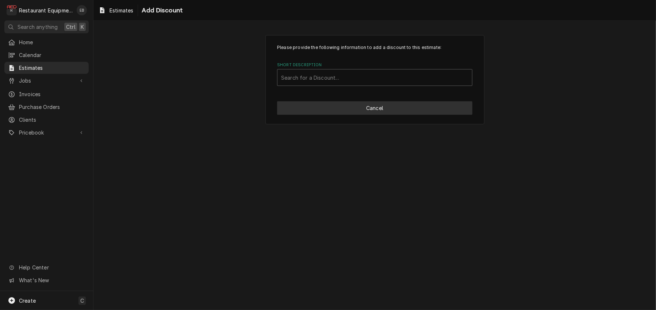
click at [395, 115] on button "Cancel" at bounding box center [374, 108] width 195 height 14
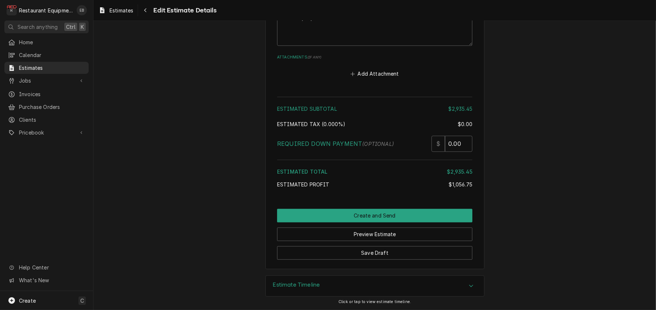
scroll to position [2497, 0]
click at [363, 68] on button "Add Attachment" at bounding box center [374, 73] width 51 height 10
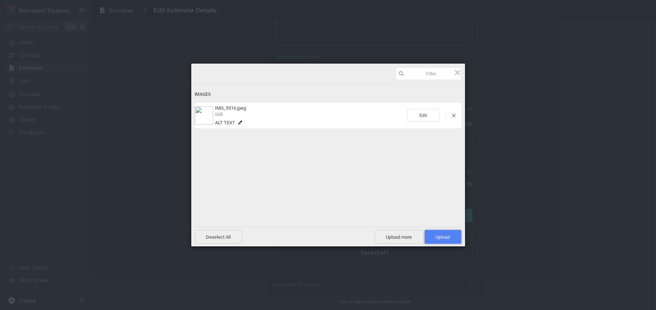
click at [427, 235] on span "Upload 1" at bounding box center [443, 237] width 37 height 14
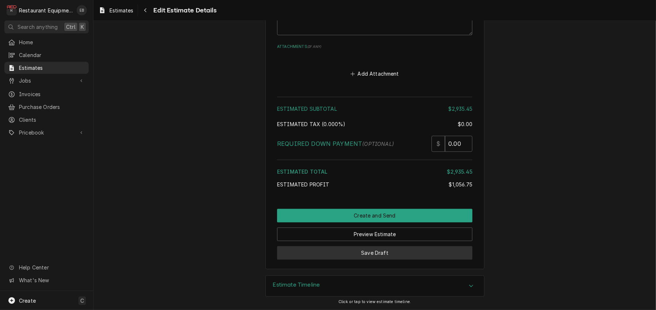
click at [391, 259] on button "Save Draft" at bounding box center [374, 253] width 195 height 14
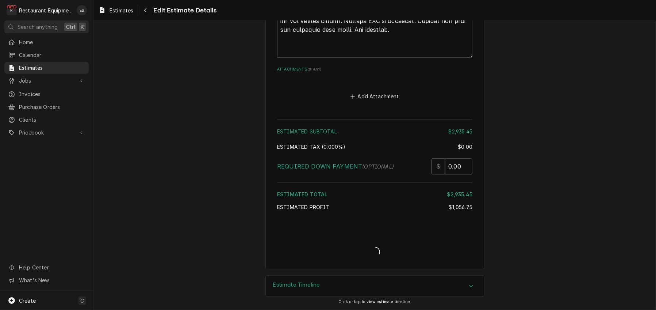
scroll to position [2488, 0]
type textarea "x"
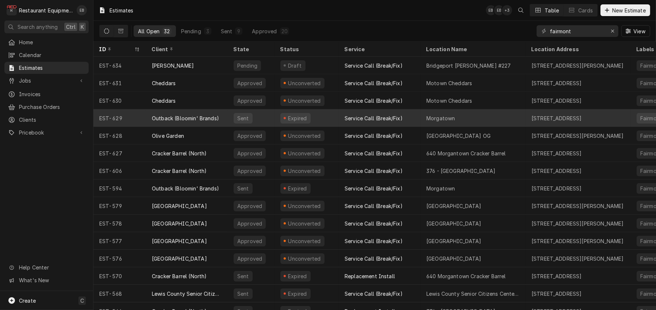
click at [273, 116] on div "Sent" at bounding box center [251, 118] width 47 height 18
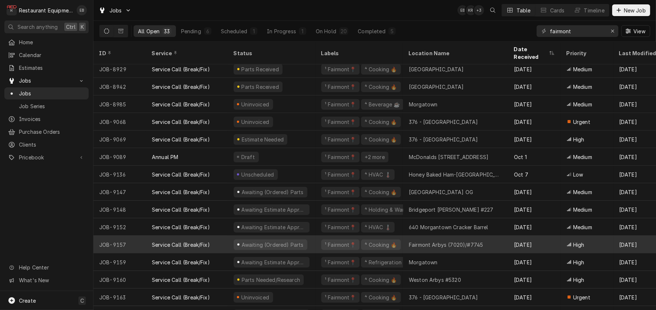
scroll to position [233, 0]
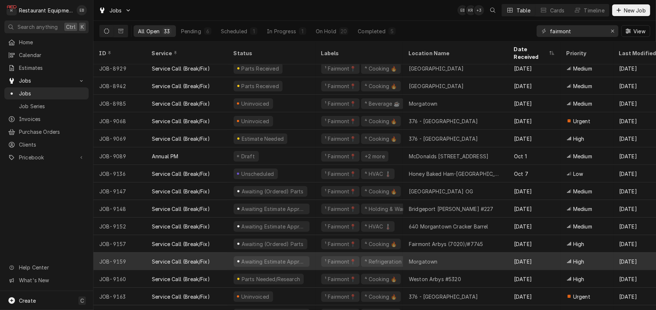
click at [227, 259] on div "Service Call (Break/Fix)" at bounding box center [187, 261] width 82 height 18
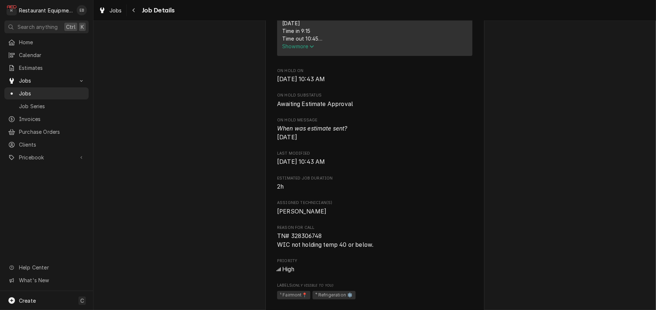
scroll to position [365, 0]
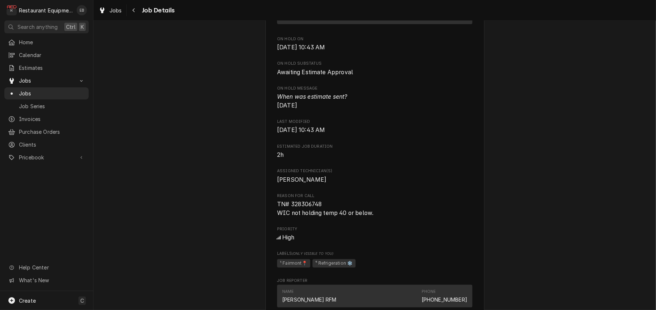
click at [301, 18] on span "Show more" at bounding box center [298, 14] width 32 height 6
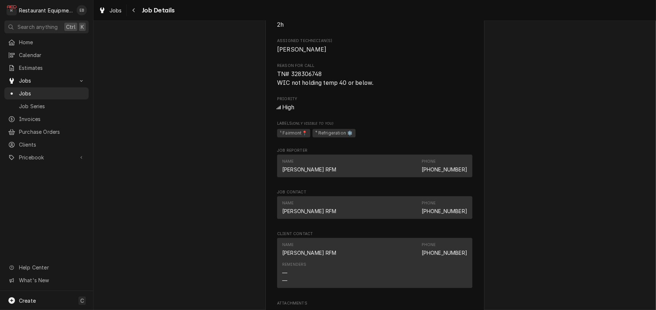
scroll to position [608, 0]
click at [118, 10] on span "Jobs" at bounding box center [116, 11] width 12 height 8
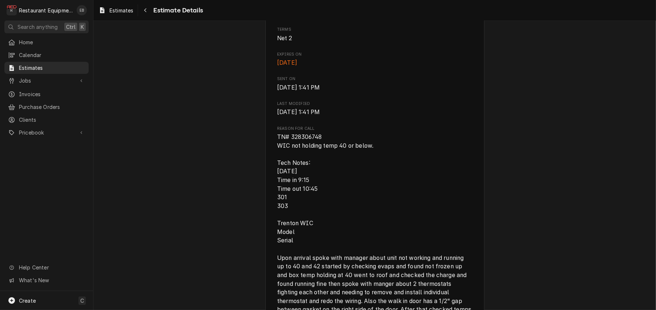
scroll to position [341, 0]
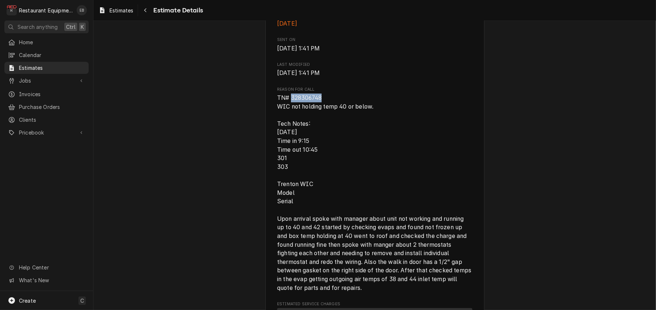
drag, startPoint x: 287, startPoint y: 178, endPoint x: 320, endPoint y: 178, distance: 33.2
click at [320, 178] on span "TN# 328306748 WIC not holding temp 40 or below. Tech Notes: [DATE] Time in 9:15…" at bounding box center [374, 192] width 195 height 198
copy span "328306748"
click at [127, 11] on span "Estimates" at bounding box center [122, 11] width 24 height 8
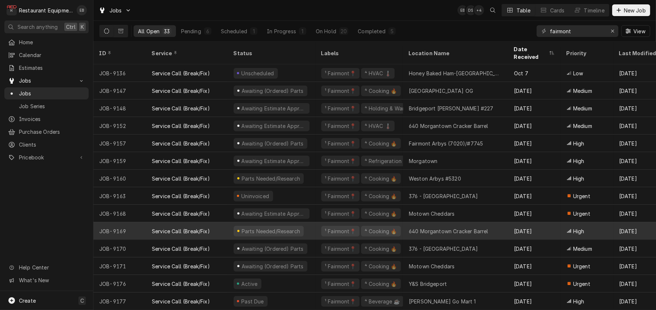
scroll to position [338, 0]
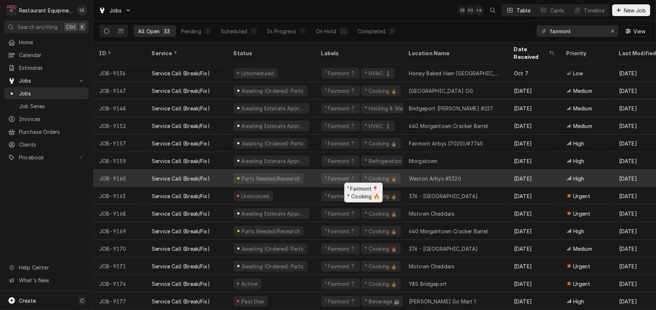
click at [321, 172] on div "¹ Fairmont📍 ⁴ Cooking 🔥" at bounding box center [359, 178] width 88 height 18
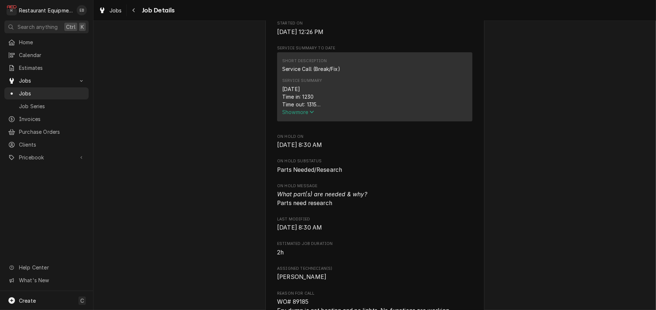
scroll to position [292, 0]
click at [310, 115] on icon "Service Summary" at bounding box center [312, 113] width 4 height 3
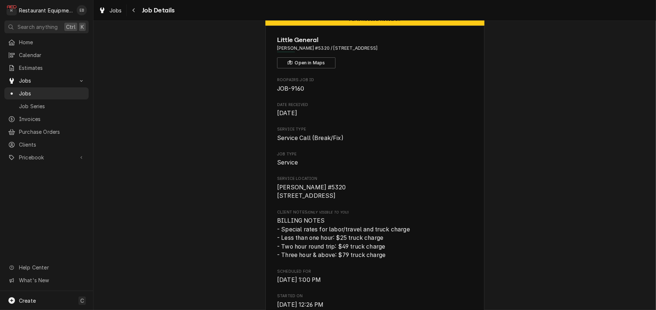
scroll to position [0, 0]
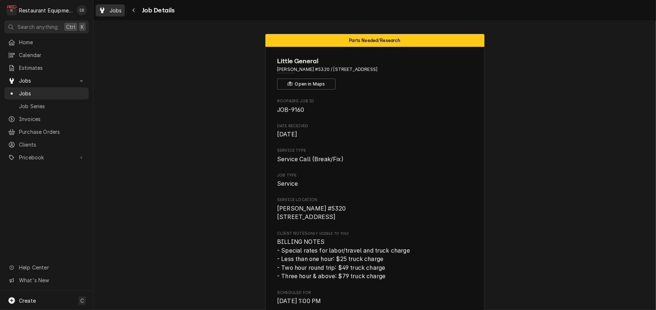
click at [120, 9] on span "Jobs" at bounding box center [116, 11] width 12 height 8
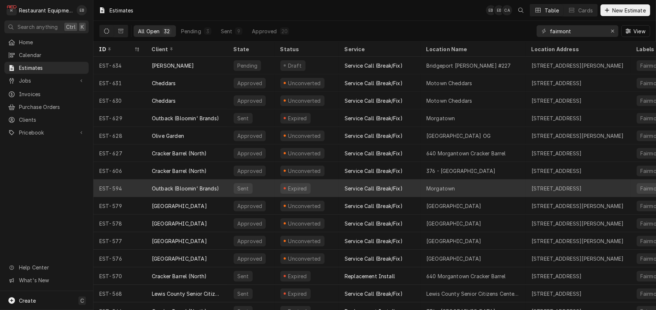
click at [274, 189] on div "Sent" at bounding box center [251, 188] width 47 height 18
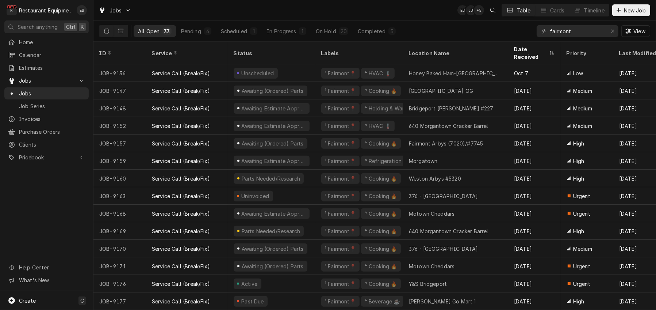
scroll to position [338, 0]
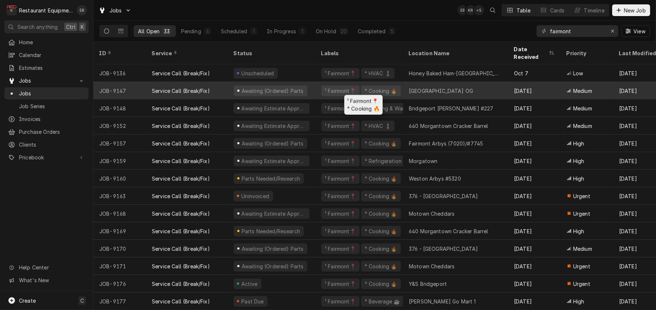
click at [321, 84] on div "¹ Fairmont📍 ⁴ Cooking 🔥" at bounding box center [359, 91] width 88 height 18
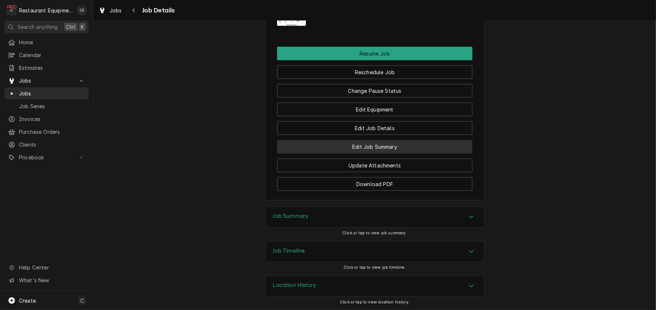
scroll to position [1122, 0]
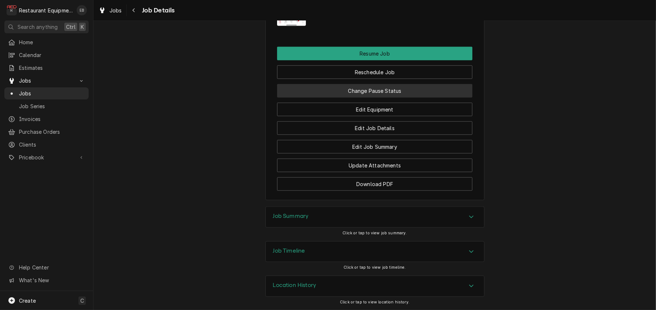
click at [374, 84] on button "Change Pause Status" at bounding box center [374, 91] width 195 height 14
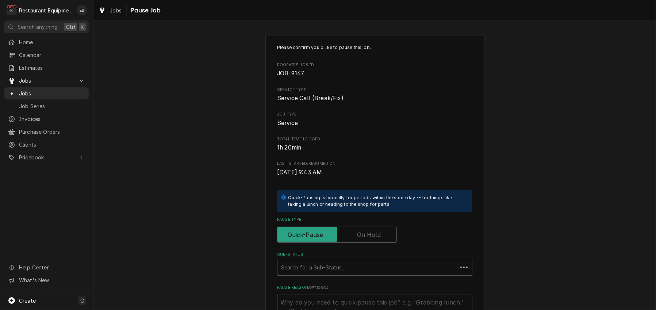
type textarea "x"
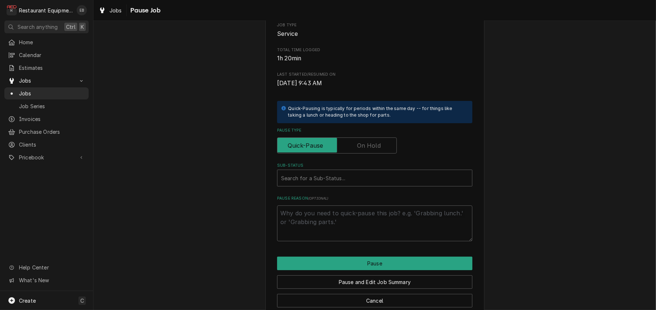
scroll to position [97, 0]
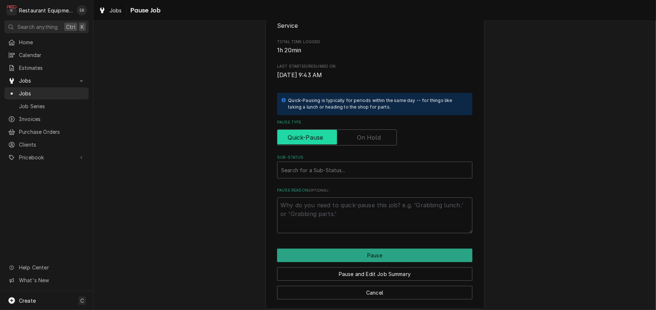
click at [356, 145] on input "Pause Type" at bounding box center [336, 137] width 113 height 16
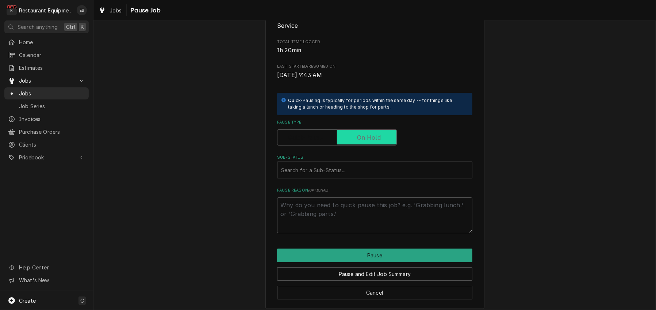
checkbox input "true"
type textarea "x"
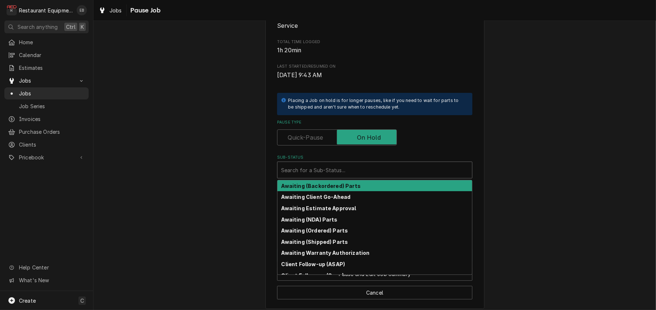
click at [322, 176] on div "Sub-Status" at bounding box center [374, 169] width 187 height 13
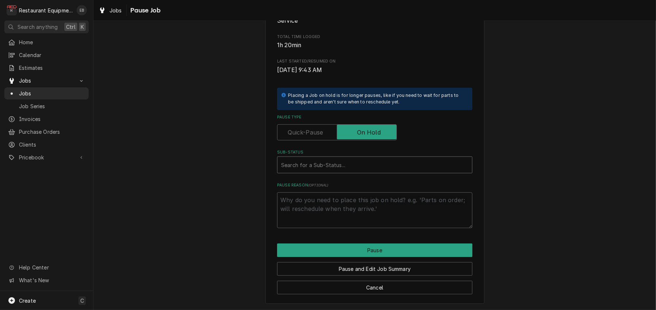
scroll to position [146, 0]
click at [322, 158] on div "Sub-Status" at bounding box center [374, 164] width 187 height 13
type input "parts received"
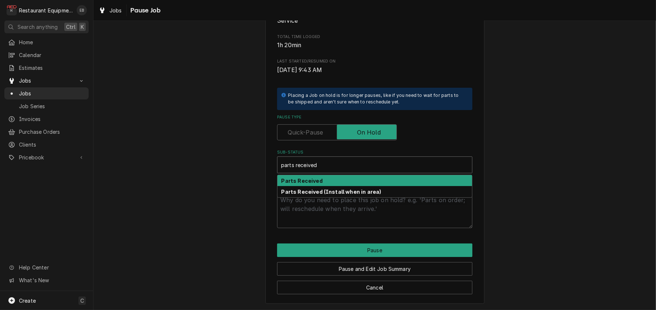
click at [322, 175] on div "Parts Received" at bounding box center [374, 180] width 195 height 11
type textarea "x"
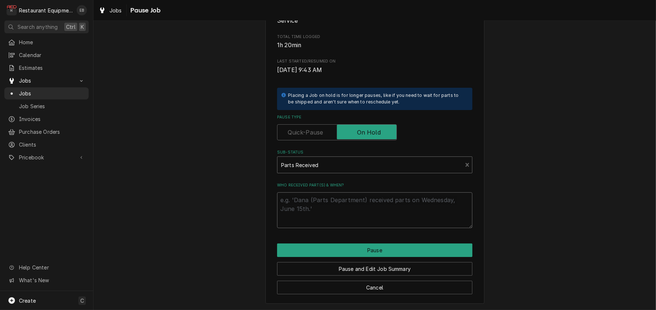
click at [321, 199] on textarea "Who received part(s) & when?" at bounding box center [374, 210] width 195 height 36
type textarea "x"
type textarea "1"
type textarea "x"
type textarea "10"
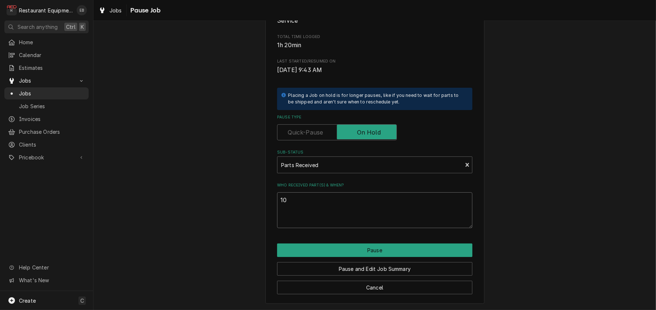
type textarea "x"
type textarea "10/"
type textarea "x"
type textarea "10/1"
type textarea "x"
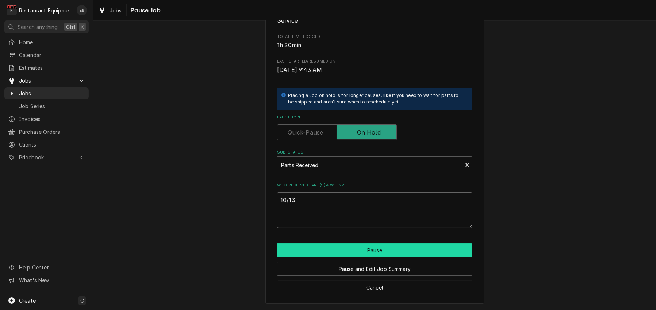
type textarea "10/13"
click at [345, 245] on button "Pause" at bounding box center [374, 250] width 195 height 14
type textarea "x"
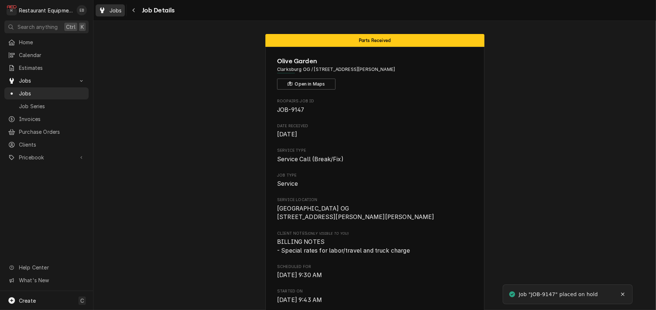
click at [122, 12] on span "Jobs" at bounding box center [116, 11] width 12 height 8
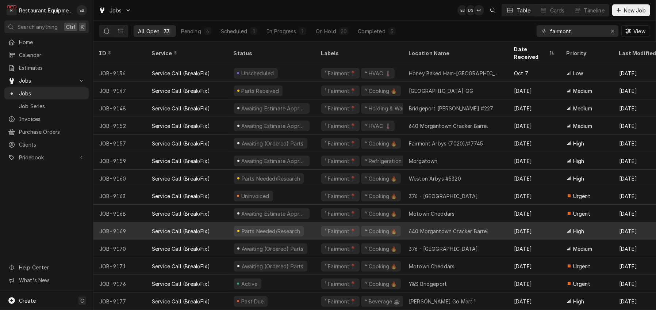
scroll to position [338, 0]
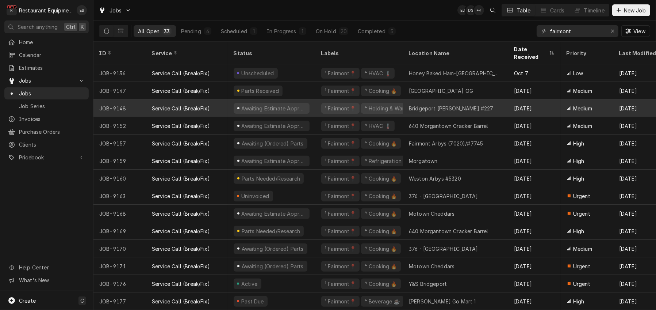
click at [322, 102] on div "¹ Fairmont📍 ⁴ Holding & Warming ♨️" at bounding box center [359, 108] width 88 height 18
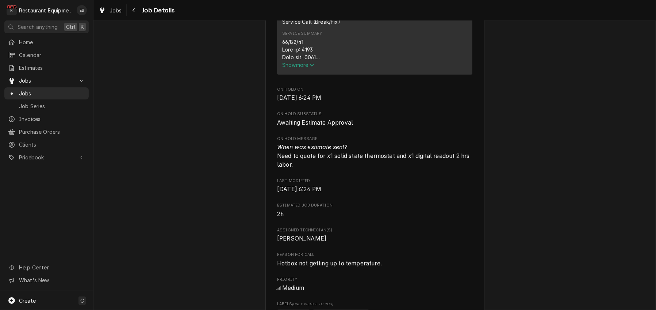
scroll to position [316, 0]
click at [119, 11] on span "Jobs" at bounding box center [116, 11] width 12 height 8
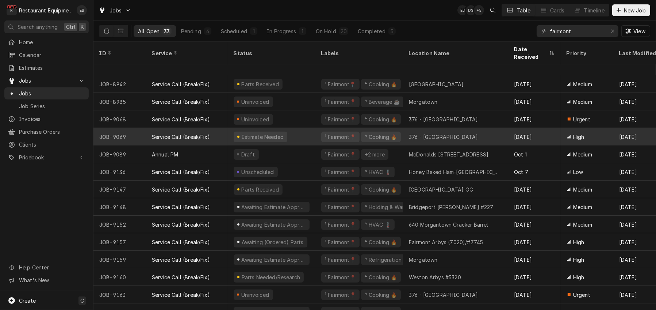
scroll to position [285, 0]
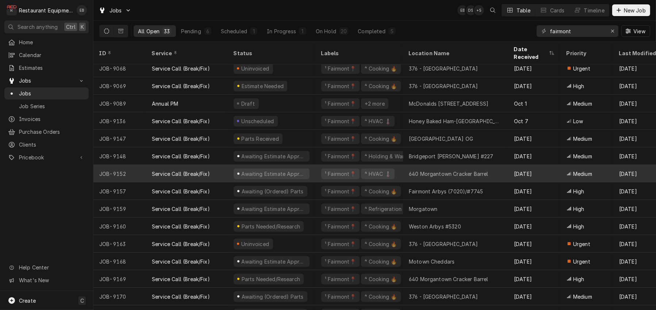
click at [228, 173] on div "Service Call (Break/Fix)" at bounding box center [187, 174] width 82 height 18
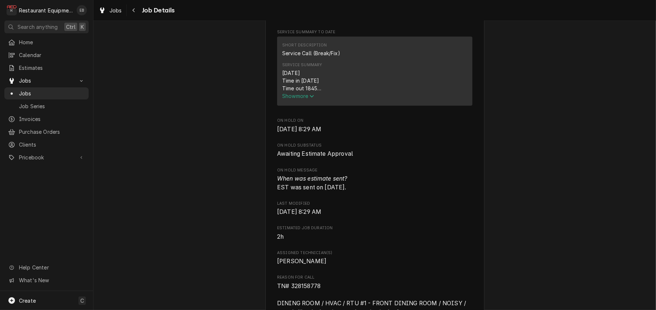
click at [302, 99] on span "Show more" at bounding box center [298, 96] width 32 height 6
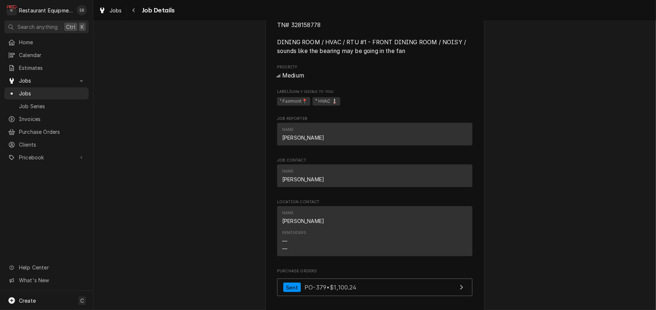
scroll to position [657, 0]
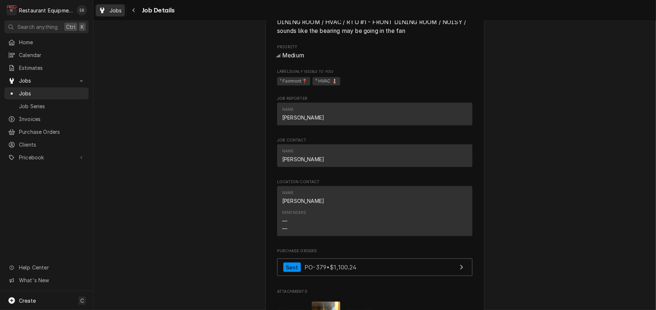
click at [121, 14] on span "Jobs" at bounding box center [116, 11] width 12 height 8
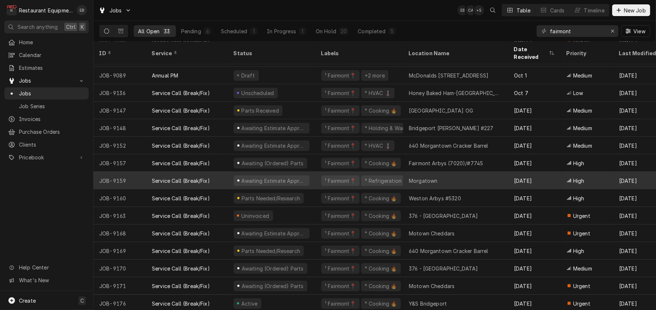
scroll to position [338, 0]
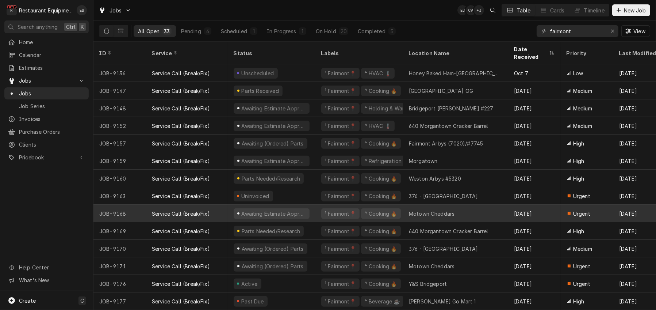
click at [315, 207] on div "Awaiting Estimate Approval" at bounding box center [272, 213] width 88 height 18
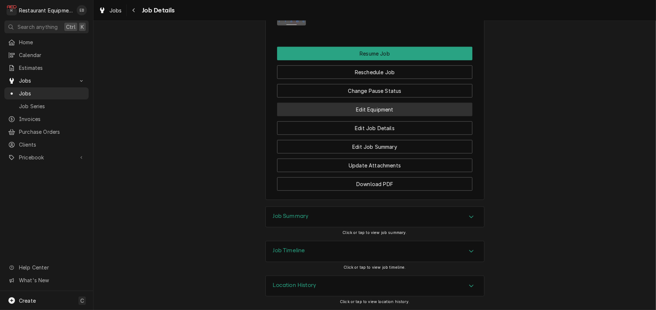
scroll to position [1000, 0]
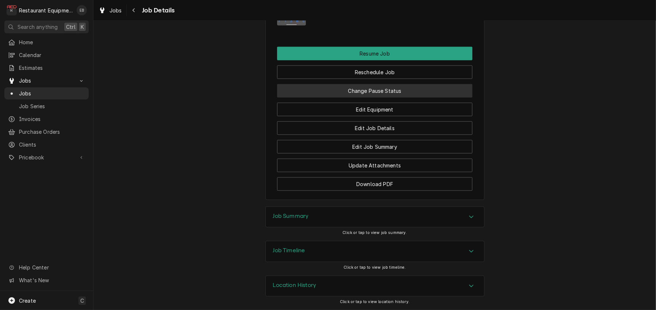
click at [363, 97] on button "Change Pause Status" at bounding box center [374, 91] width 195 height 14
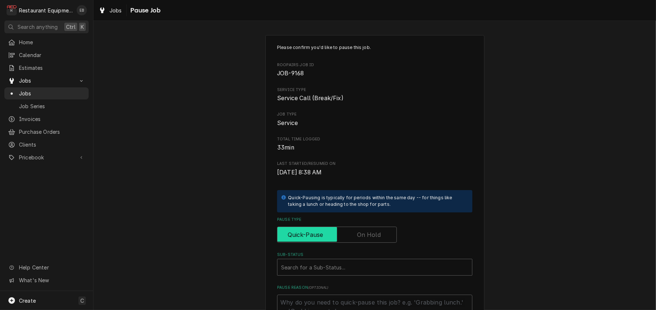
click at [370, 242] on input "Pause Type" at bounding box center [336, 234] width 113 height 16
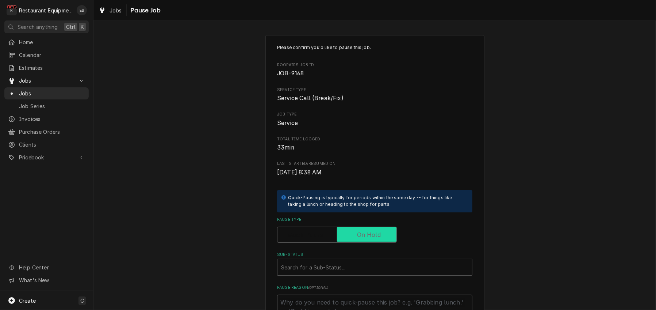
checkbox input "true"
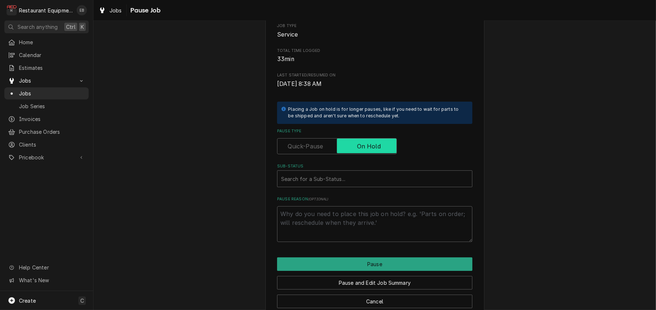
scroll to position [97, 0]
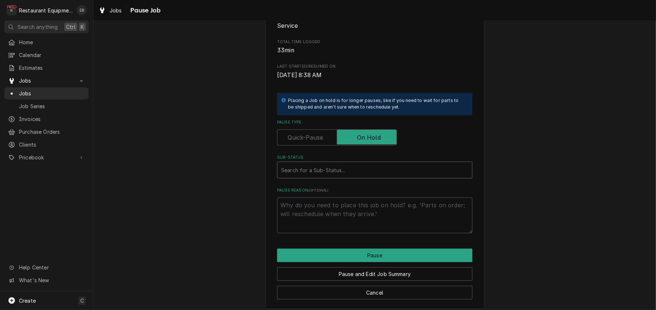
click at [334, 176] on div "Sub-Status" at bounding box center [374, 169] width 187 height 13
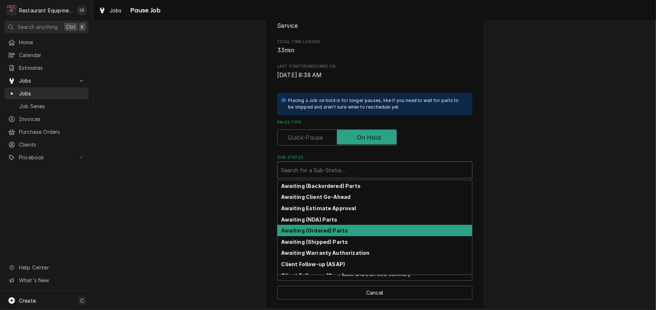
click at [326, 233] on strong "Awaiting (Ordered) Parts" at bounding box center [314, 230] width 67 height 6
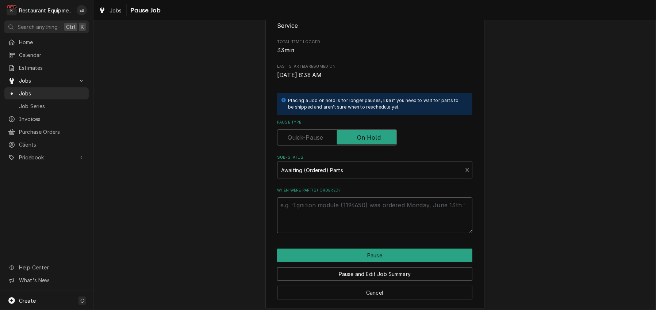
click at [327, 233] on textarea "When were part(s) ordered?" at bounding box center [374, 215] width 195 height 36
type textarea "x"
type textarea "1"
type textarea "x"
type textarea "10"
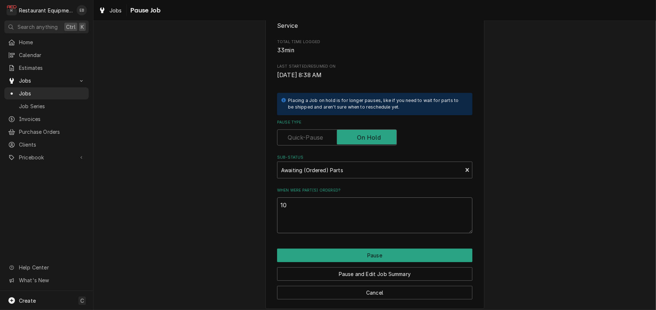
type textarea "x"
type textarea "10/"
type textarea "x"
type textarea "10/1"
type textarea "x"
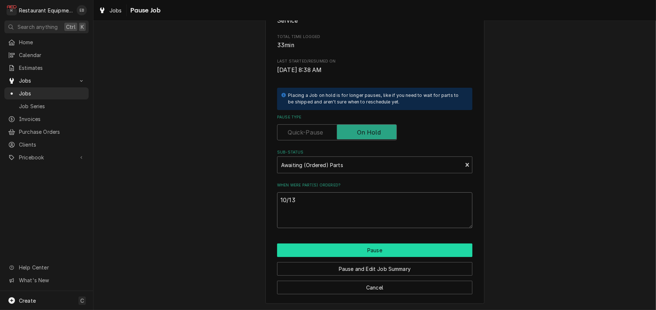
scroll to position [146, 0]
type textarea "10/13"
click at [347, 243] on button "Pause" at bounding box center [374, 250] width 195 height 14
type textarea "x"
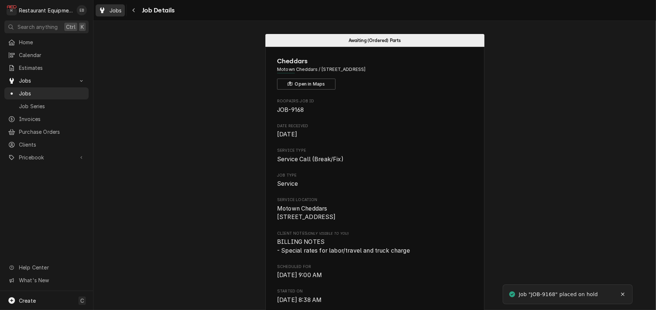
click at [115, 10] on div "Jobs" at bounding box center [110, 10] width 26 height 9
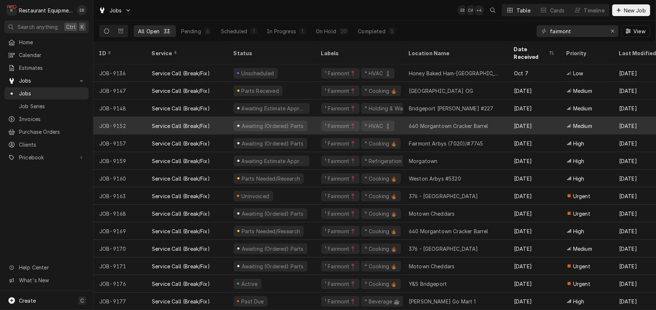
scroll to position [338, 0]
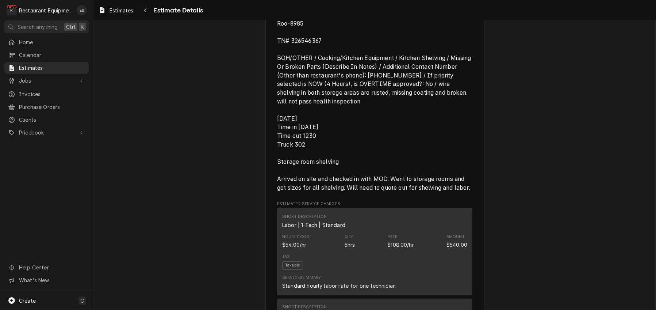
scroll to position [414, 0]
drag, startPoint x: 286, startPoint y: 122, endPoint x: 321, endPoint y: 125, distance: 35.1
click at [324, 124] on span "Roo-8985 TN# 326546367 BOH/OTHER / Cooking/Kitchen Equipment / Kitchen Shelving…" at bounding box center [374, 106] width 195 height 173
copy span "326546367"
click at [127, 13] on span "Estimates" at bounding box center [122, 11] width 24 height 8
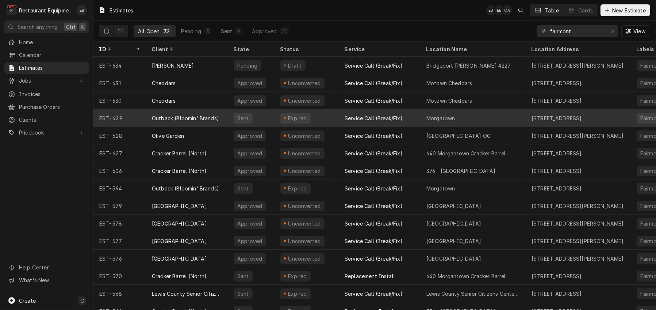
click at [331, 118] on div "Expired" at bounding box center [306, 118] width 64 height 18
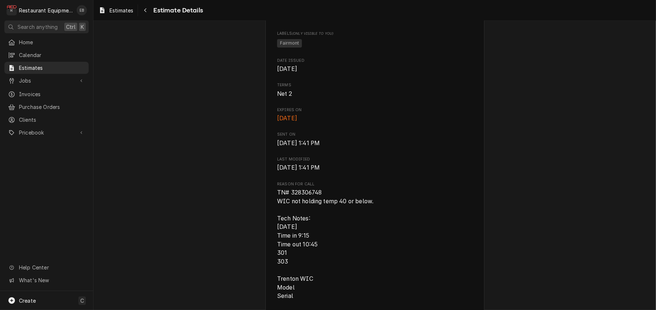
scroll to position [243, 0]
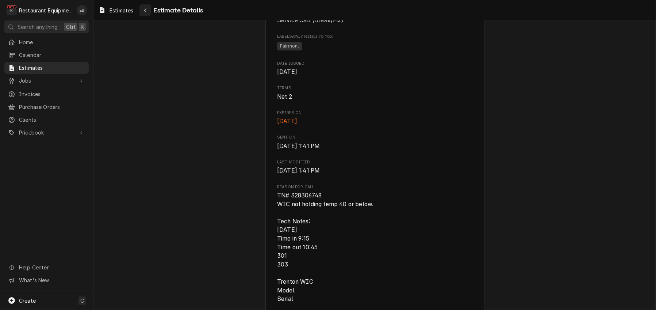
click at [147, 11] on icon "Navigate back" at bounding box center [145, 10] width 3 height 5
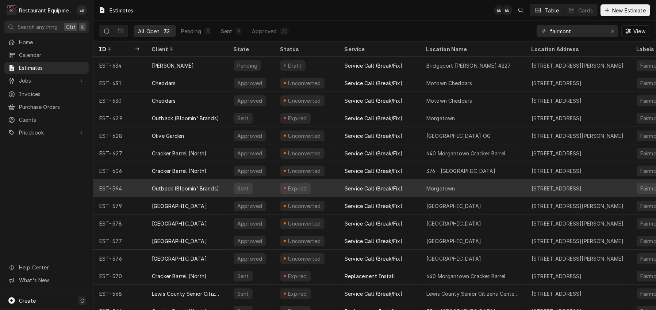
click at [228, 191] on div "Outback (Bloomin' Brands)" at bounding box center [187, 188] width 82 height 18
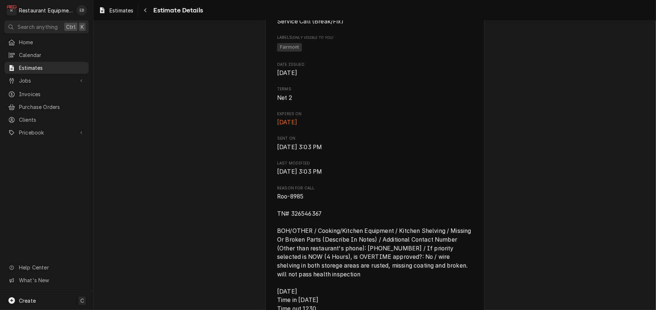
scroll to position [243, 0]
click at [128, 9] on span "Estimates" at bounding box center [122, 11] width 24 height 8
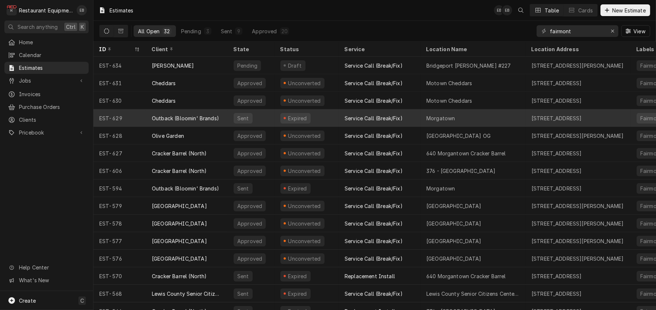
click at [273, 119] on div "Sent" at bounding box center [251, 118] width 47 height 18
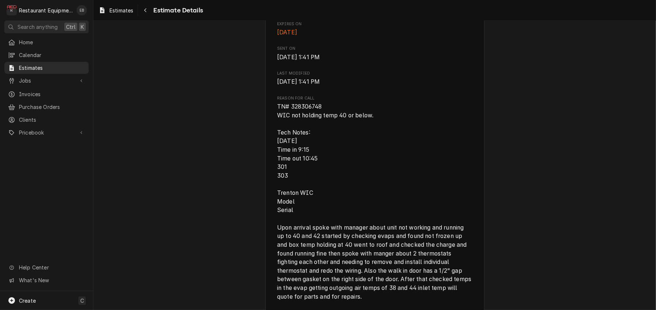
scroll to position [316, 0]
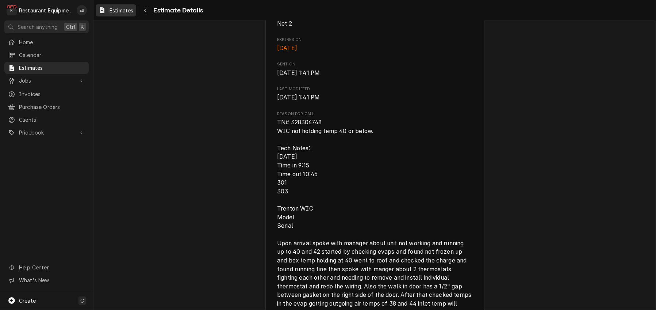
click at [113, 8] on div "Estimates" at bounding box center [116, 10] width 38 height 9
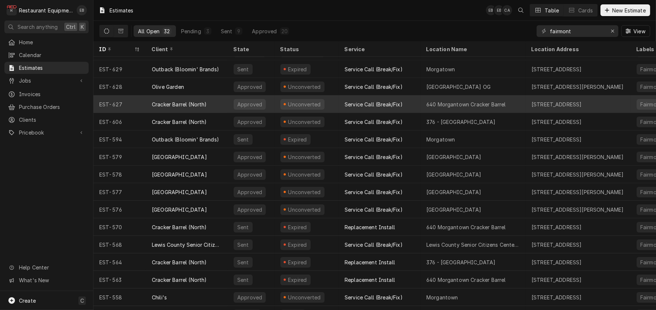
scroll to position [52, 0]
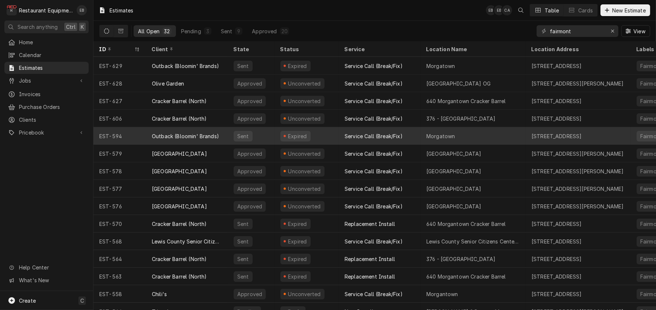
click at [269, 137] on div "Sent" at bounding box center [251, 136] width 47 height 18
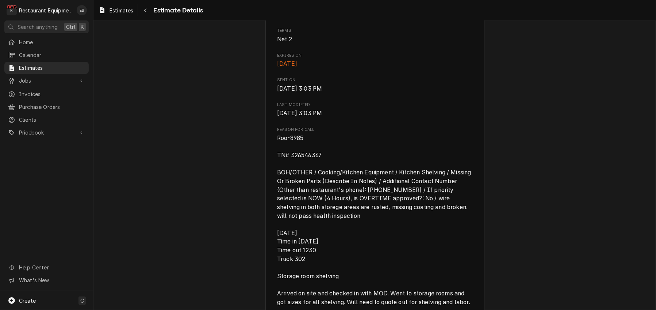
scroll to position [292, 0]
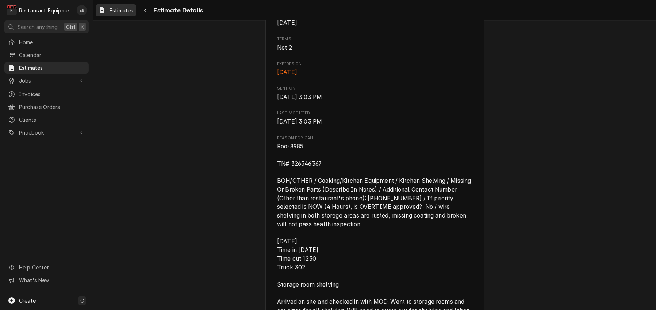
click at [123, 11] on span "Estimates" at bounding box center [122, 11] width 24 height 8
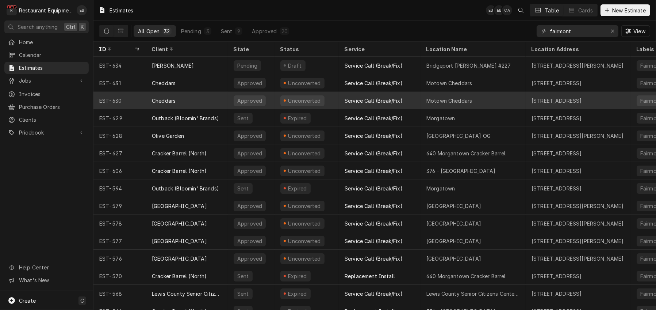
click at [281, 102] on div "Unconverted" at bounding box center [306, 101] width 64 height 18
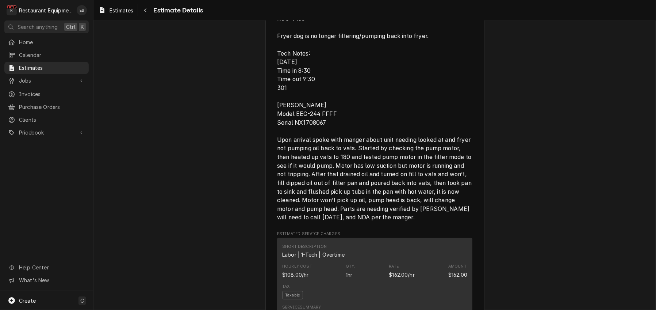
scroll to position [389, 0]
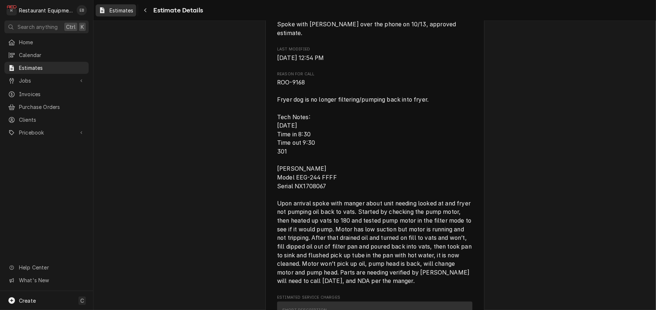
click at [123, 10] on span "Estimates" at bounding box center [122, 11] width 24 height 8
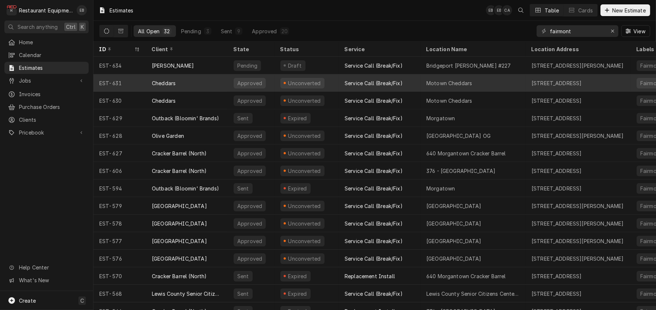
click at [352, 85] on div "Service Call (Break/Fix)" at bounding box center [374, 83] width 58 height 8
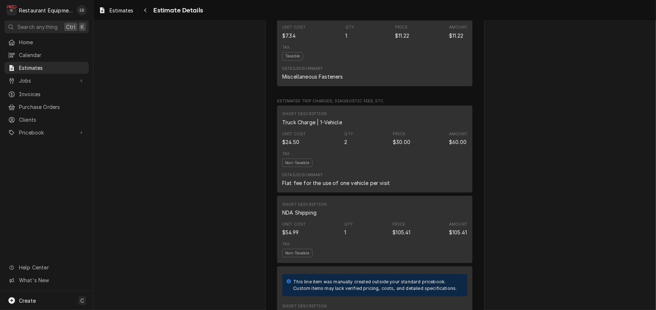
scroll to position [1168, 0]
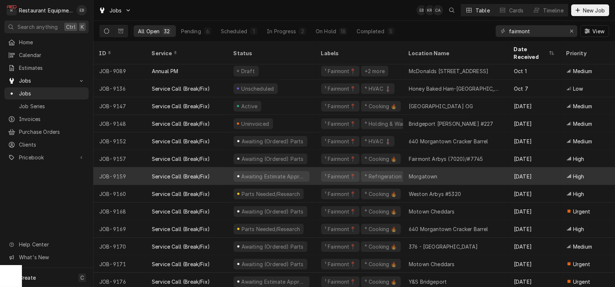
scroll to position [295, 0]
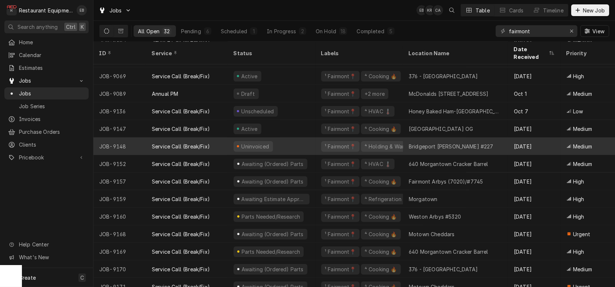
click at [419, 145] on div "Bridgeport [PERSON_NAME] #227" at bounding box center [451, 146] width 85 height 8
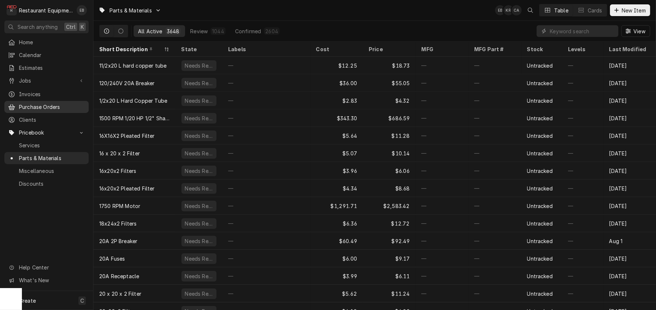
click at [49, 110] on span "Purchase Orders" at bounding box center [52, 107] width 66 height 8
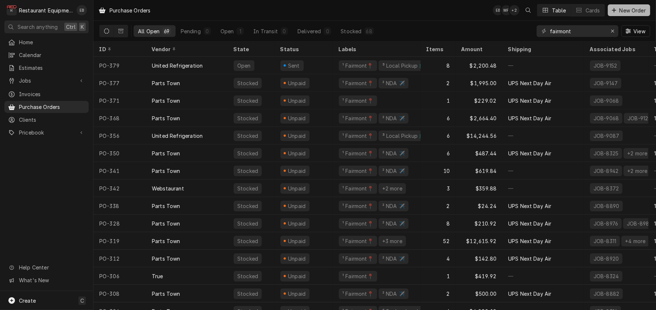
click at [622, 8] on span "New Order" at bounding box center [632, 11] width 29 height 8
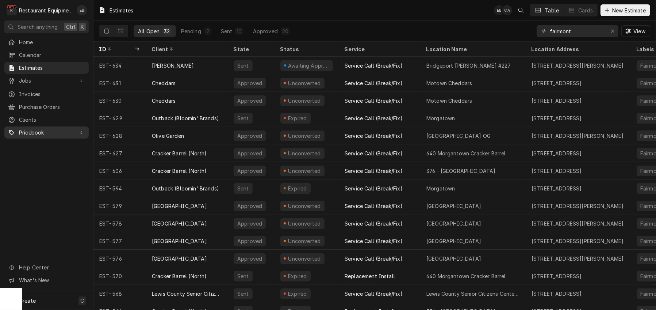
click at [50, 136] on span "Pricebook" at bounding box center [46, 132] width 55 height 8
click at [44, 160] on span "Parts & Materials" at bounding box center [52, 158] width 66 height 8
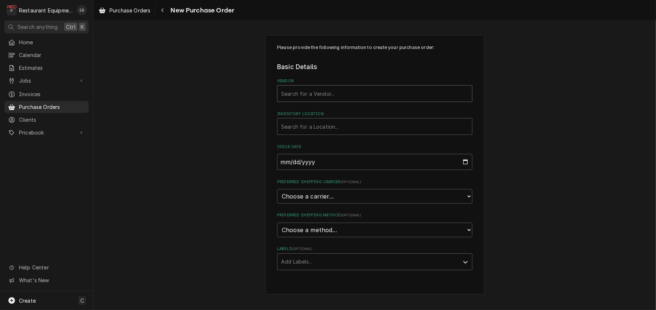
click at [318, 100] on div "Vendor" at bounding box center [374, 93] width 187 height 13
type input "parts"
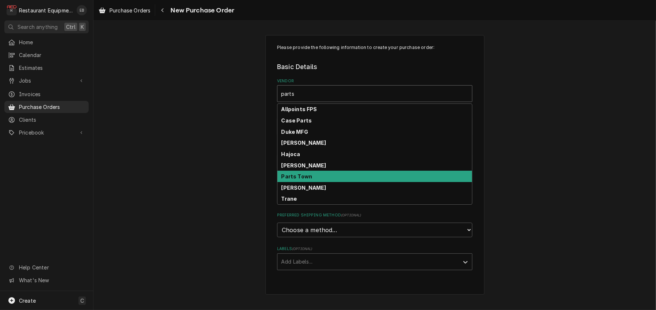
click at [310, 182] on div "Parts Town" at bounding box center [374, 175] width 195 height 11
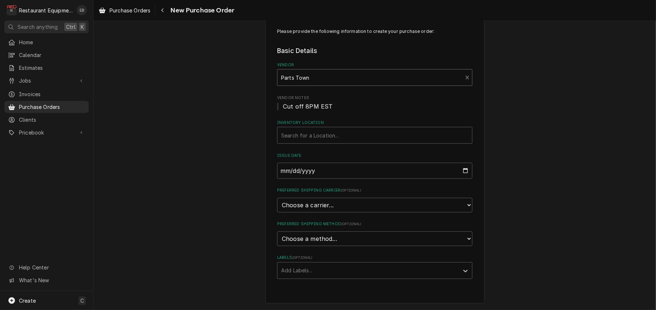
scroll to position [50, 0]
click at [314, 128] on div "Inventory Location" at bounding box center [374, 134] width 187 height 13
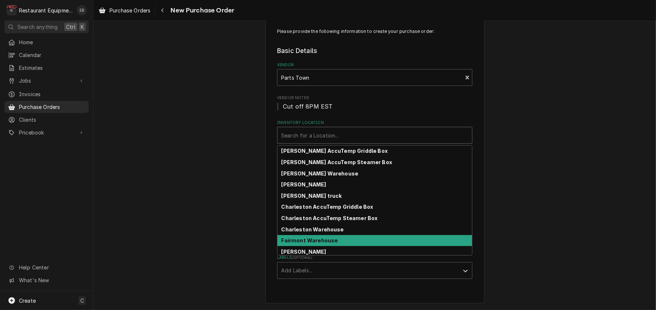
click at [303, 237] on strong "Fairmont Warehouse" at bounding box center [309, 240] width 57 height 6
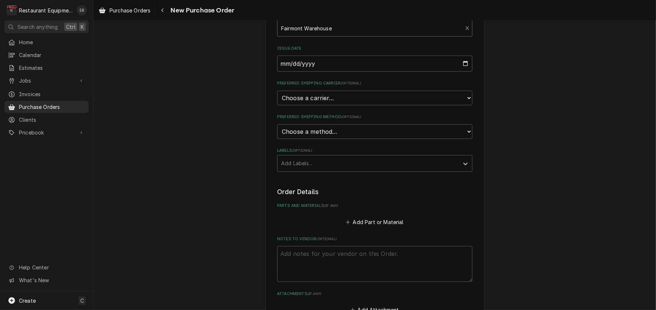
scroll to position [123, 0]
click at [323, 105] on select "Choose a carrier... U.S. Postal Service Stamps.com FedEx UPS DHL Express DHL EC…" at bounding box center [374, 97] width 195 height 15
select select "4"
click at [277, 105] on select "Choose a carrier... U.S. Postal Service Stamps.com FedEx UPS DHL Express DHL EC…" at bounding box center [374, 97] width 195 height 15
type textarea "x"
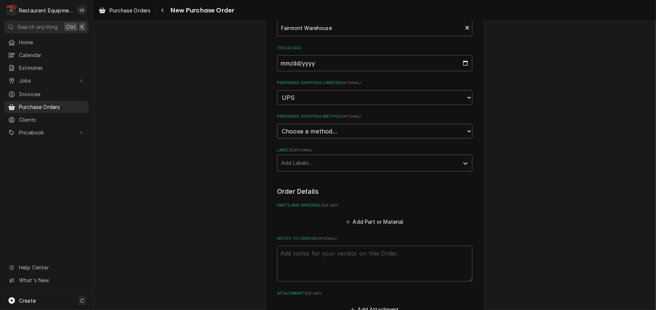
click at [317, 138] on select "Choose a method... Ground Next Day Early AM Next Day Air 2 Day Air Other" at bounding box center [374, 131] width 195 height 15
select select "3"
click at [277, 138] on select "Choose a method... Ground Next Day Early AM Next Day Air 2 Day Air Other" at bounding box center [374, 131] width 195 height 15
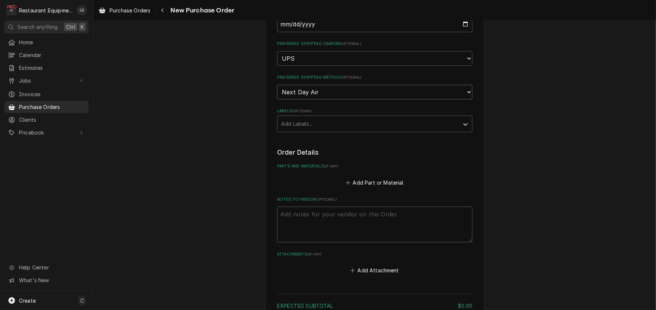
scroll to position [221, 0]
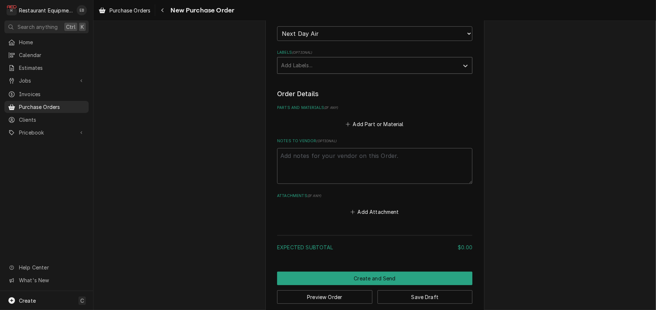
click at [317, 72] on div "Labels" at bounding box center [368, 65] width 174 height 13
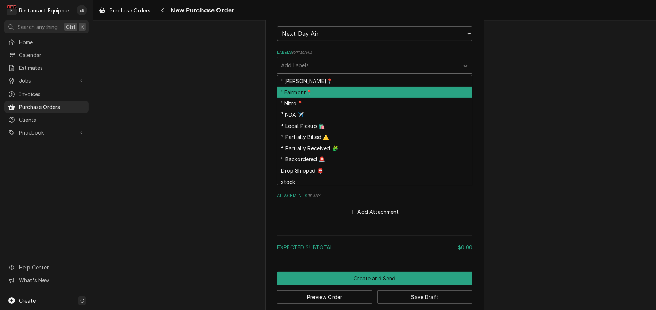
click at [305, 98] on div "¹ Fairmont📍" at bounding box center [374, 92] width 195 height 11
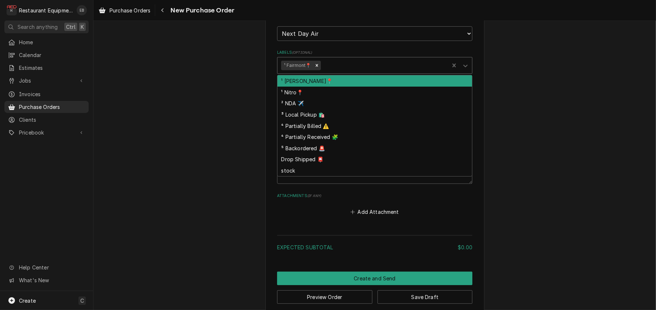
click at [337, 72] on div "Labels" at bounding box center [383, 65] width 123 height 13
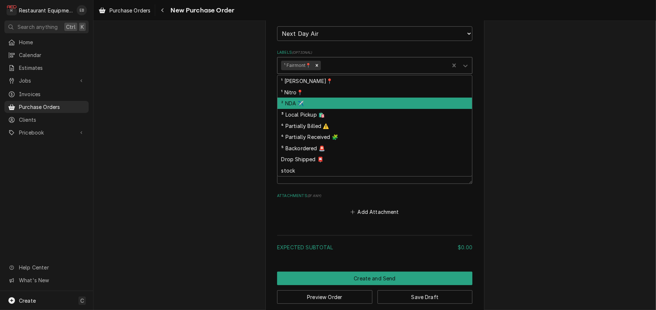
click at [311, 109] on div "² NDA ✈️" at bounding box center [374, 102] width 195 height 11
type textarea "x"
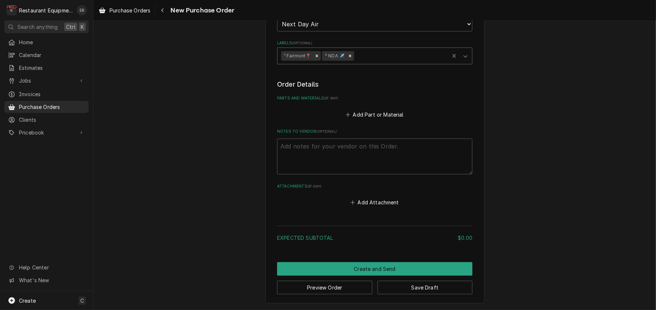
scroll to position [269, 0]
click at [374, 114] on button "Add Part or Material" at bounding box center [375, 114] width 60 height 10
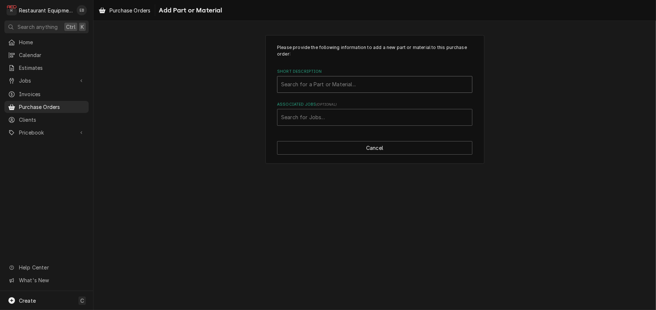
click at [324, 91] on div "Short Description" at bounding box center [374, 84] width 187 height 13
type input "171168"
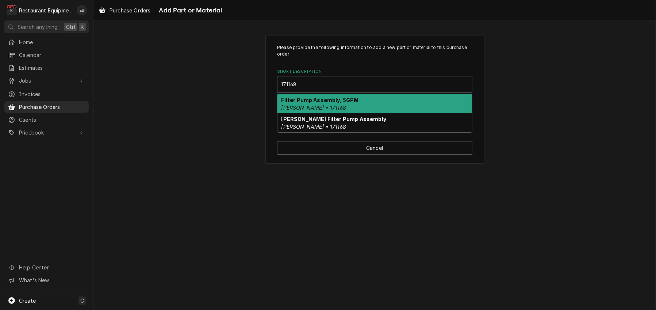
click at [322, 103] on strong "Filter Pump Assembly, 5GPM" at bounding box center [319, 100] width 77 height 6
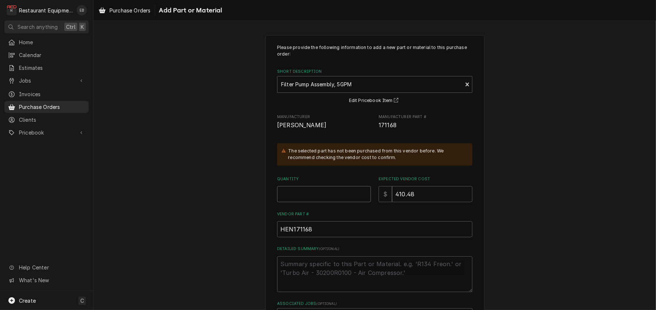
click at [309, 202] on input "Quantity" at bounding box center [324, 194] width 94 height 16
type textarea "x"
type input "1"
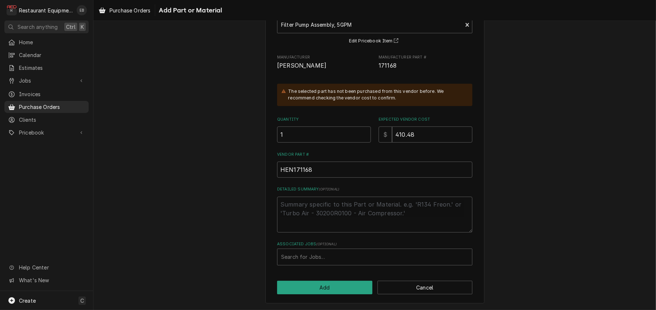
scroll to position [98, 0]
click at [326, 252] on div "Associated Jobs" at bounding box center [374, 256] width 187 height 13
type input "9168"
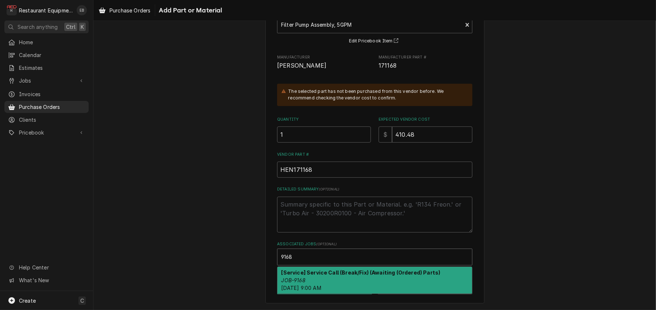
click at [324, 272] on strong "[Service] Service Call (Break/Fix) (Awaiting (Ordered) Parts)" at bounding box center [360, 272] width 159 height 6
type textarea "x"
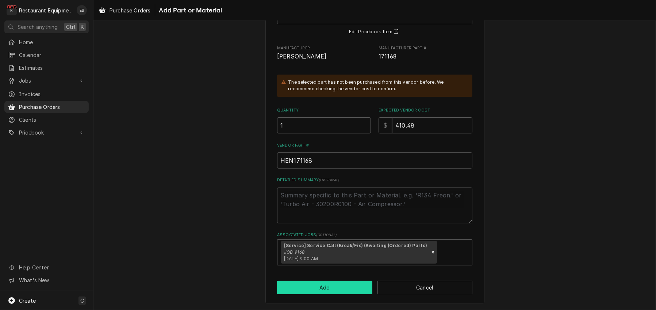
click at [331, 294] on button "Add" at bounding box center [324, 287] width 95 height 14
type textarea "x"
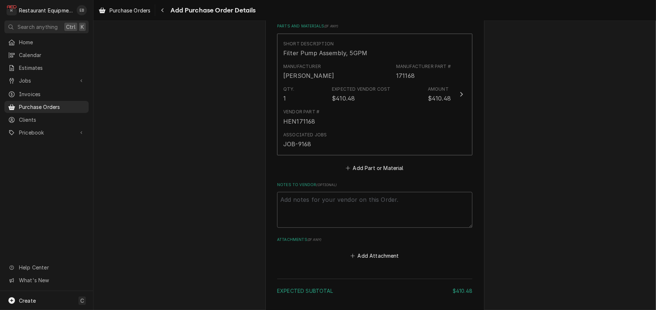
scroll to position [342, 0]
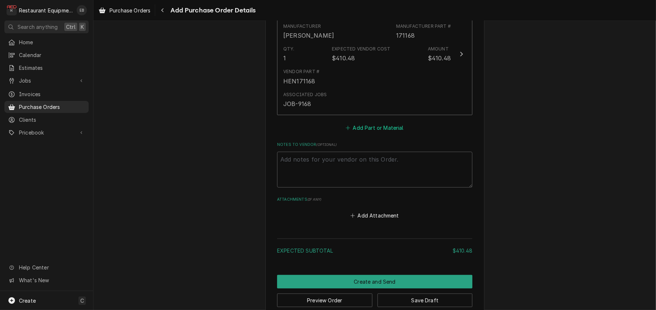
click at [378, 132] on button "Add Part or Material" at bounding box center [375, 127] width 60 height 10
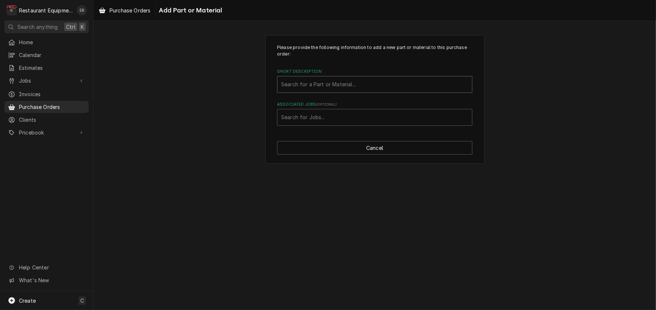
click at [362, 91] on div "Short Description" at bounding box center [374, 84] width 187 height 13
type input "17476"
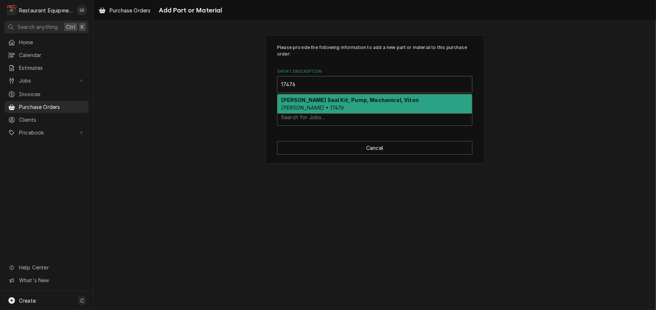
click at [345, 103] on strong "Henny Penny Seal Kit, Pump, Mechanical, Viton" at bounding box center [350, 100] width 138 height 6
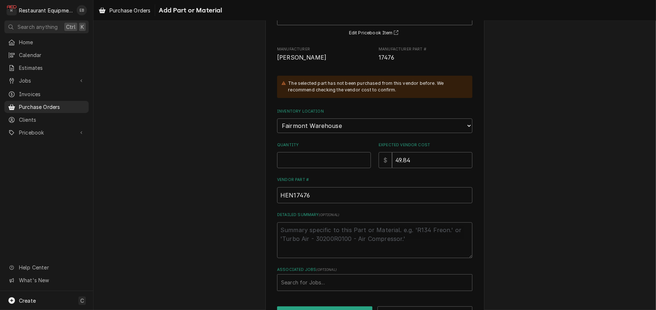
scroll to position [73, 0]
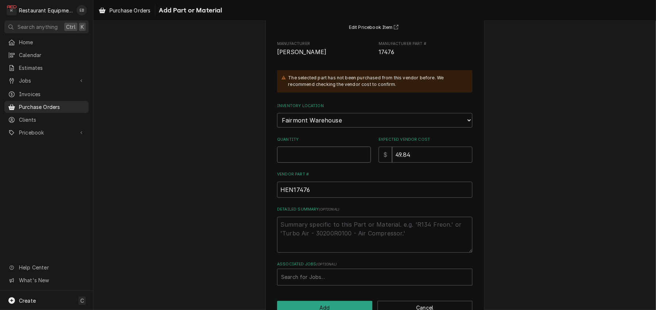
click at [327, 162] on input "Quantity" at bounding box center [324, 154] width 94 height 16
type textarea "x"
type input "1"
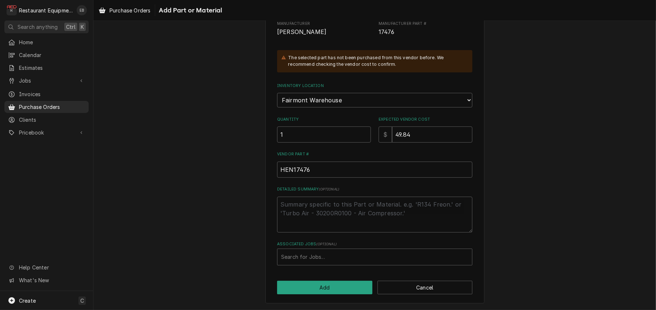
scroll to position [135, 0]
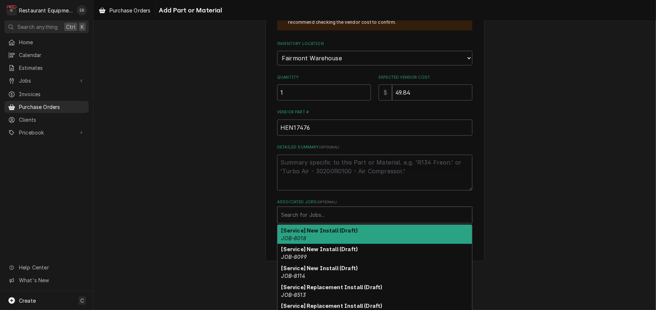
click at [321, 221] on div "Associated Jobs" at bounding box center [374, 214] width 187 height 13
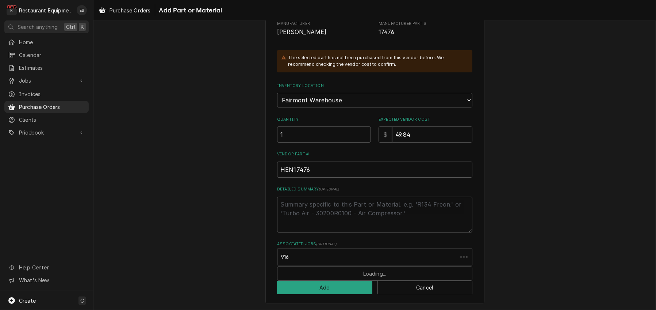
type input "9168"
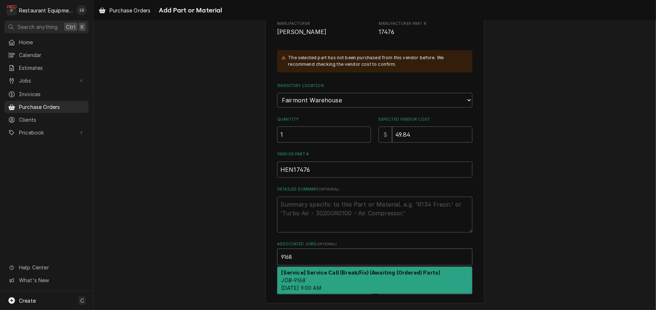
click at [326, 269] on strong "[Service] Service Call (Break/Fix) (Awaiting (Ordered) Parts)" at bounding box center [360, 272] width 159 height 6
type textarea "x"
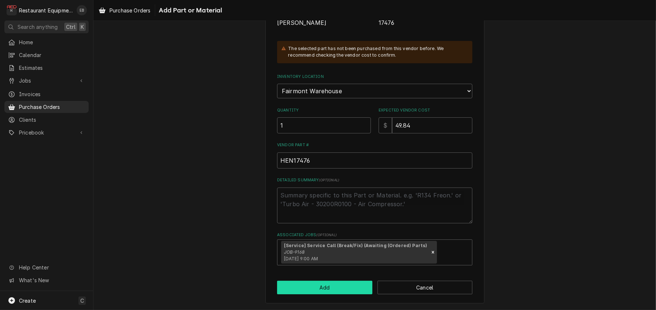
click at [329, 294] on button "Add" at bounding box center [324, 287] width 95 height 14
type textarea "x"
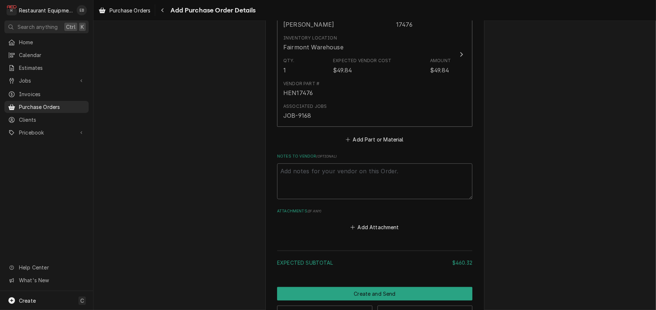
scroll to position [479, 0]
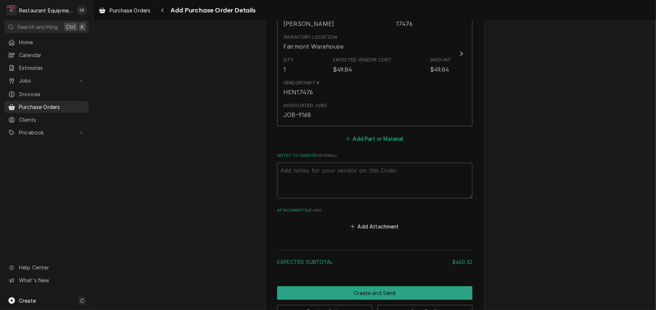
click at [365, 143] on button "Add Part or Material" at bounding box center [375, 138] width 60 height 10
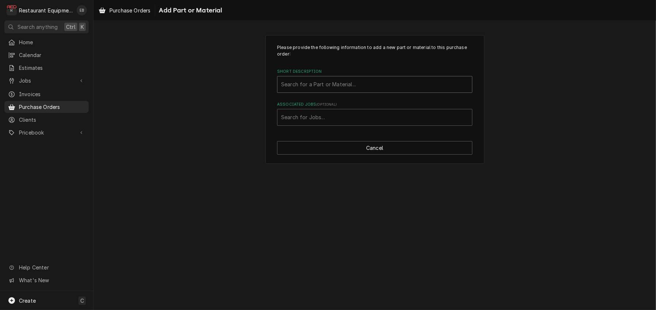
click at [344, 91] on div "Short Description" at bounding box center [374, 84] width 187 height 13
type input "67583"
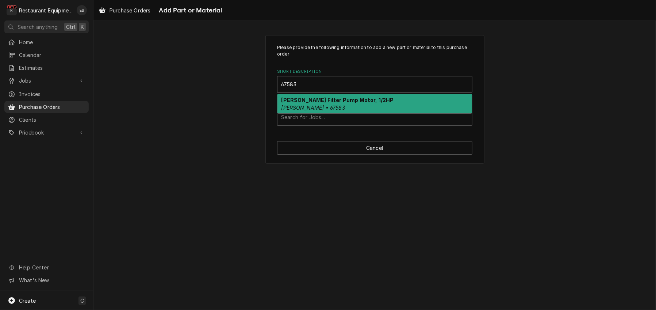
click at [323, 103] on strong "Henny Penny Filter Pump Motor, 1/2HP" at bounding box center [337, 100] width 112 height 6
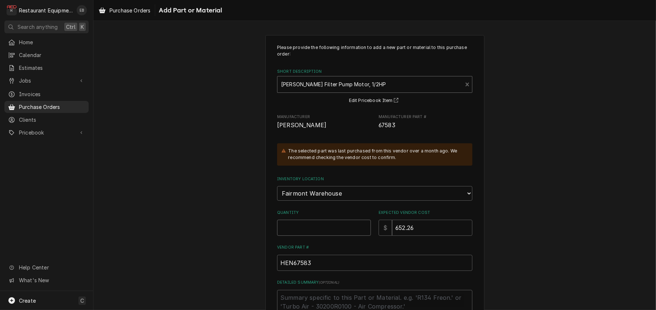
click at [314, 235] on input "Quantity" at bounding box center [324, 227] width 94 height 16
type textarea "x"
type input "1"
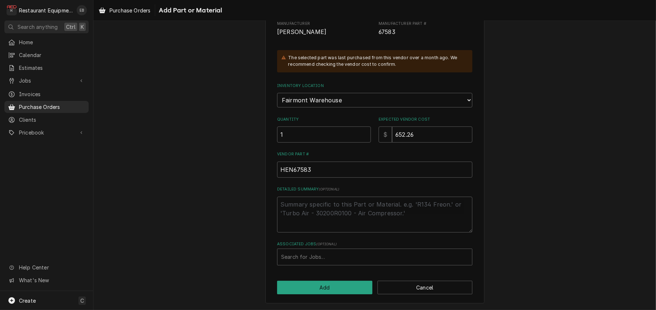
scroll to position [135, 0]
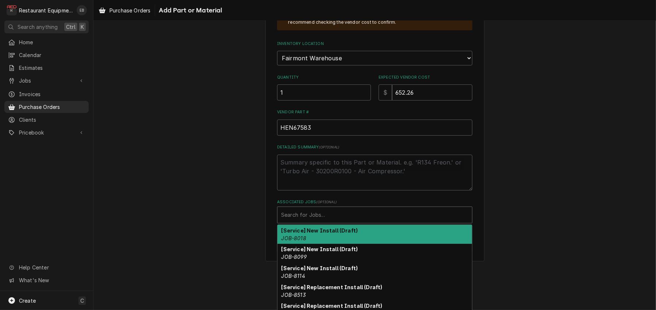
click at [322, 221] on div "Associated Jobs" at bounding box center [374, 214] width 187 height 13
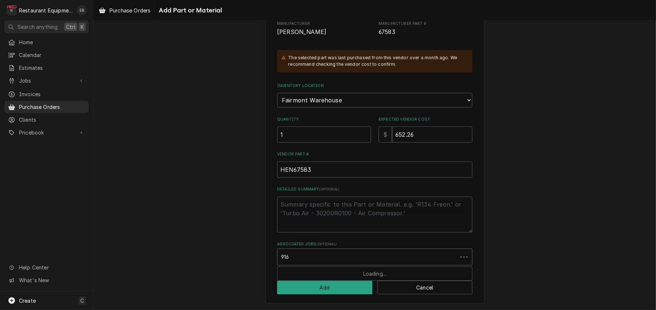
type input "9168"
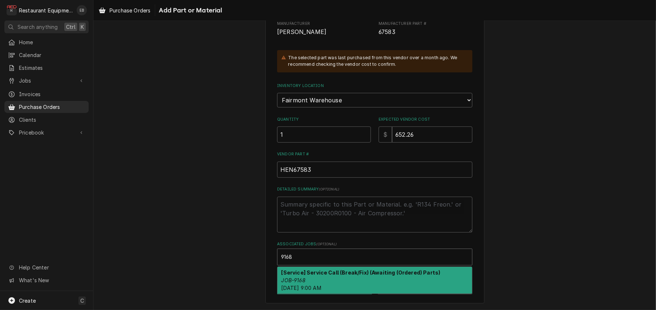
click at [322, 272] on strong "[Service] Service Call (Break/Fix) (Awaiting (Ordered) Parts)" at bounding box center [360, 272] width 159 height 6
type textarea "x"
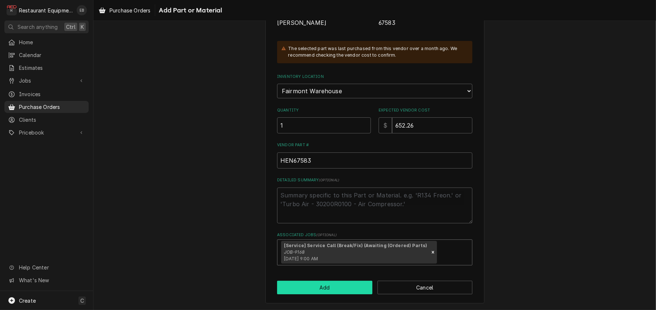
click at [328, 294] on button "Add" at bounding box center [324, 287] width 95 height 14
type textarea "x"
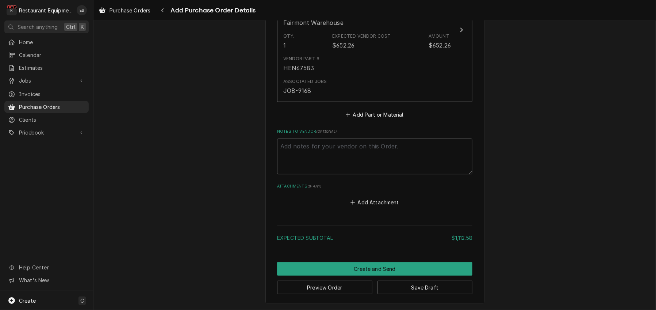
scroll to position [689, 0]
click at [364, 120] on button "Add Part or Material" at bounding box center [375, 115] width 60 height 10
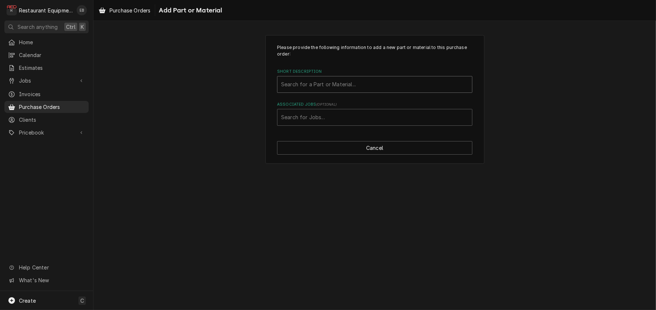
click at [340, 91] on div "Short Description" at bounding box center [374, 84] width 187 height 13
type input "pp10429"
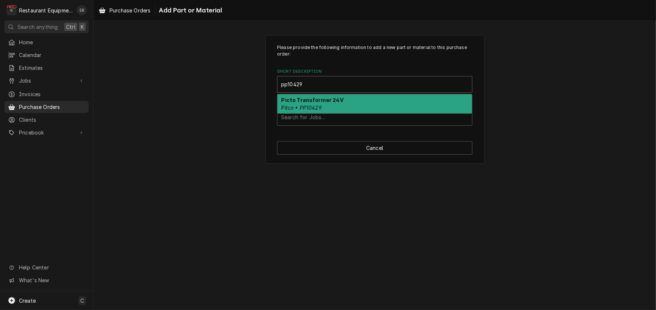
click at [330, 113] on div "Picto Transformer 24V Pitco • PP10429" at bounding box center [374, 103] width 195 height 19
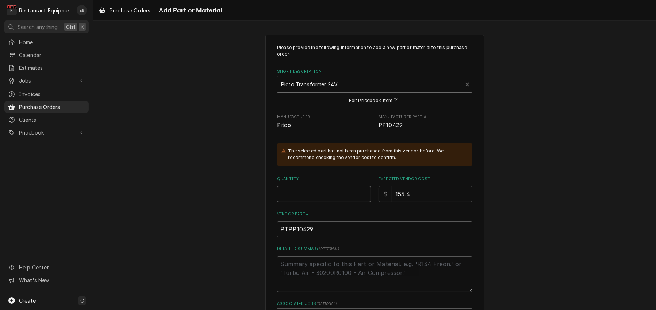
click at [329, 202] on input "Quantity" at bounding box center [324, 194] width 94 height 16
type textarea "x"
type input "1"
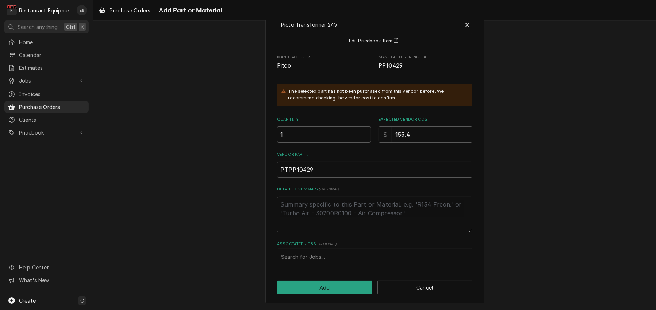
scroll to position [98, 0]
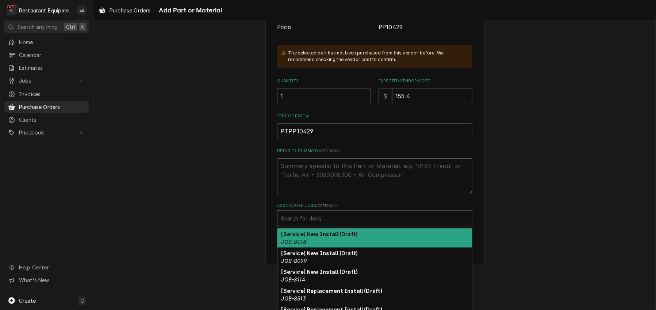
click at [325, 225] on div "Associated Jobs" at bounding box center [374, 218] width 187 height 13
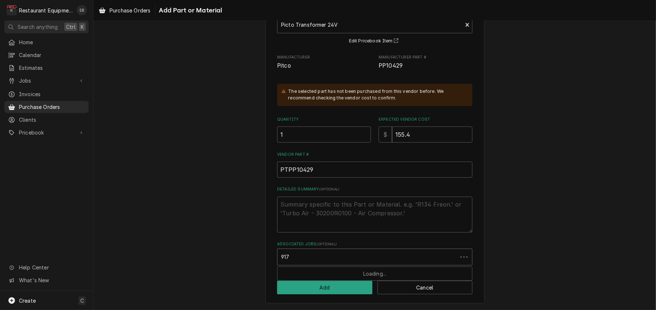
type input "9171"
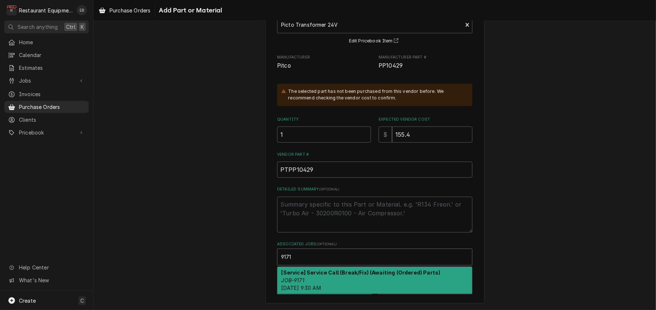
click at [323, 269] on strong "[Service] Service Call (Break/Fix) (Awaiting (Ordered) Parts)" at bounding box center [360, 272] width 159 height 6
type textarea "x"
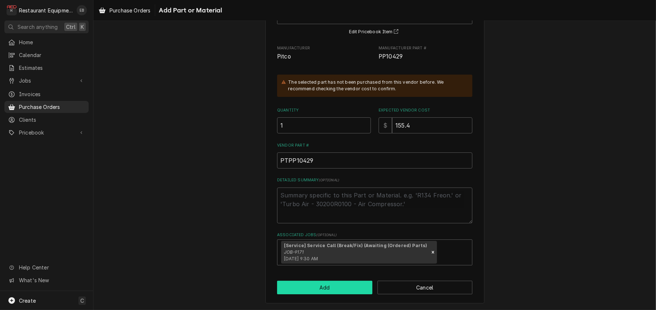
click at [327, 284] on button "Add" at bounding box center [324, 287] width 95 height 14
type textarea "x"
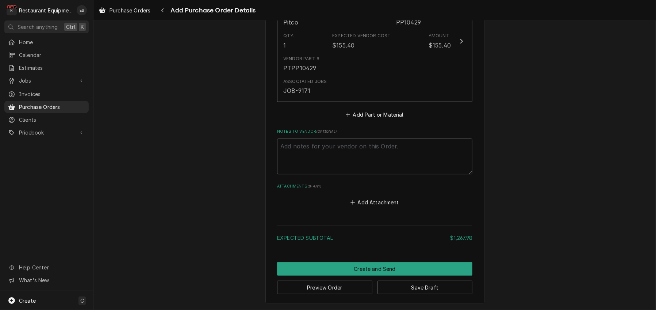
scroll to position [826, 0]
click at [364, 120] on button "Add Part or Material" at bounding box center [375, 115] width 60 height 10
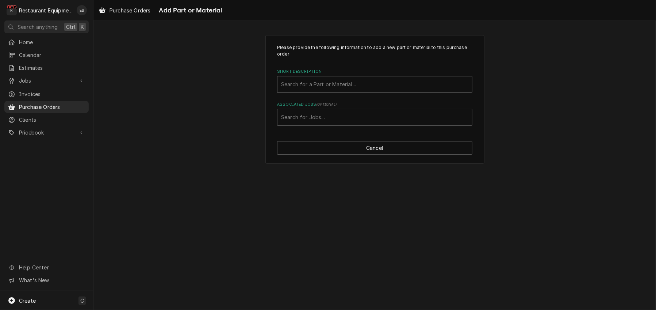
click at [340, 91] on div "Short Description" at bounding box center [374, 84] width 187 height 13
type input "7001312"
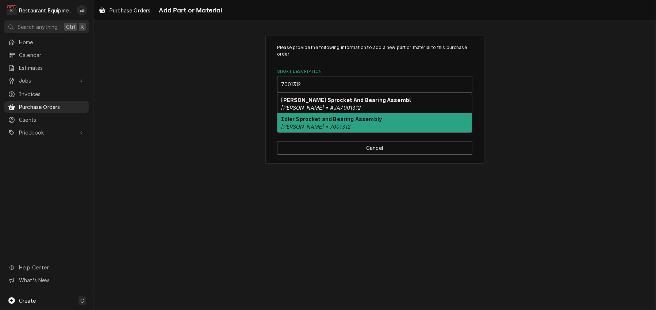
click at [320, 122] on strong "Idler Sprocket and Bearing Assembly" at bounding box center [331, 119] width 101 height 6
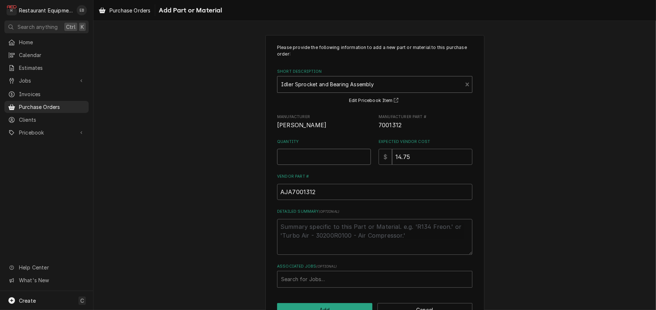
click at [326, 165] on input "Quantity" at bounding box center [324, 157] width 94 height 16
type textarea "x"
type input "2"
drag, startPoint x: 378, startPoint y: 139, endPoint x: 403, endPoint y: 138, distance: 25.6
click at [403, 130] on div "Manufacturer Antunes Manufacturer Part # 7001312" at bounding box center [374, 122] width 195 height 16
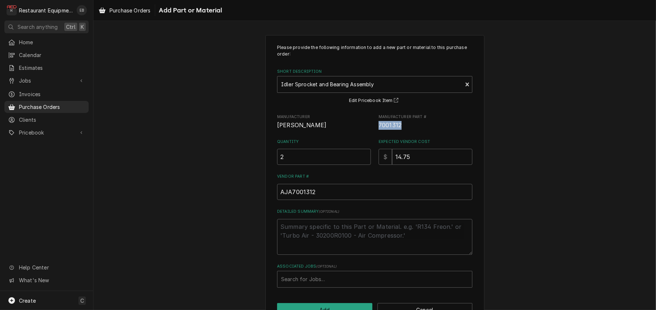
copy span "7001312"
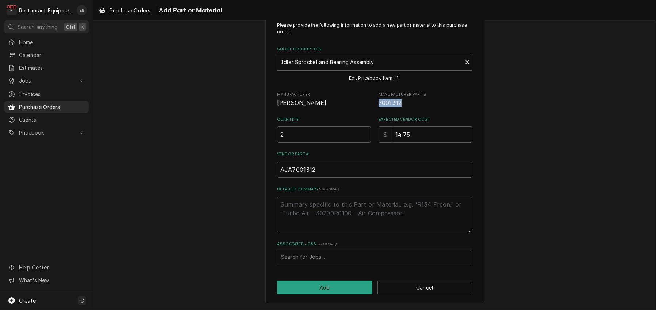
scroll to position [56, 0]
click at [309, 253] on div "Associated Jobs" at bounding box center [374, 256] width 187 height 13
type input "9157"
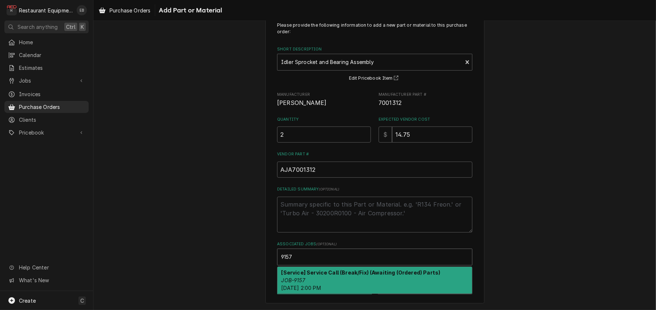
click at [324, 269] on strong "[Service] Service Call (Break/Fix) (Awaiting (Ordered) Parts)" at bounding box center [360, 272] width 159 height 6
type textarea "x"
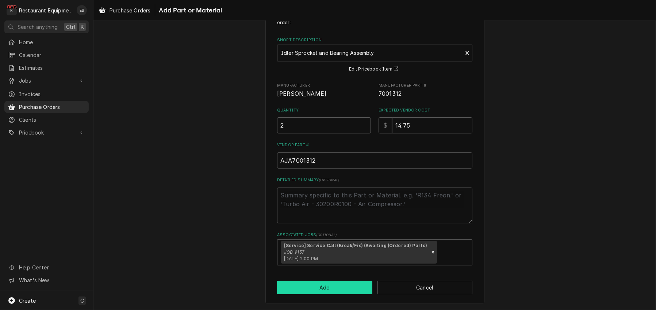
click at [328, 294] on button "Add" at bounding box center [324, 287] width 95 height 14
type textarea "x"
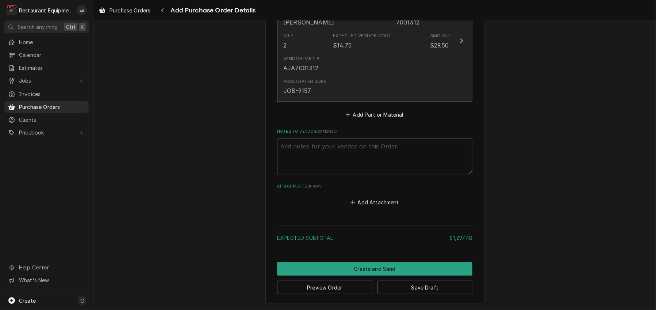
scroll to position [914, 0]
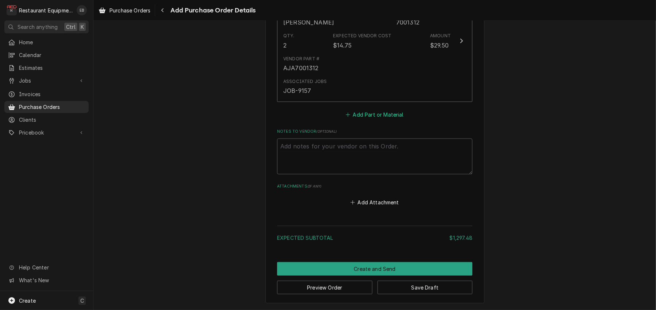
click at [383, 119] on button "Add Part or Material" at bounding box center [375, 114] width 60 height 10
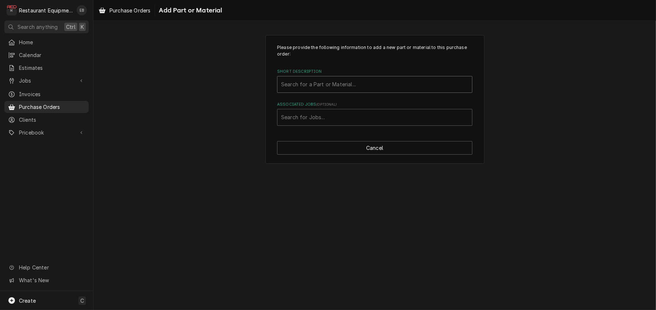
click at [366, 91] on div "Short Description" at bounding box center [374, 84] width 187 height 13
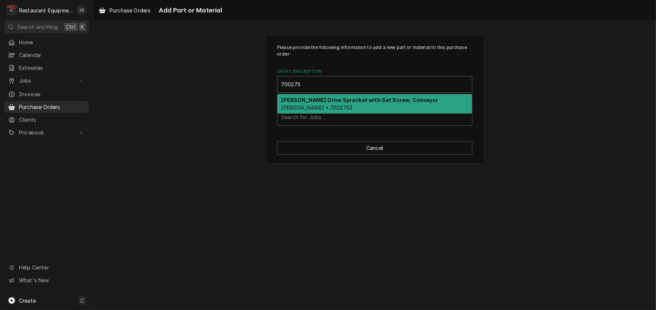
type input "7002753"
click at [352, 113] on div "Antunes Drive Sprocket with Set Screw, Conveyor Antunes • 7002753" at bounding box center [374, 103] width 195 height 19
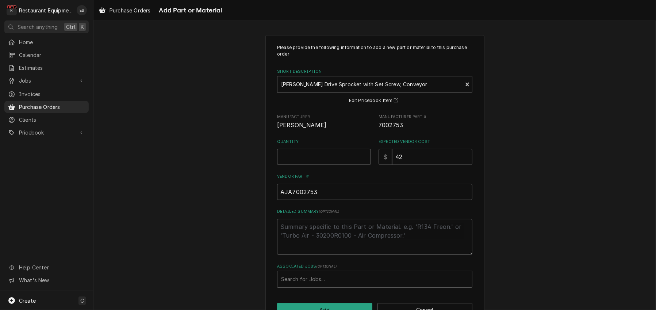
click at [316, 165] on input "Quantity" at bounding box center [324, 157] width 94 height 16
type textarea "x"
type input "2"
drag, startPoint x: 379, startPoint y: 139, endPoint x: 404, endPoint y: 141, distance: 25.7
click at [404, 130] on div "Manufacturer Antunes Manufacturer Part # 7002753" at bounding box center [374, 122] width 195 height 16
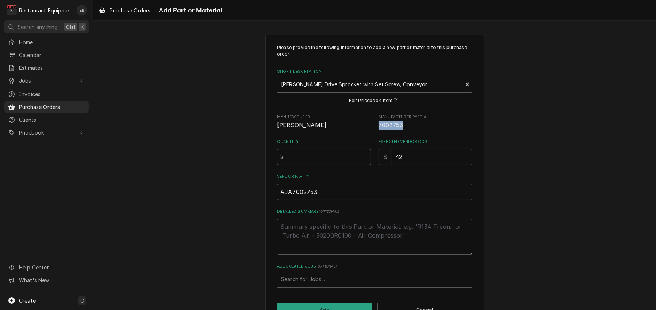
copy span "7002753"
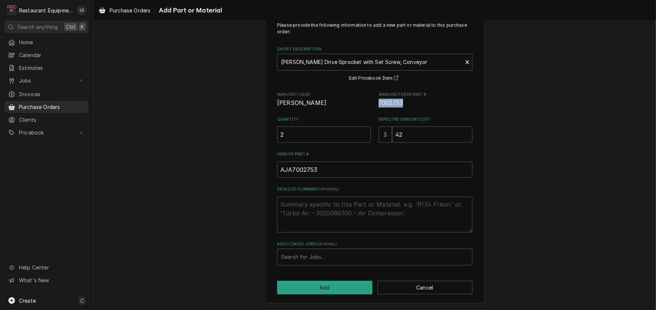
scroll to position [56, 0]
click at [325, 254] on div "Associated Jobs" at bounding box center [374, 256] width 187 height 13
type input "9157"
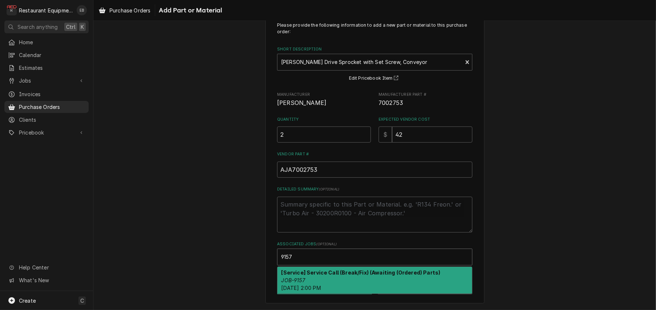
click at [319, 272] on strong "[Service] Service Call (Break/Fix) (Awaiting (Ordered) Parts)" at bounding box center [360, 272] width 159 height 6
type textarea "x"
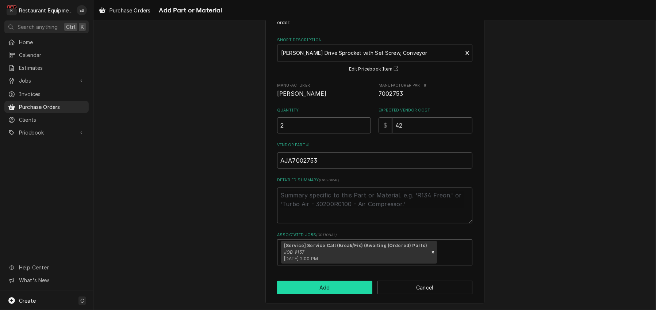
click at [340, 283] on button "Add" at bounding box center [324, 287] width 95 height 14
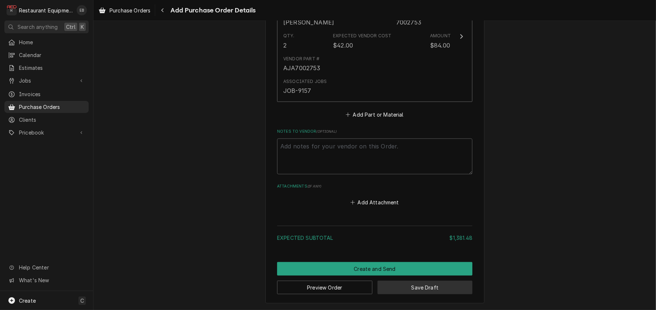
click at [401, 285] on button "Save Draft" at bounding box center [424, 287] width 95 height 14
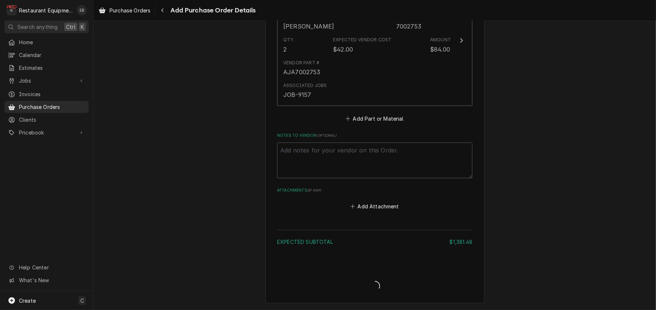
type textarea "x"
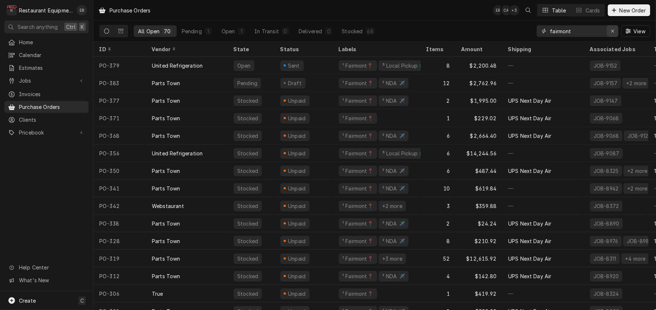
click at [611, 33] on icon "Erase input" at bounding box center [613, 30] width 4 height 5
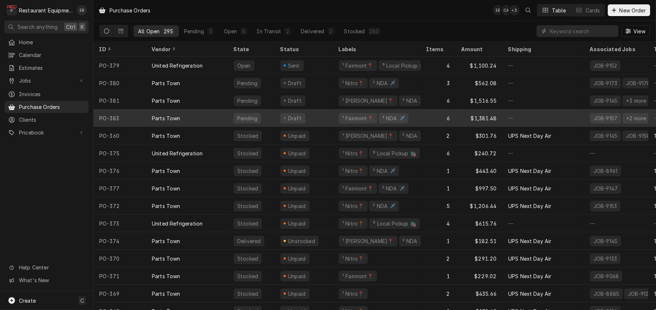
click at [323, 120] on div "Draft" at bounding box center [303, 118] width 58 height 18
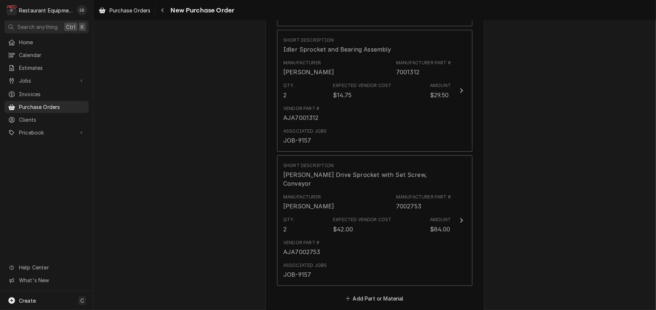
scroll to position [803, 0]
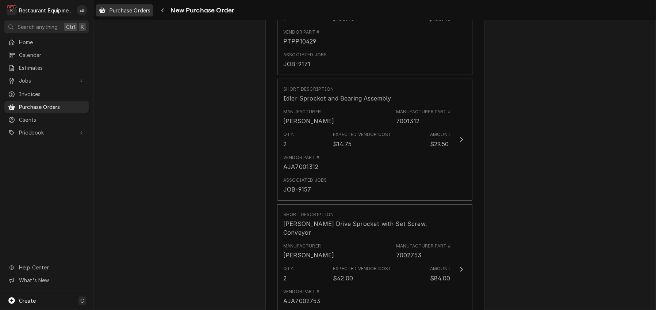
click at [138, 11] on span "Purchase Orders" at bounding box center [130, 11] width 41 height 8
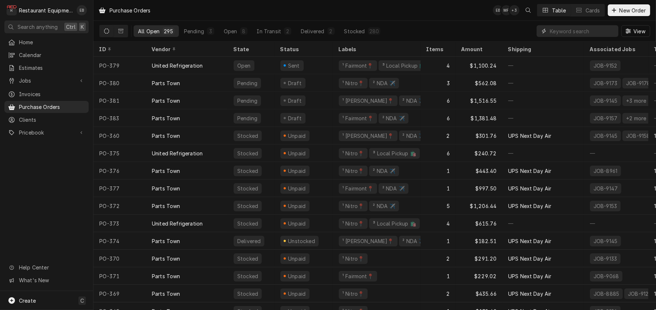
click at [553, 32] on input "Dynamic Content Wrapper" at bounding box center [582, 31] width 65 height 12
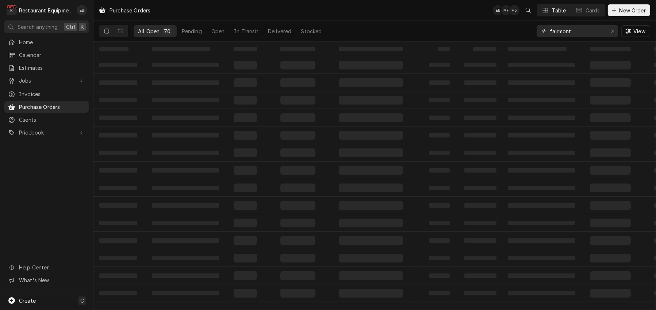
type input "fairmont"
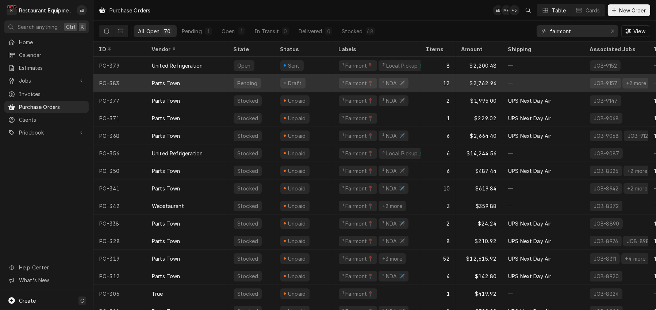
click at [326, 82] on div "Draft" at bounding box center [303, 83] width 58 height 18
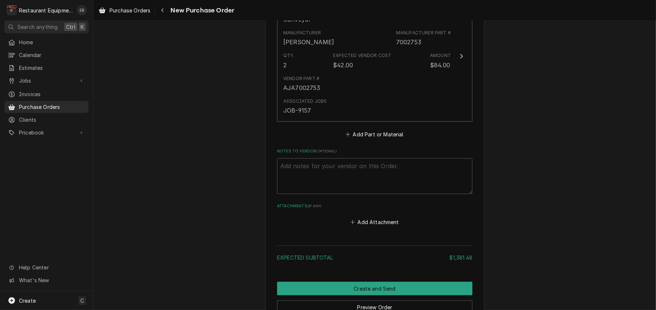
scroll to position [1022, 0]
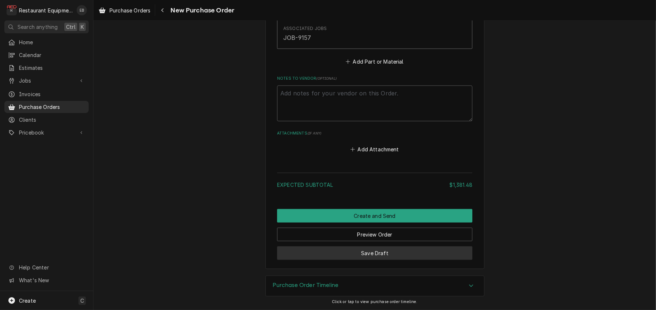
click at [427, 247] on button "Save Draft" at bounding box center [374, 253] width 195 height 14
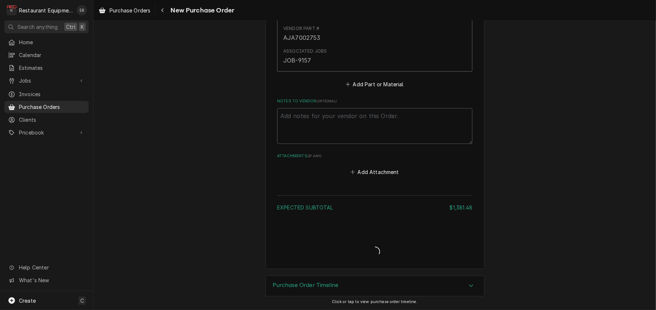
scroll to position [1203, 0]
type textarea "x"
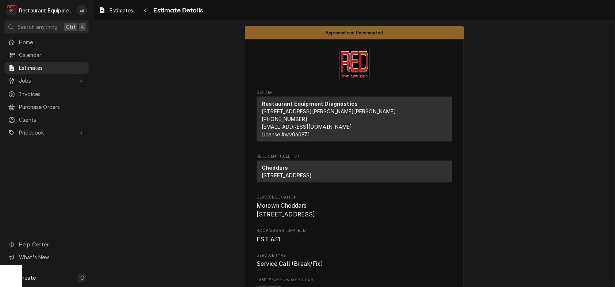
scroll to position [1168, 0]
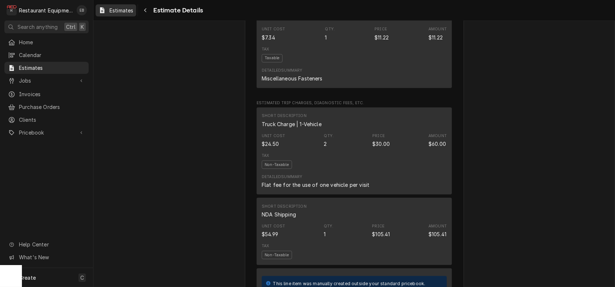
click at [128, 11] on span "Estimates" at bounding box center [122, 11] width 24 height 8
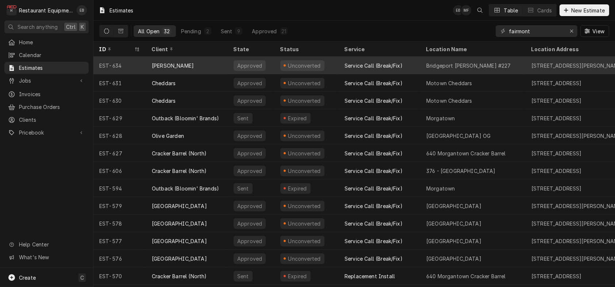
click at [227, 65] on div "Bob Evans" at bounding box center [187, 66] width 82 height 18
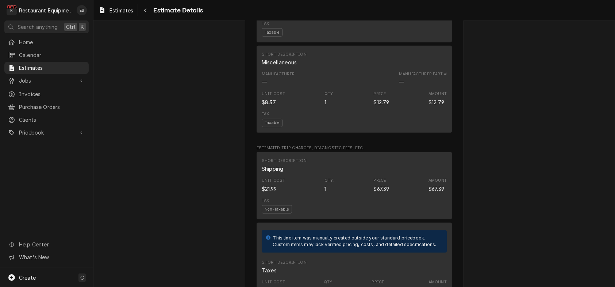
scroll to position [1168, 0]
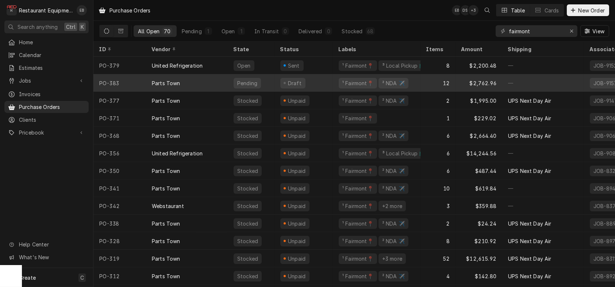
click at [332, 83] on div "Draft" at bounding box center [303, 83] width 58 height 18
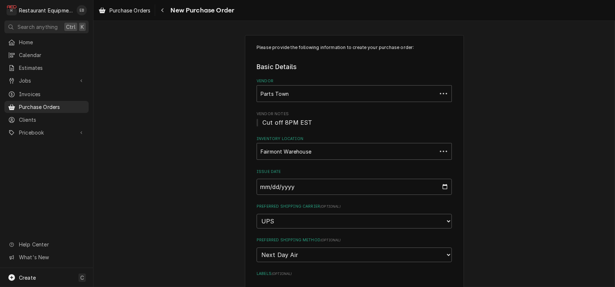
type textarea "x"
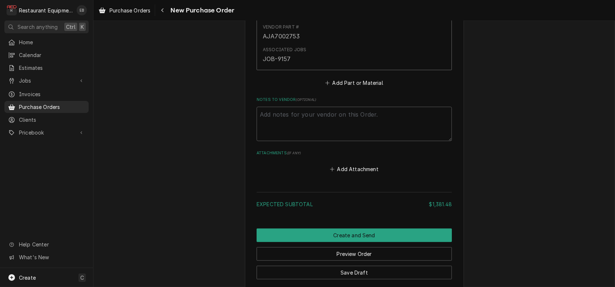
scroll to position [1119, 0]
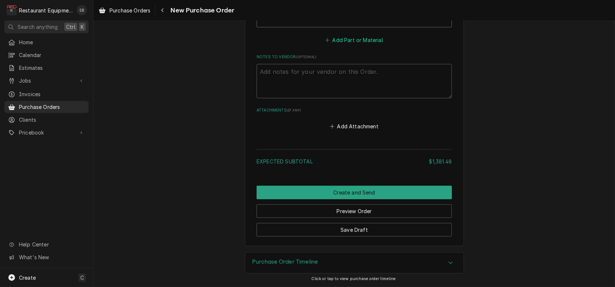
click at [330, 45] on button "Add Part or Material" at bounding box center [354, 40] width 60 height 10
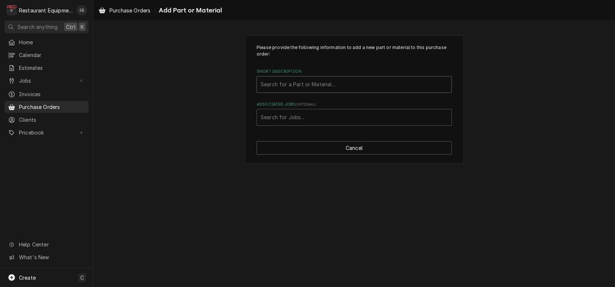
click at [309, 91] on div "Short Description" at bounding box center [354, 84] width 187 height 13
click at [325, 91] on div "Short Description" at bounding box center [354, 84] width 187 height 13
type input "523"
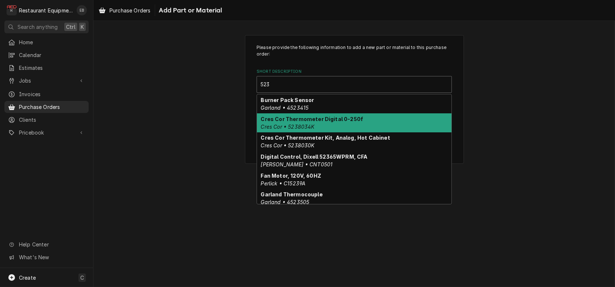
click at [326, 132] on div "Cres Cor Thermometer Digital 0-250f Cres Cor • 5238034K" at bounding box center [354, 122] width 195 height 19
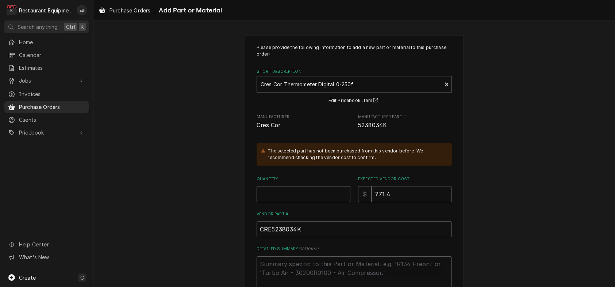
click at [306, 202] on input "Quantity" at bounding box center [304, 194] width 94 height 16
type textarea "x"
type input "1"
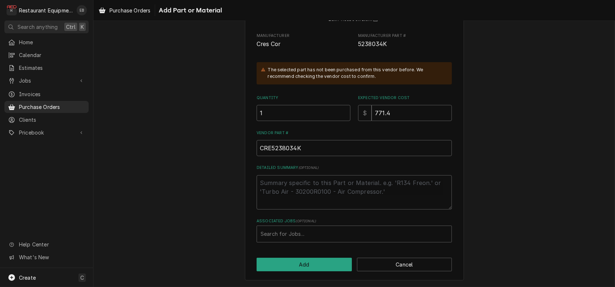
scroll to position [118, 0]
click at [307, 231] on div "Associated Jobs" at bounding box center [354, 233] width 187 height 13
click at [293, 227] on div "Associated Jobs" at bounding box center [354, 233] width 187 height 13
type input "9148"
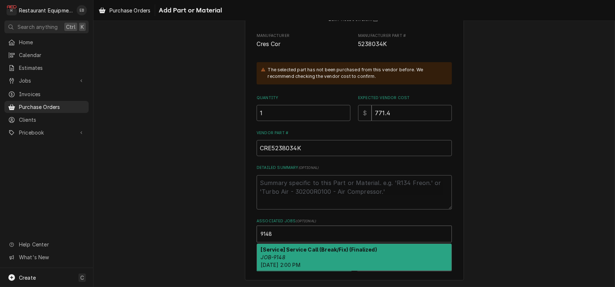
click at [296, 246] on strong "[Service] Service Call (Break/Fix) (Finalized)" at bounding box center [319, 249] width 116 height 6
type textarea "x"
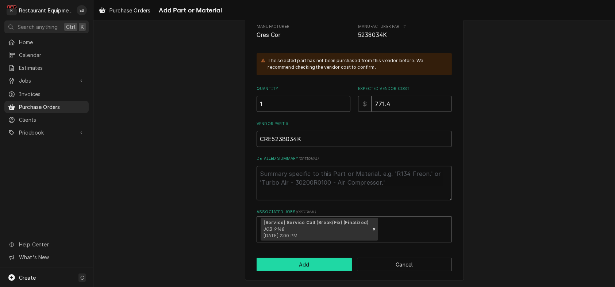
click at [296, 271] on button "Add" at bounding box center [304, 264] width 95 height 14
type textarea "x"
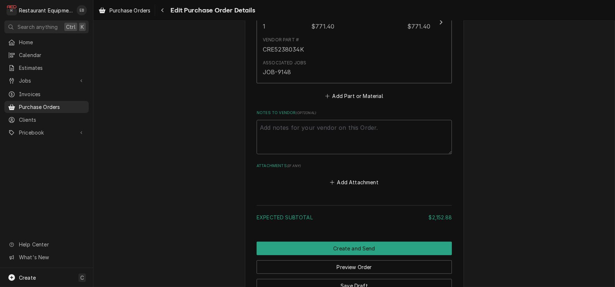
scroll to position [1231, 0]
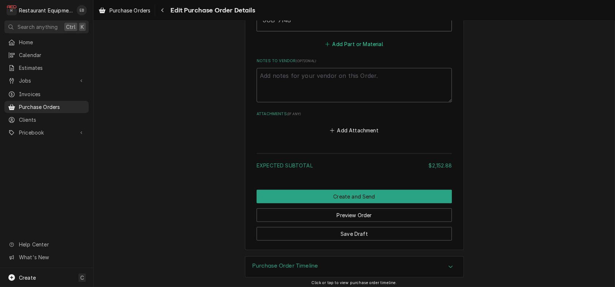
click at [347, 49] on button "Add Part or Material" at bounding box center [354, 44] width 60 height 10
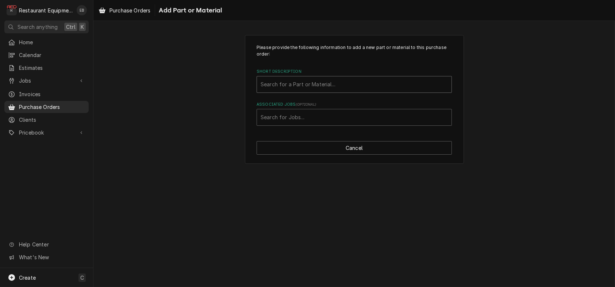
click at [312, 91] on div "Short Description" at bounding box center [354, 84] width 187 height 13
click at [310, 91] on div "Short Description" at bounding box center [354, 84] width 187 height 13
type input "0848008"
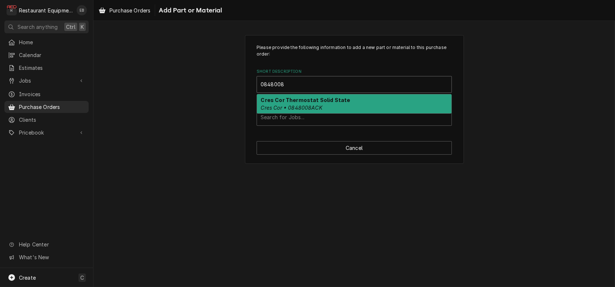
click at [310, 103] on strong "Cres Cor Thermostat Solid State" at bounding box center [305, 100] width 89 height 6
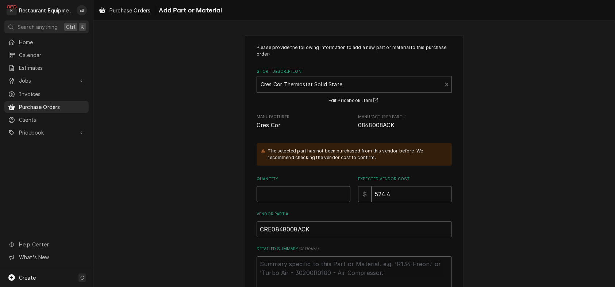
click at [280, 202] on input "Quantity" at bounding box center [304, 194] width 94 height 16
type textarea "x"
type input "1"
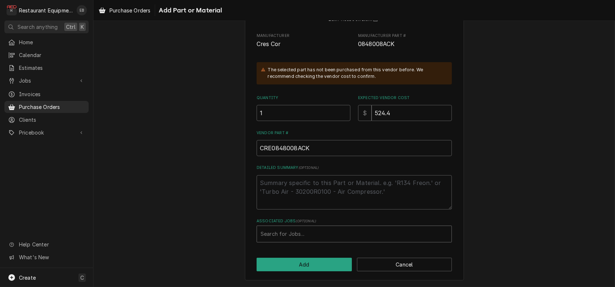
scroll to position [118, 0]
click at [310, 231] on div "Associated Jobs" at bounding box center [354, 233] width 187 height 13
type input "9148"
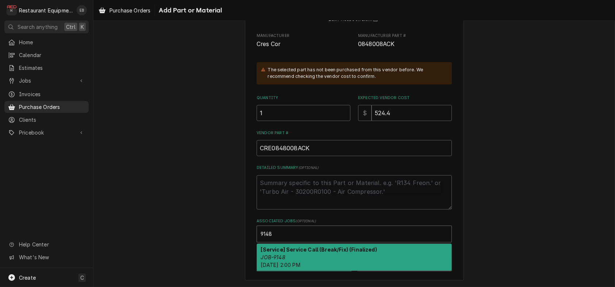
click at [306, 250] on strong "[Service] Service Call (Break/Fix) (Finalized)" at bounding box center [319, 249] width 116 height 6
type textarea "x"
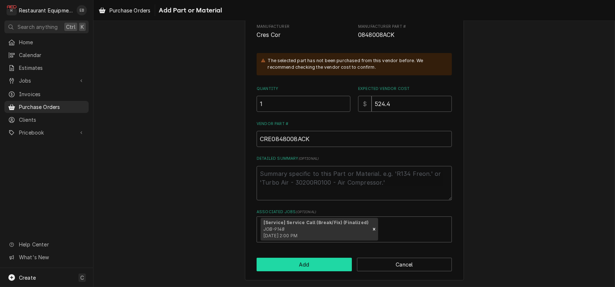
click at [305, 271] on button "Add" at bounding box center [304, 264] width 95 height 14
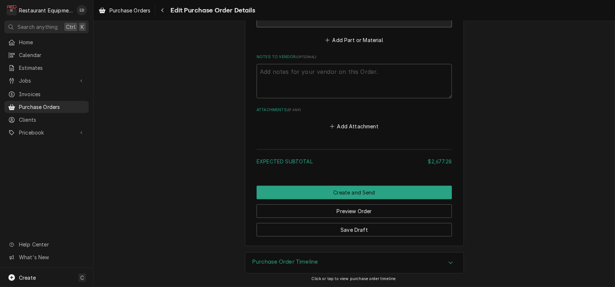
scroll to position [1416, 0]
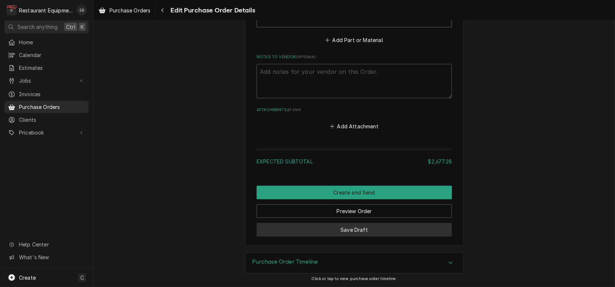
click at [375, 223] on button "Save Draft" at bounding box center [354, 230] width 195 height 14
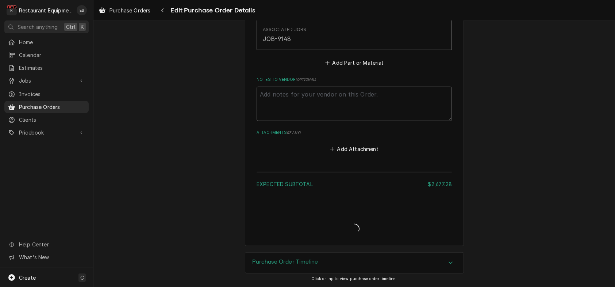
type textarea "x"
